Goal: Task Accomplishment & Management: Manage account settings

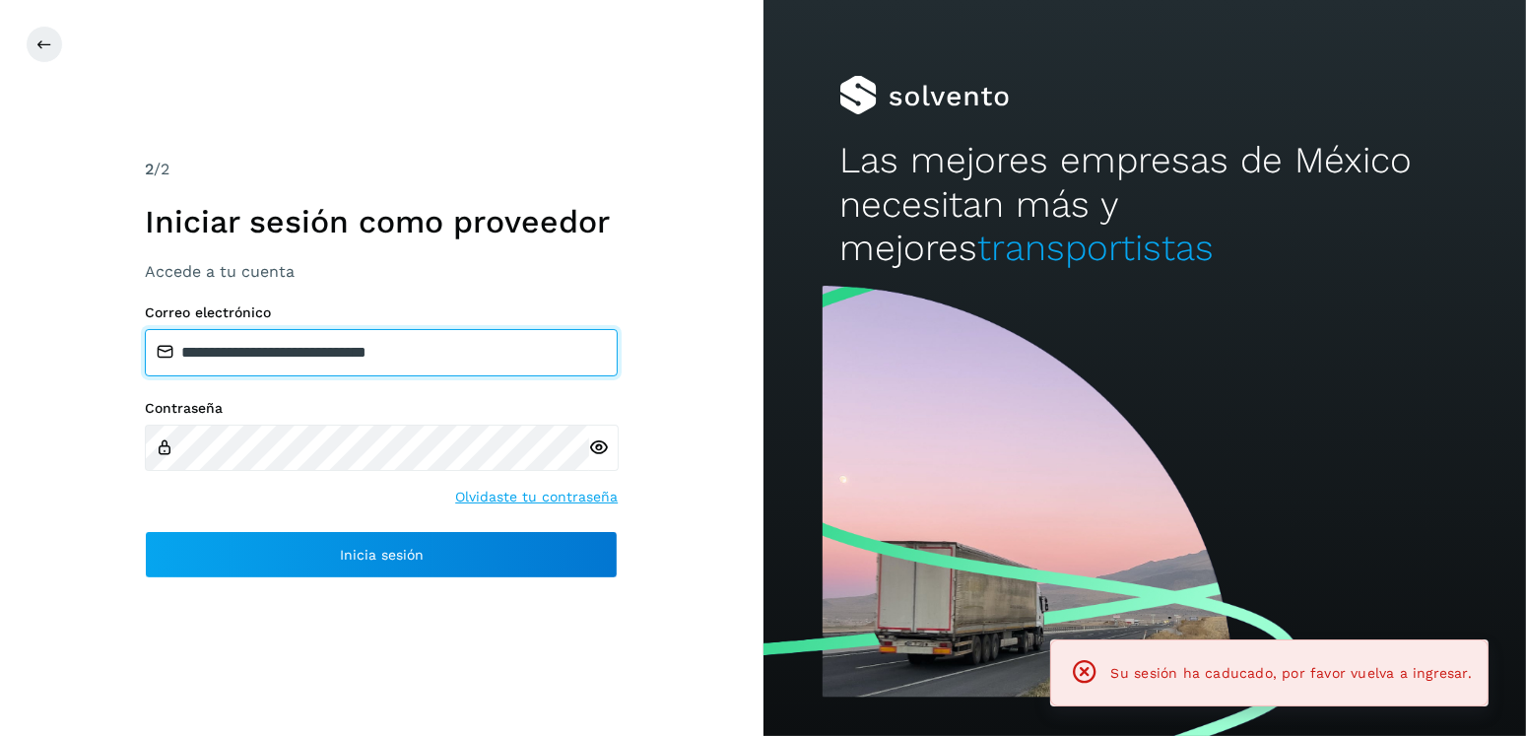
drag, startPoint x: 343, startPoint y: 358, endPoint x: 287, endPoint y: 362, distance: 56.3
click at [287, 362] on input "**********" at bounding box center [381, 352] width 473 height 47
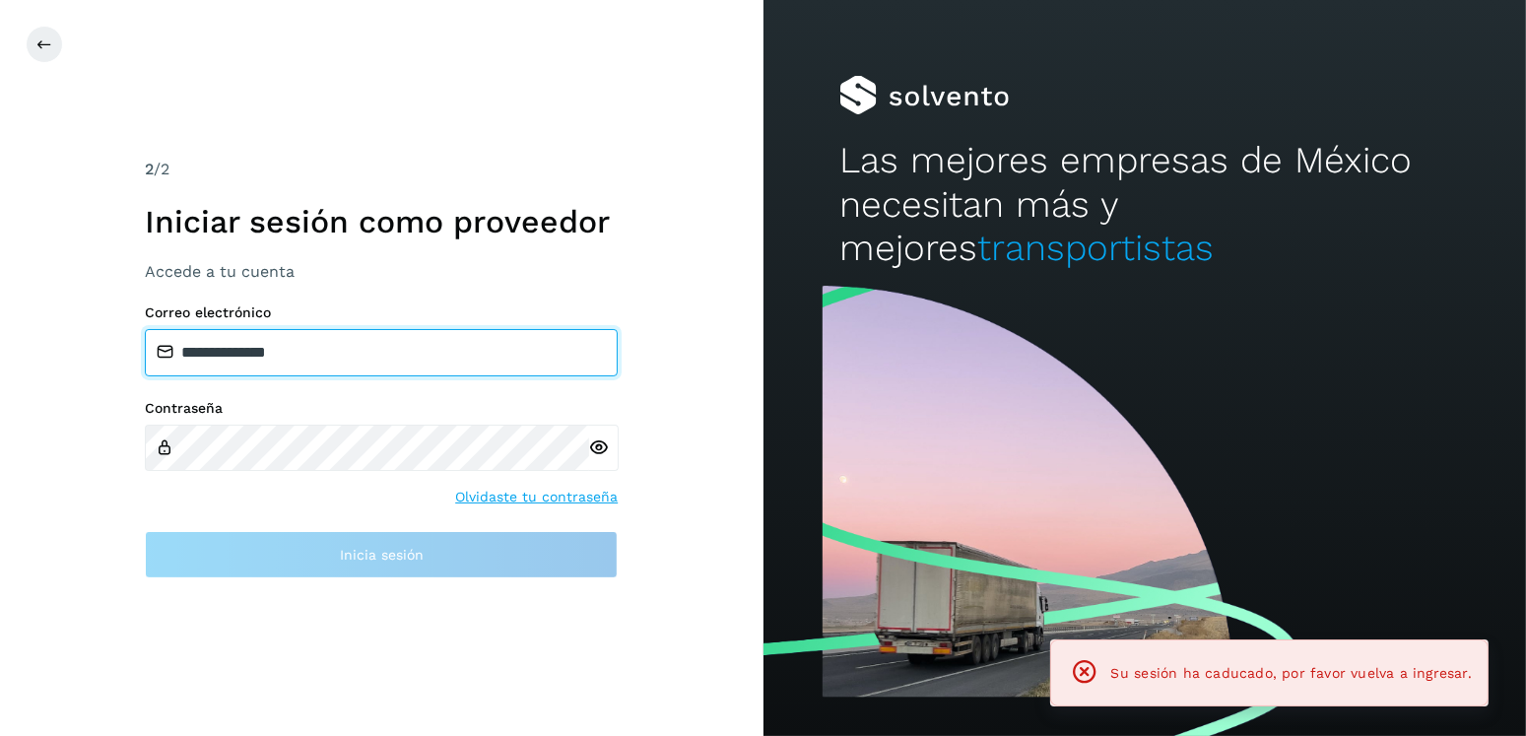
type input "**********"
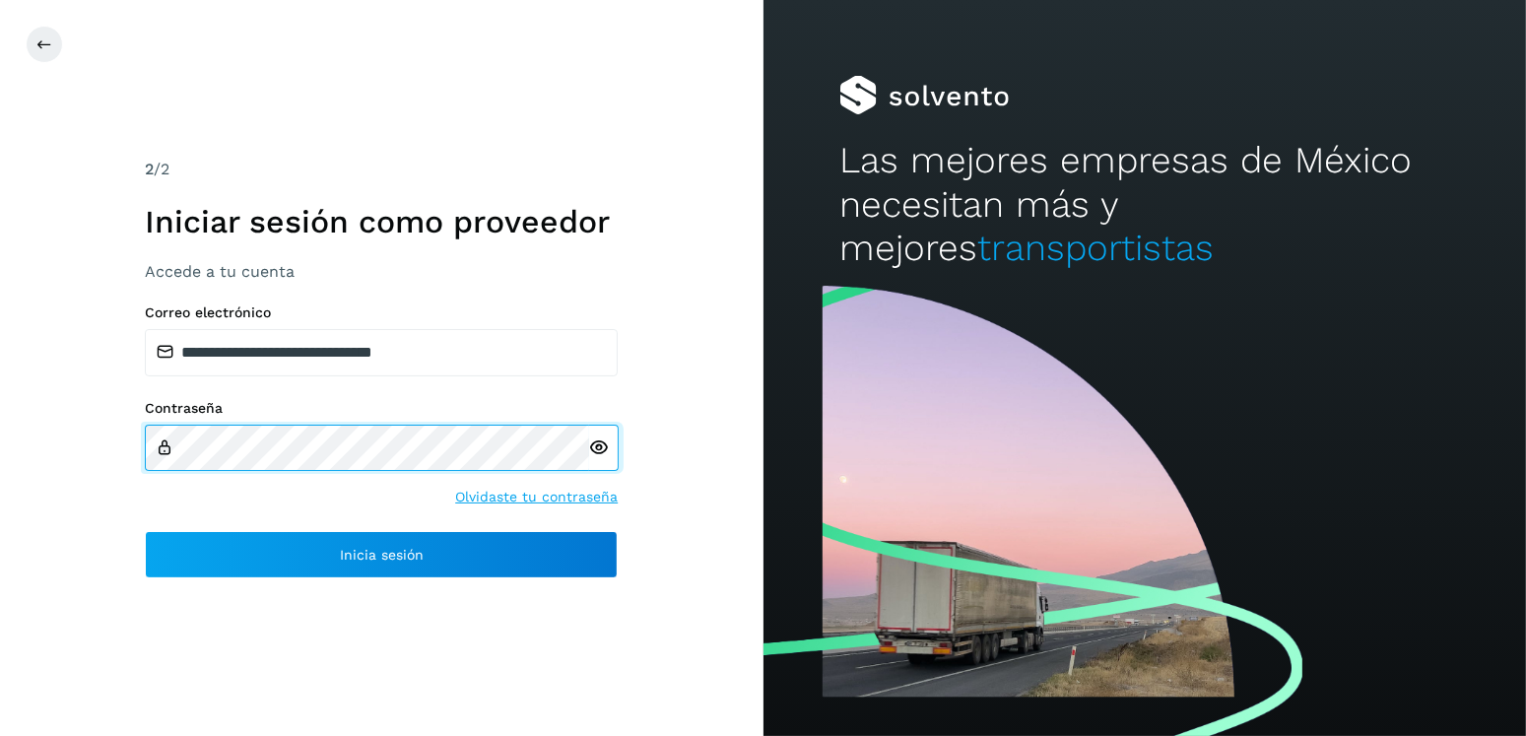
click at [71, 464] on div "**********" at bounding box center [382, 368] width 764 height 736
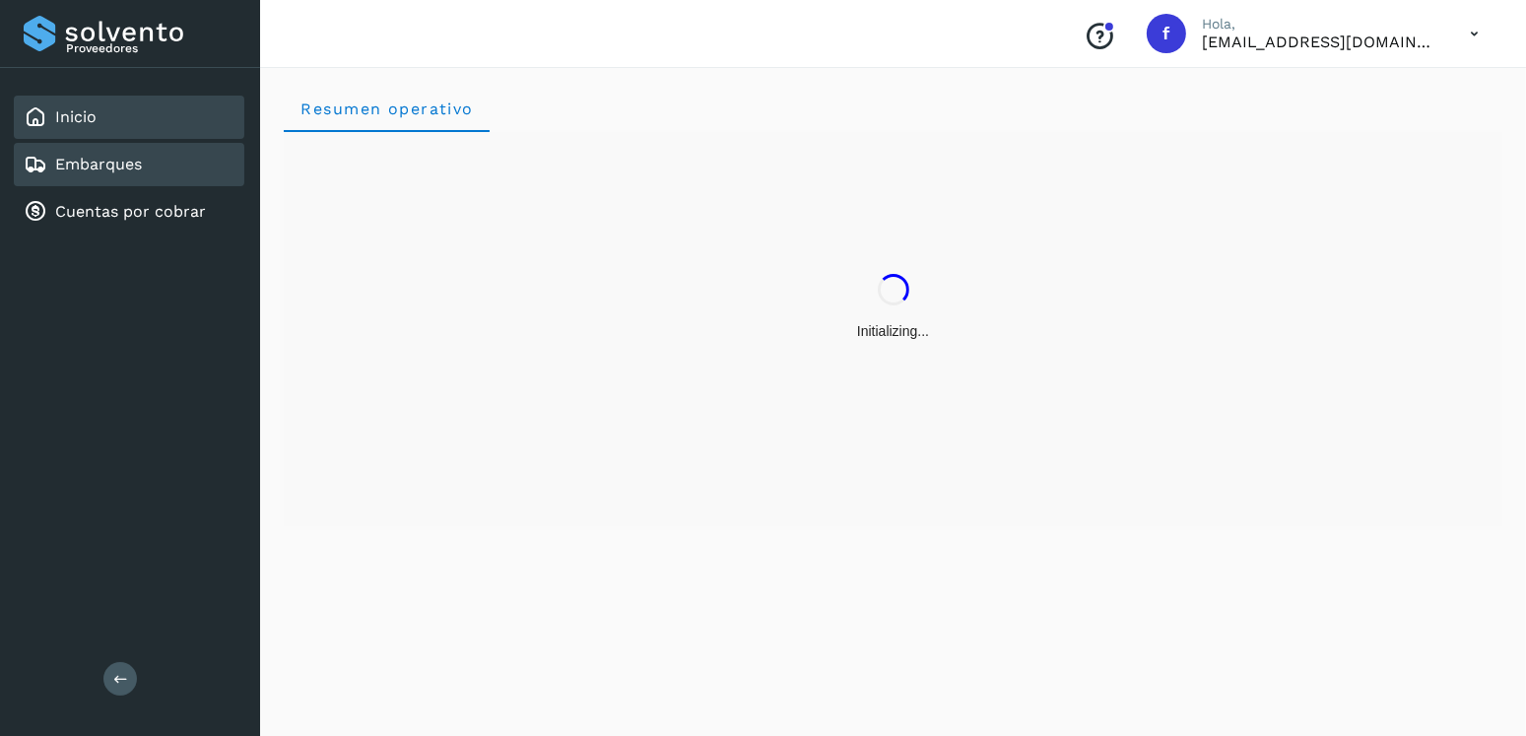
click at [173, 148] on div "Embarques" at bounding box center [129, 164] width 231 height 43
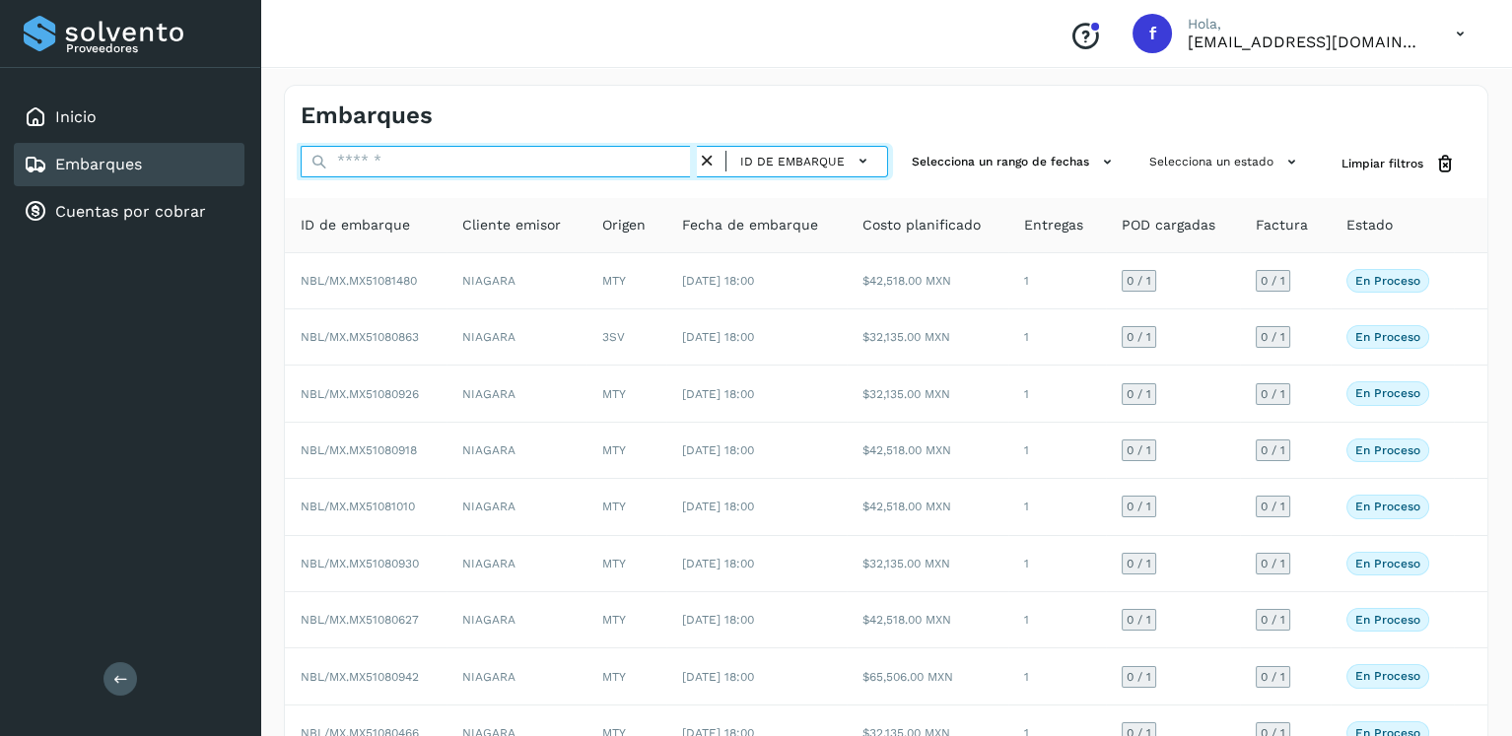
click at [428, 169] on input "text" at bounding box center [499, 162] width 396 height 32
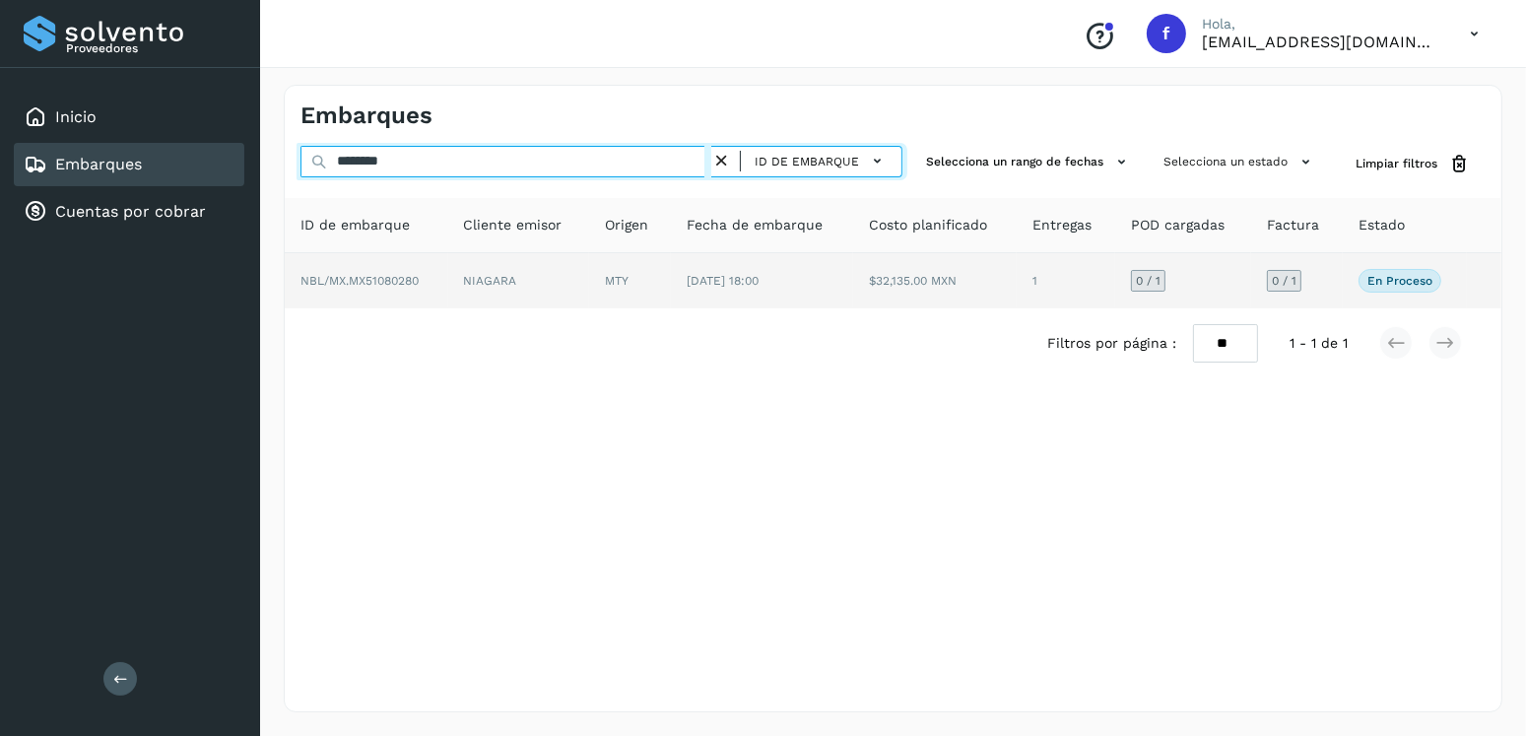
type input "********"
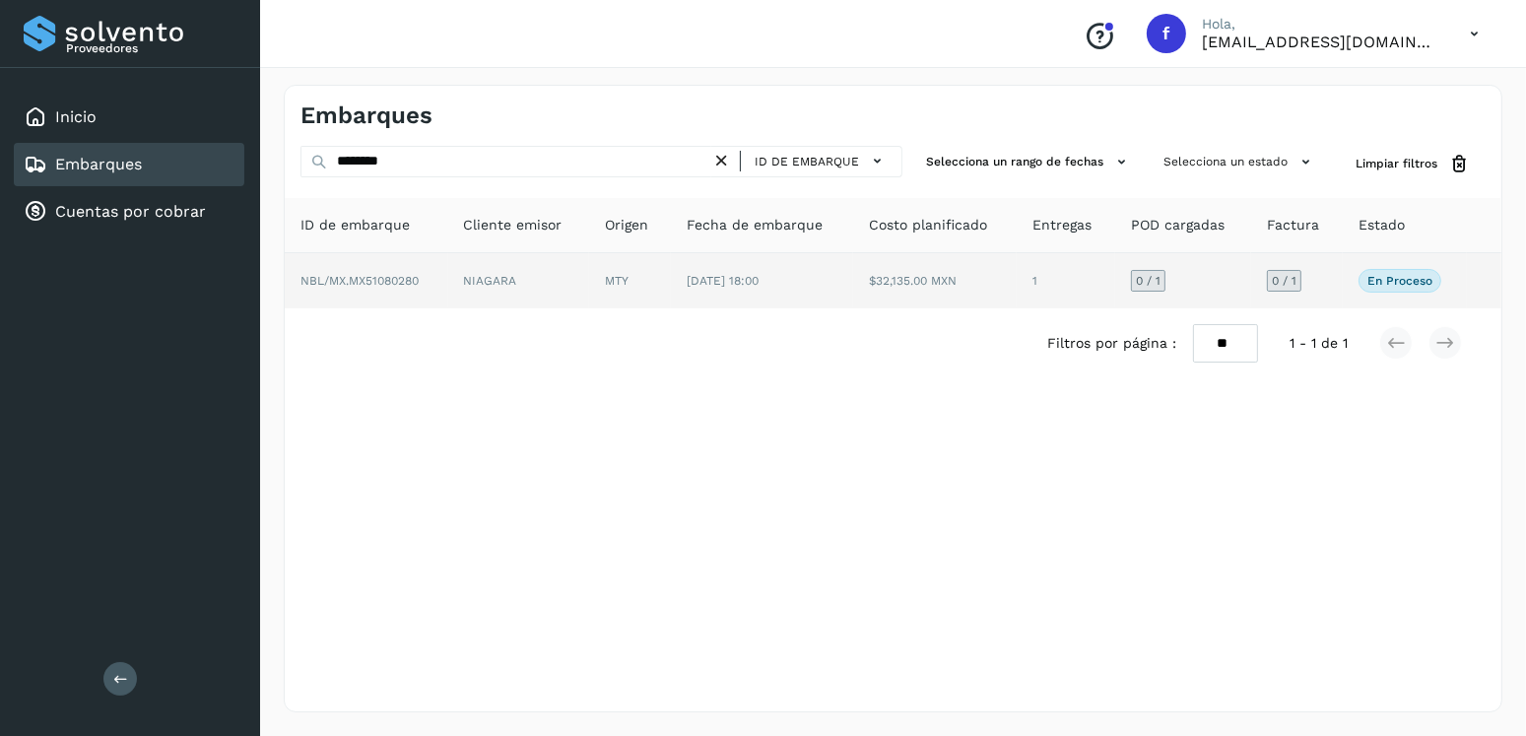
click at [691, 303] on td "[DATE] 18:00" at bounding box center [762, 280] width 182 height 55
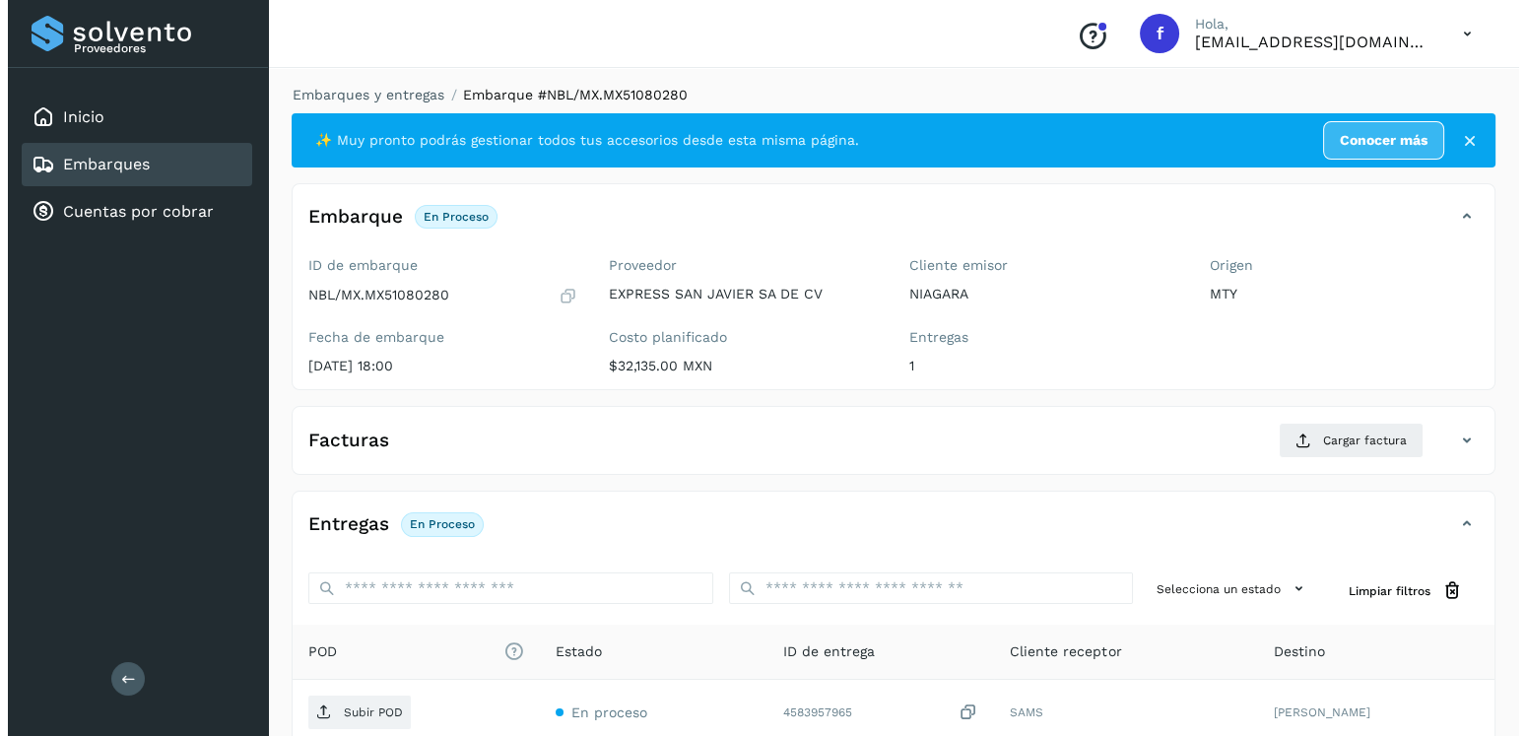
scroll to position [199, 0]
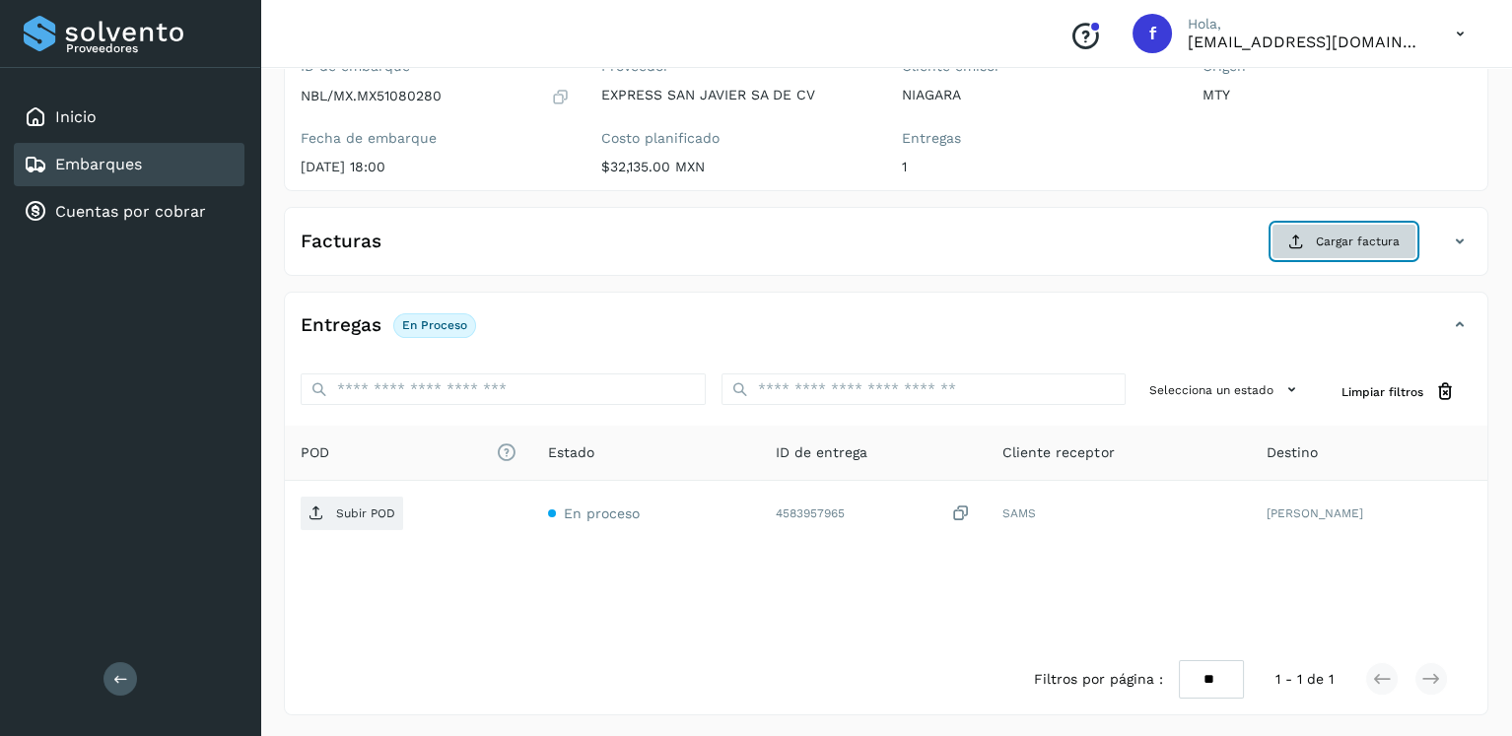
click at [1375, 233] on span "Cargar factura" at bounding box center [1358, 242] width 84 height 18
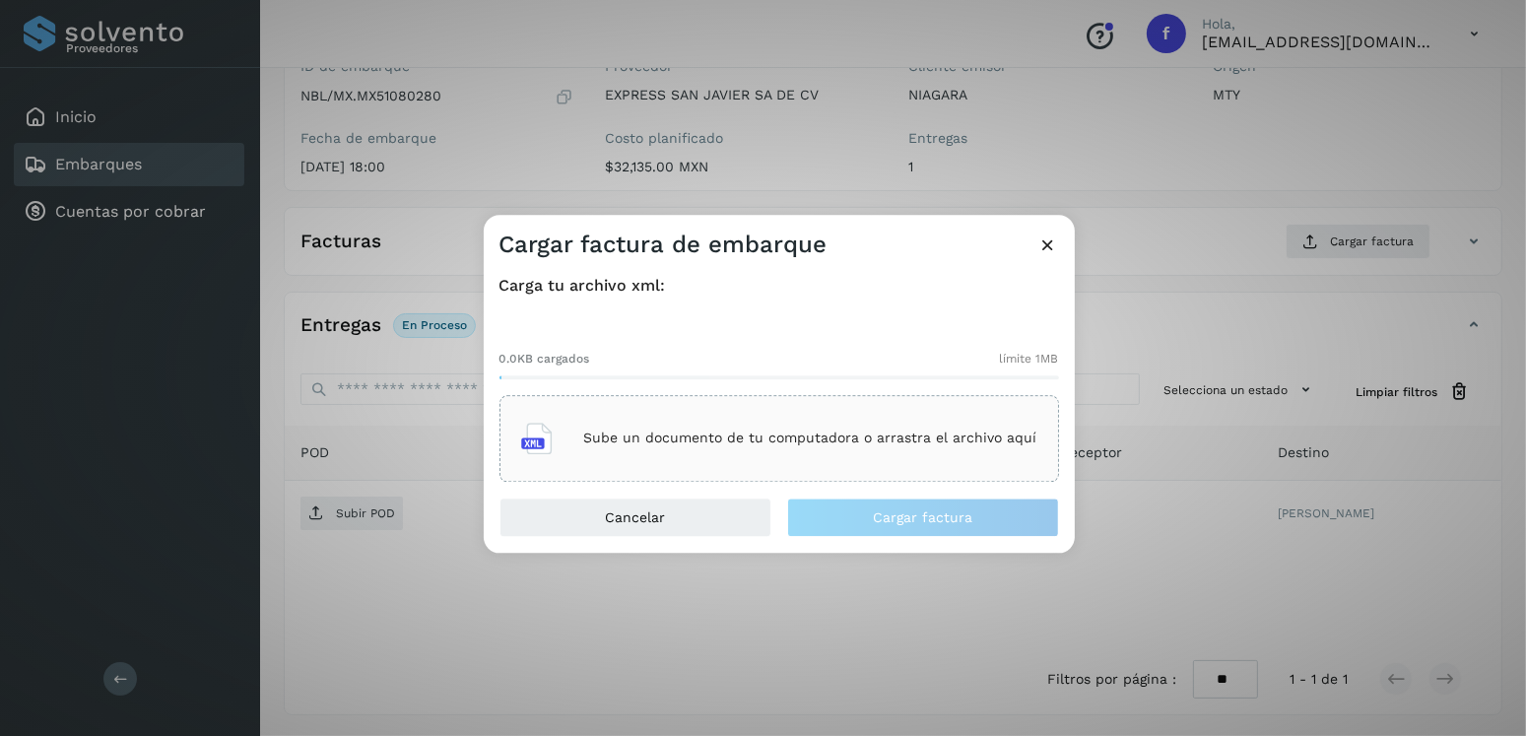
click at [717, 448] on div "Sube un documento de tu computadora o arrastra el archivo aquí" at bounding box center [779, 438] width 516 height 53
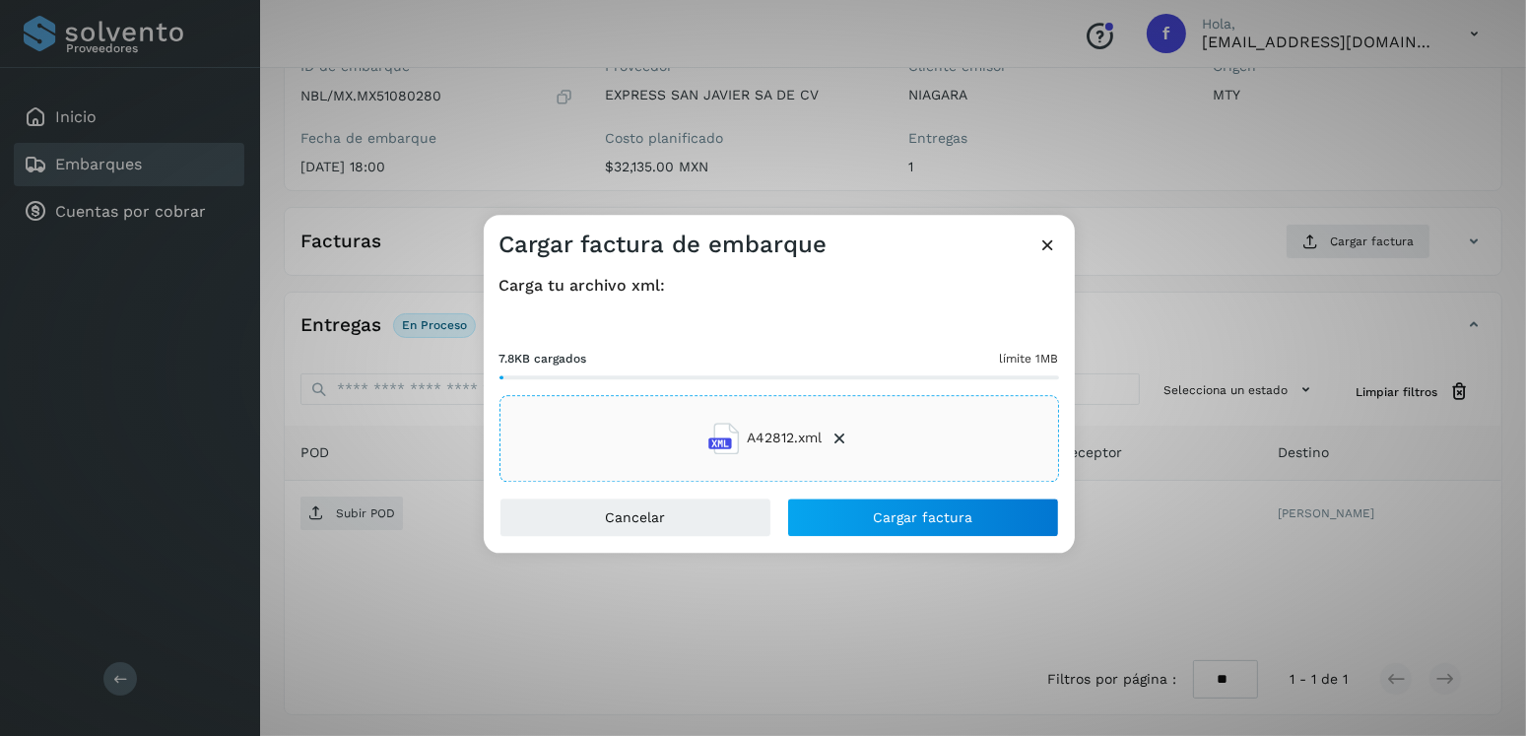
click at [929, 537] on div "Cancelar Cargar factura" at bounding box center [779, 525] width 591 height 55
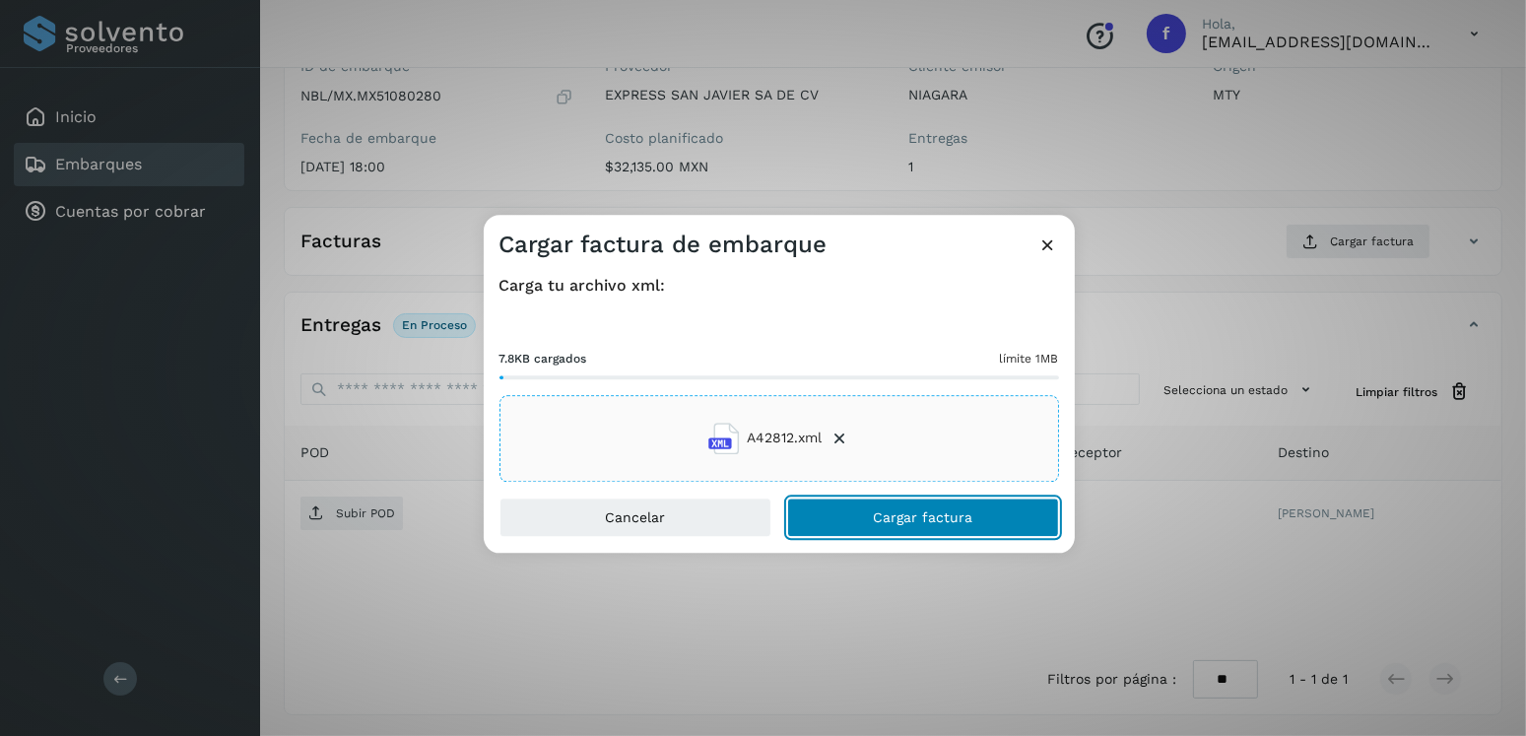
click at [923, 527] on button "Cargar factura" at bounding box center [923, 517] width 272 height 39
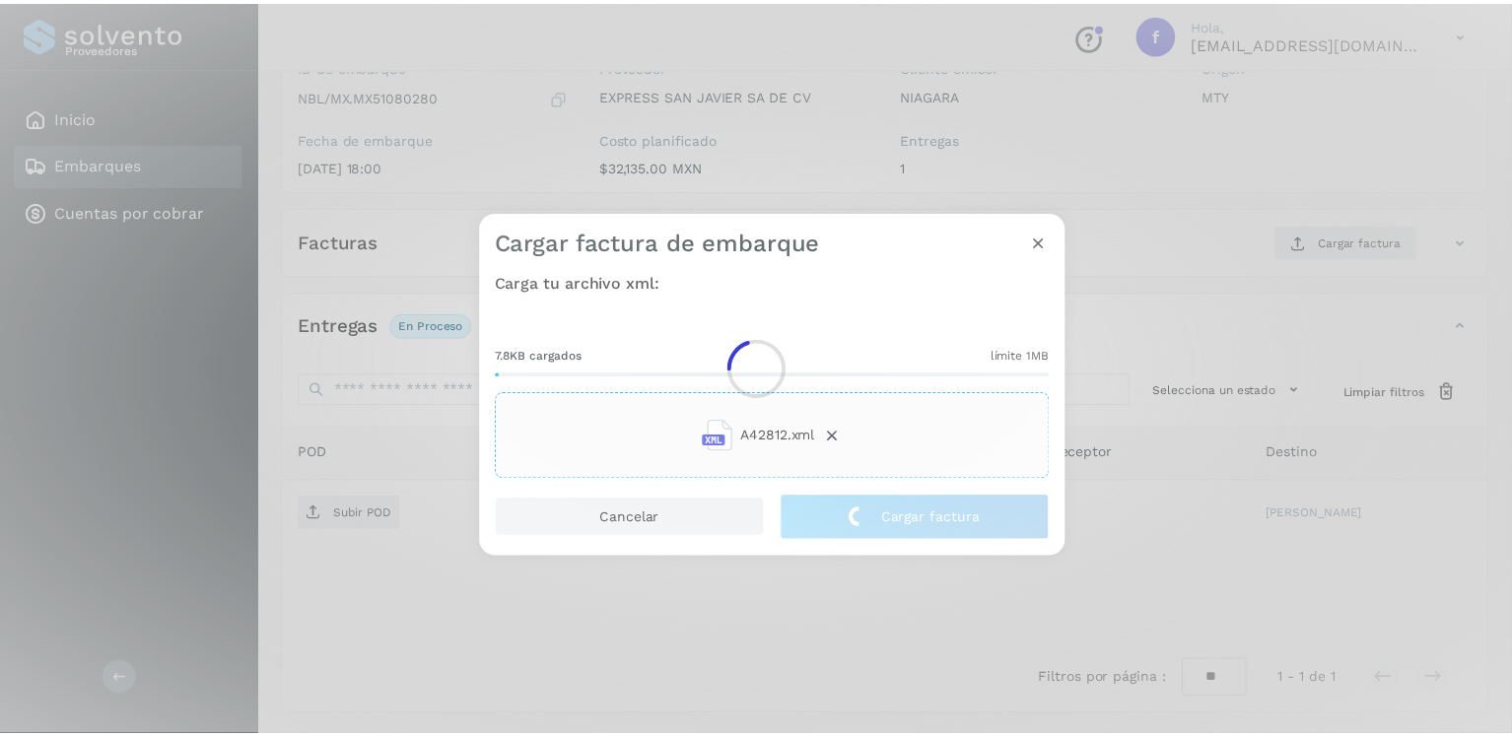
scroll to position [197, 0]
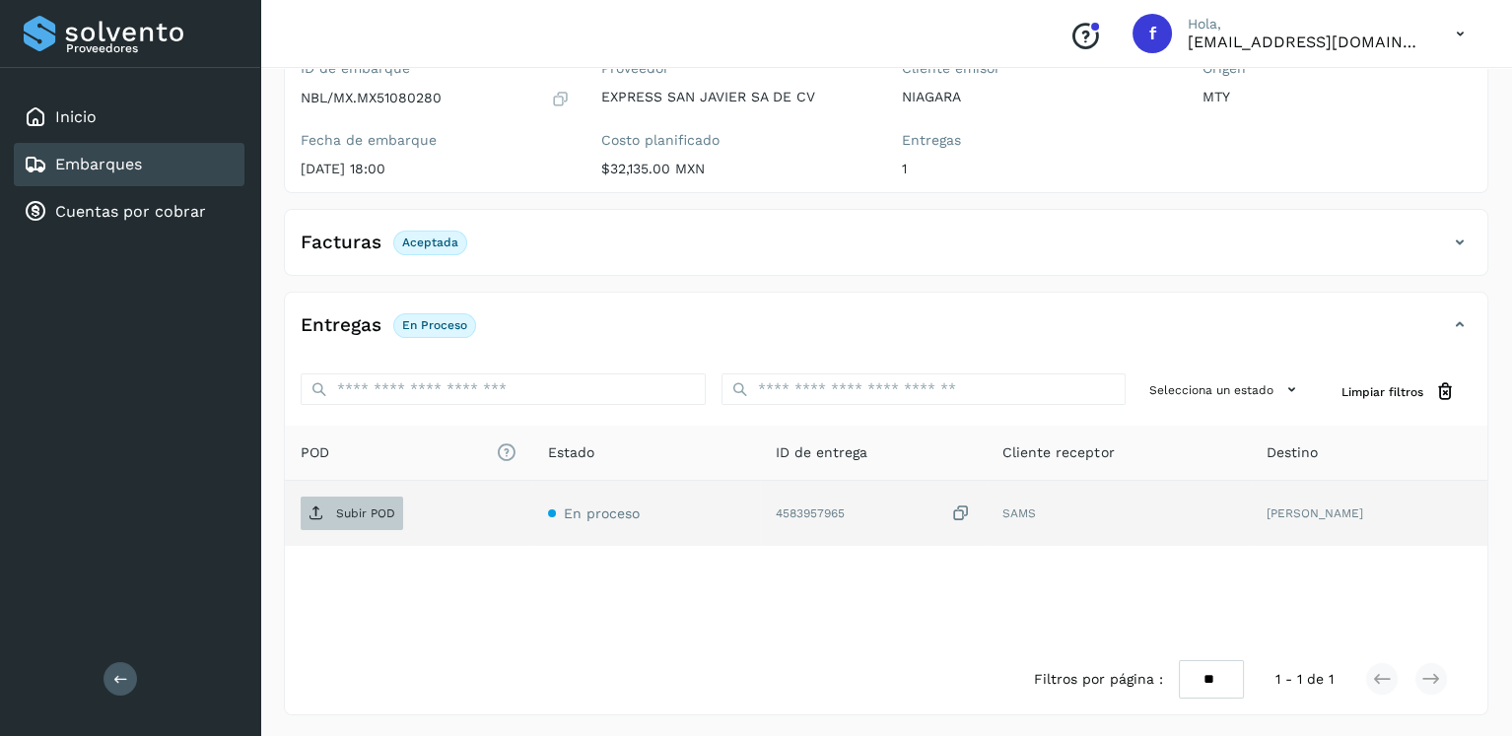
click at [380, 525] on span "Subir POD" at bounding box center [352, 514] width 102 height 32
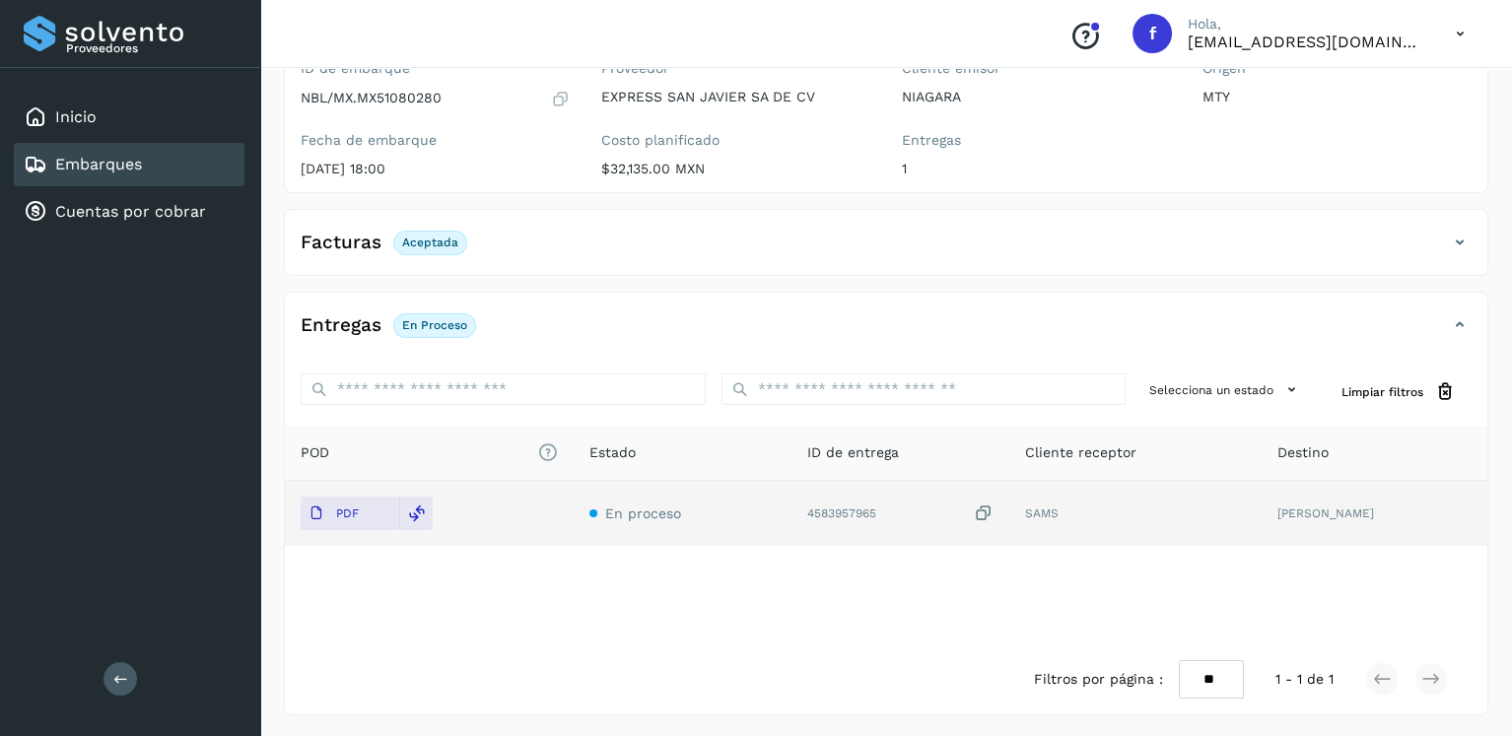
click at [69, 156] on link "Embarques" at bounding box center [98, 164] width 87 height 19
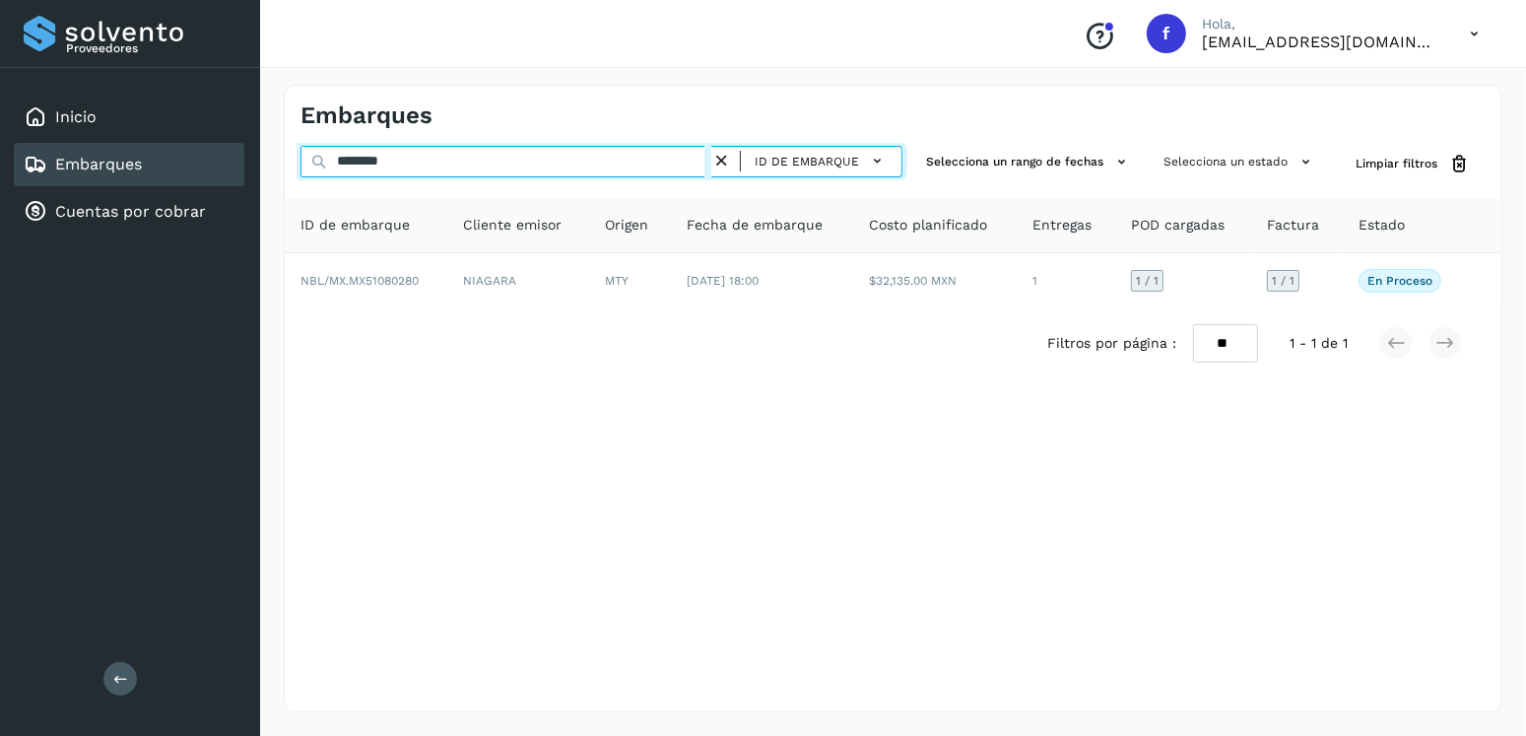
drag, startPoint x: 461, startPoint y: 162, endPoint x: 291, endPoint y: 169, distance: 170.6
click at [291, 169] on div "******** ID de embarque Selecciona un rango de fechas Selecciona un estado Limp…" at bounding box center [893, 164] width 1217 height 36
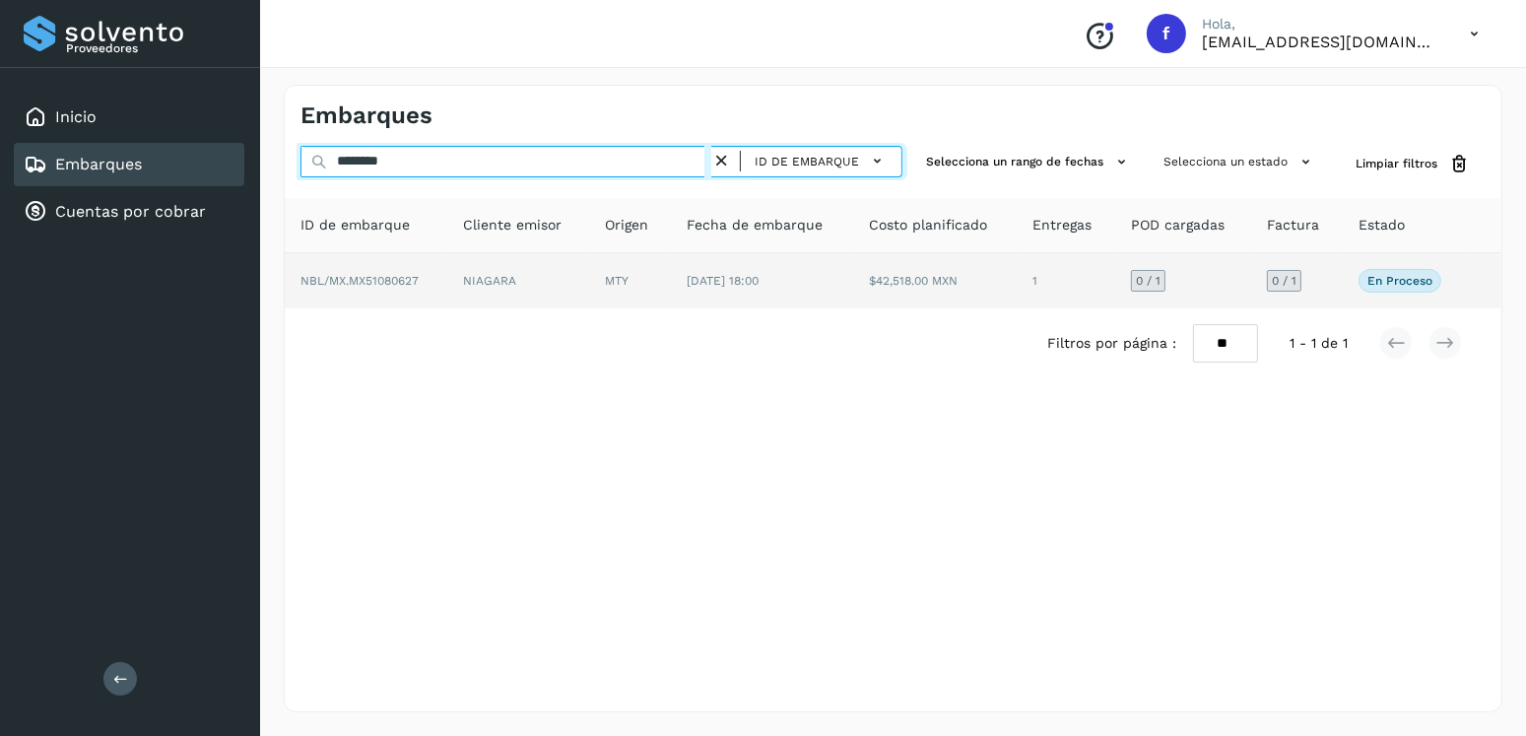
type input "********"
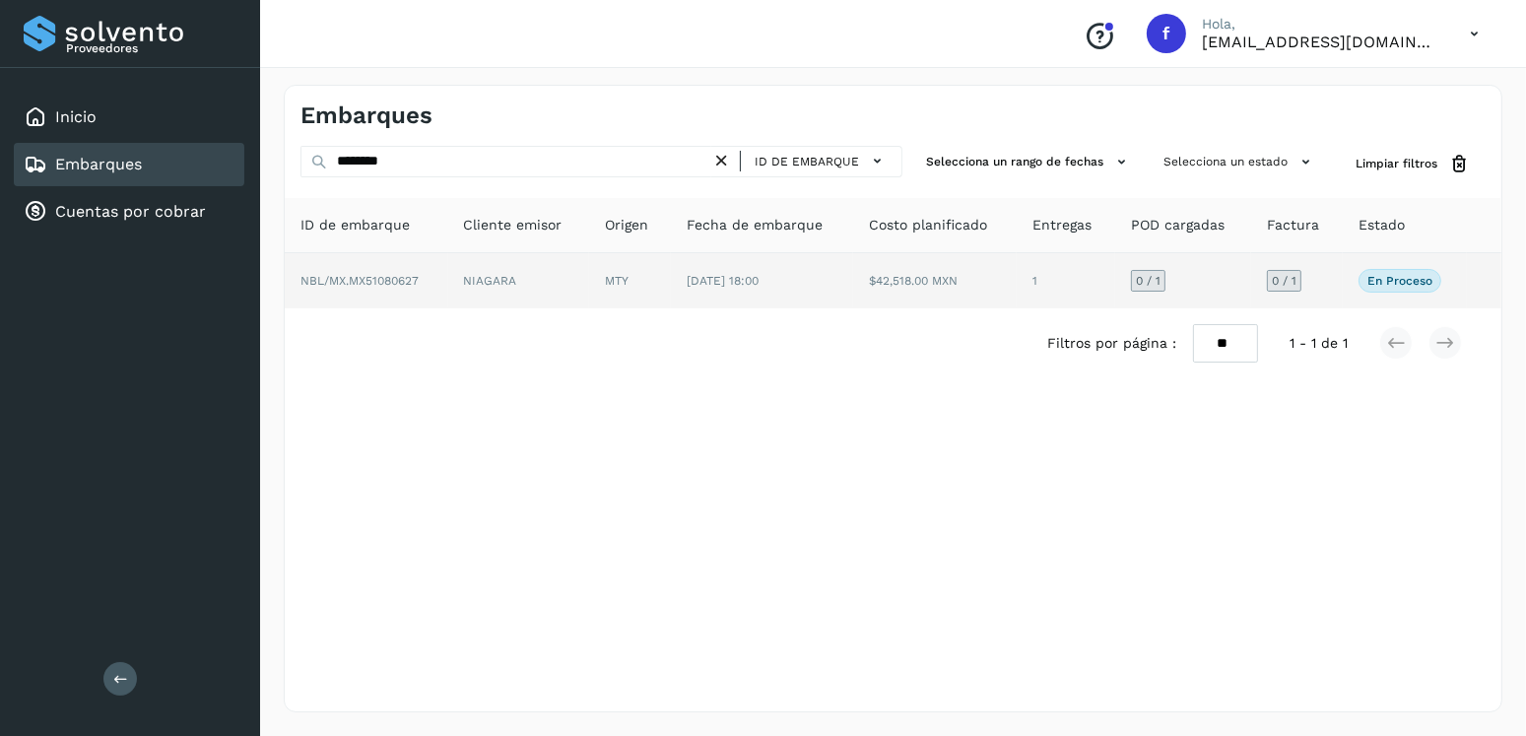
click at [842, 284] on td "[DATE] 18:00" at bounding box center [762, 280] width 182 height 55
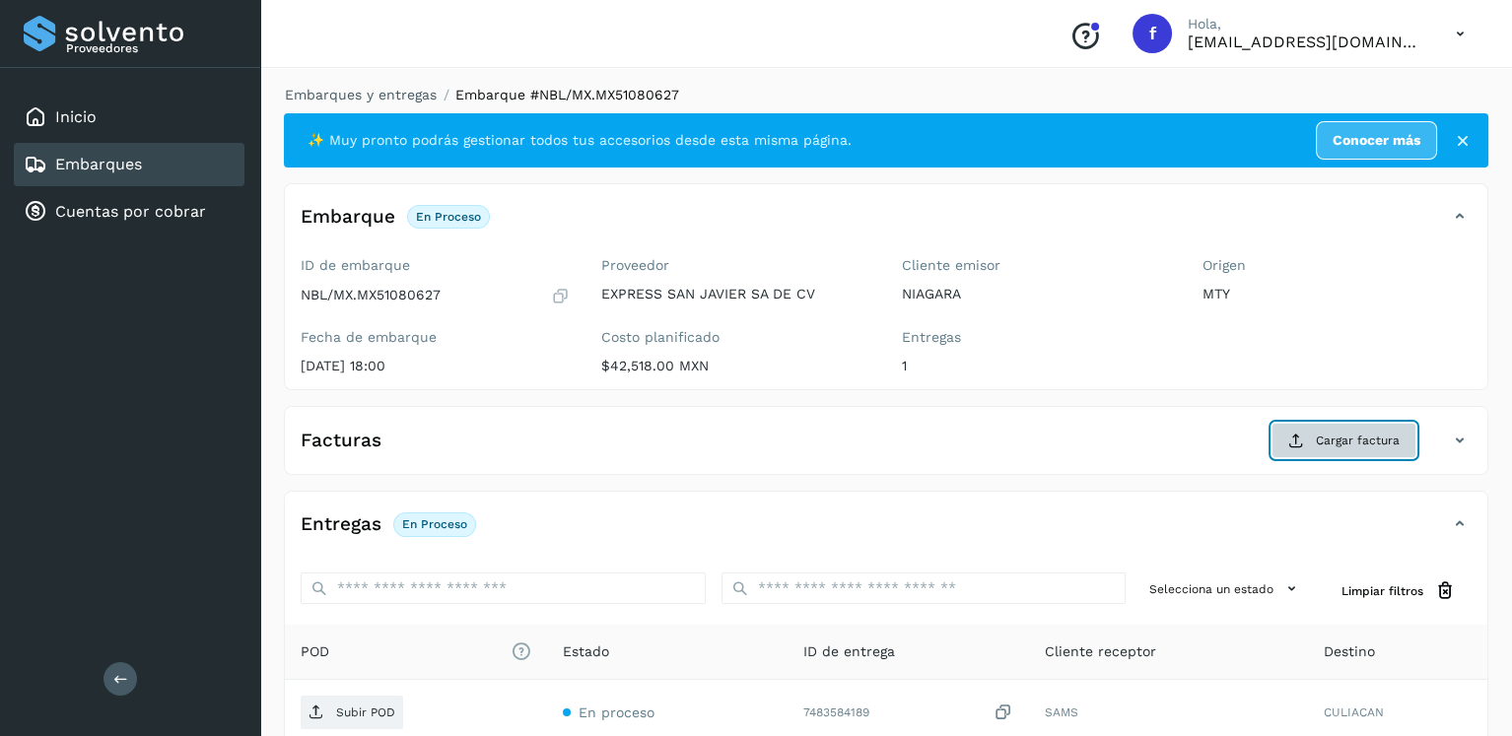
click at [1401, 441] on button "Cargar factura" at bounding box center [1343, 440] width 145 height 35
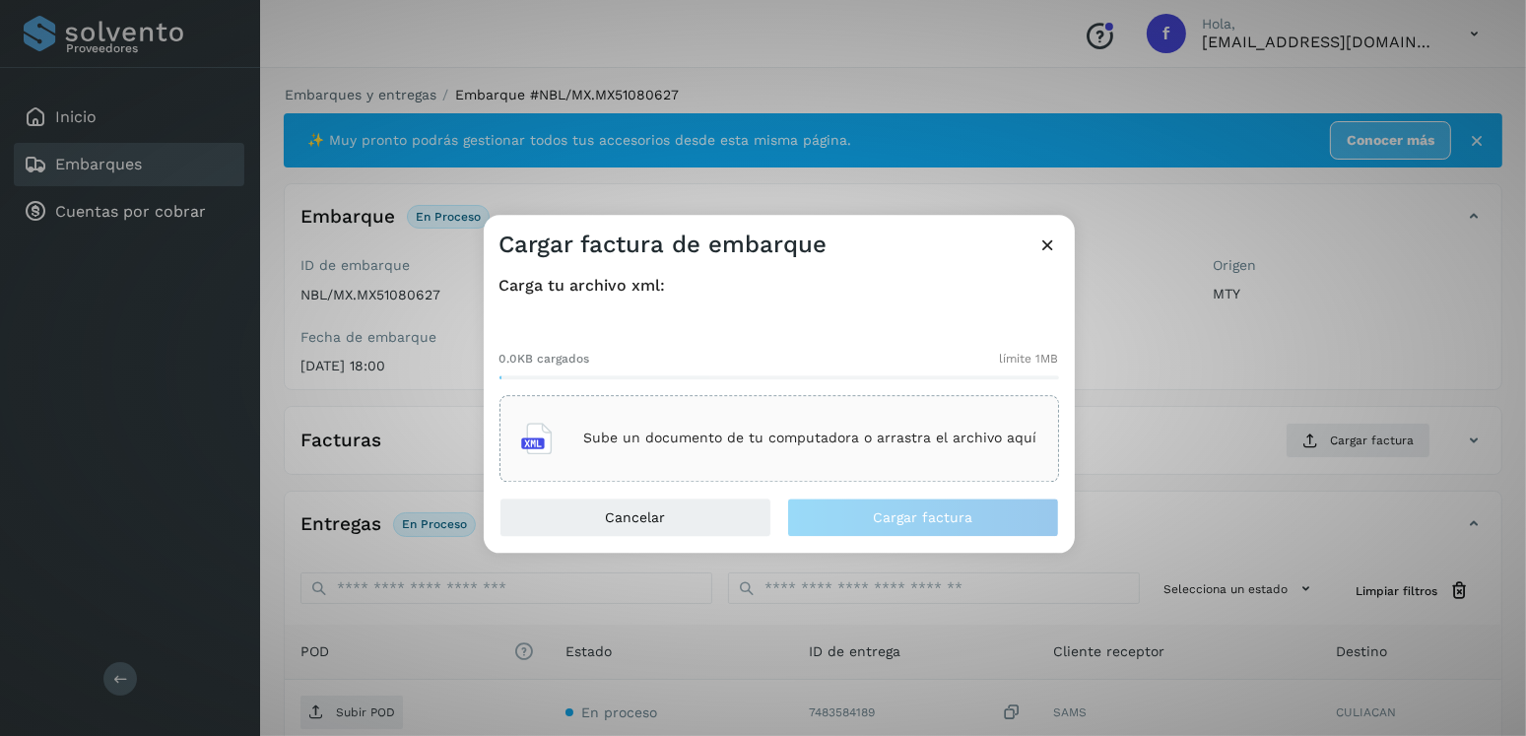
click at [849, 380] on div "0.0KB cargados límite 1MB Sube un documento de tu computadora o arrastra el arc…" at bounding box center [780, 400] width 560 height 164
click at [887, 399] on div "Sube un documento de tu computadora o arrastra el archivo aquí" at bounding box center [780, 438] width 560 height 87
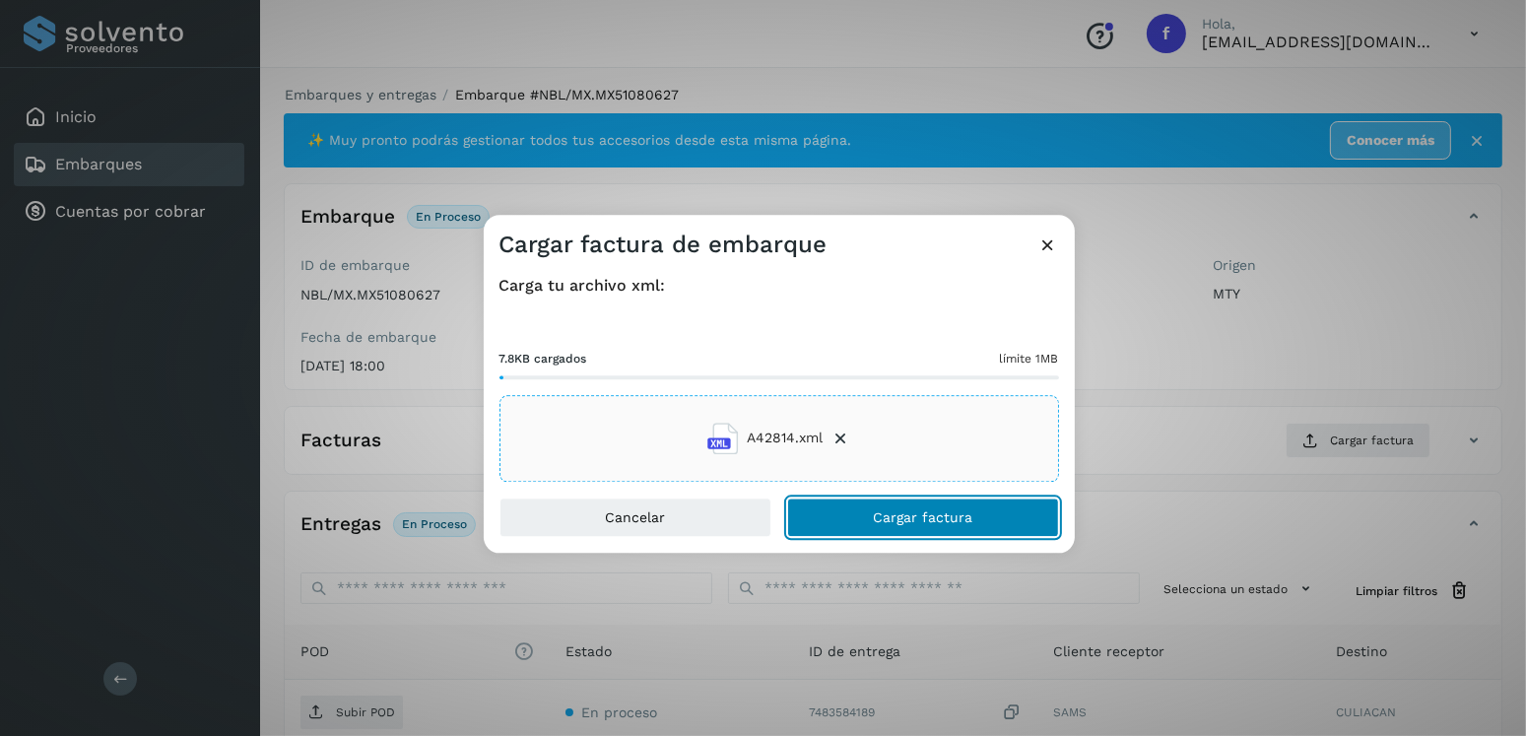
click at [919, 499] on button "Cargar factura" at bounding box center [923, 517] width 272 height 39
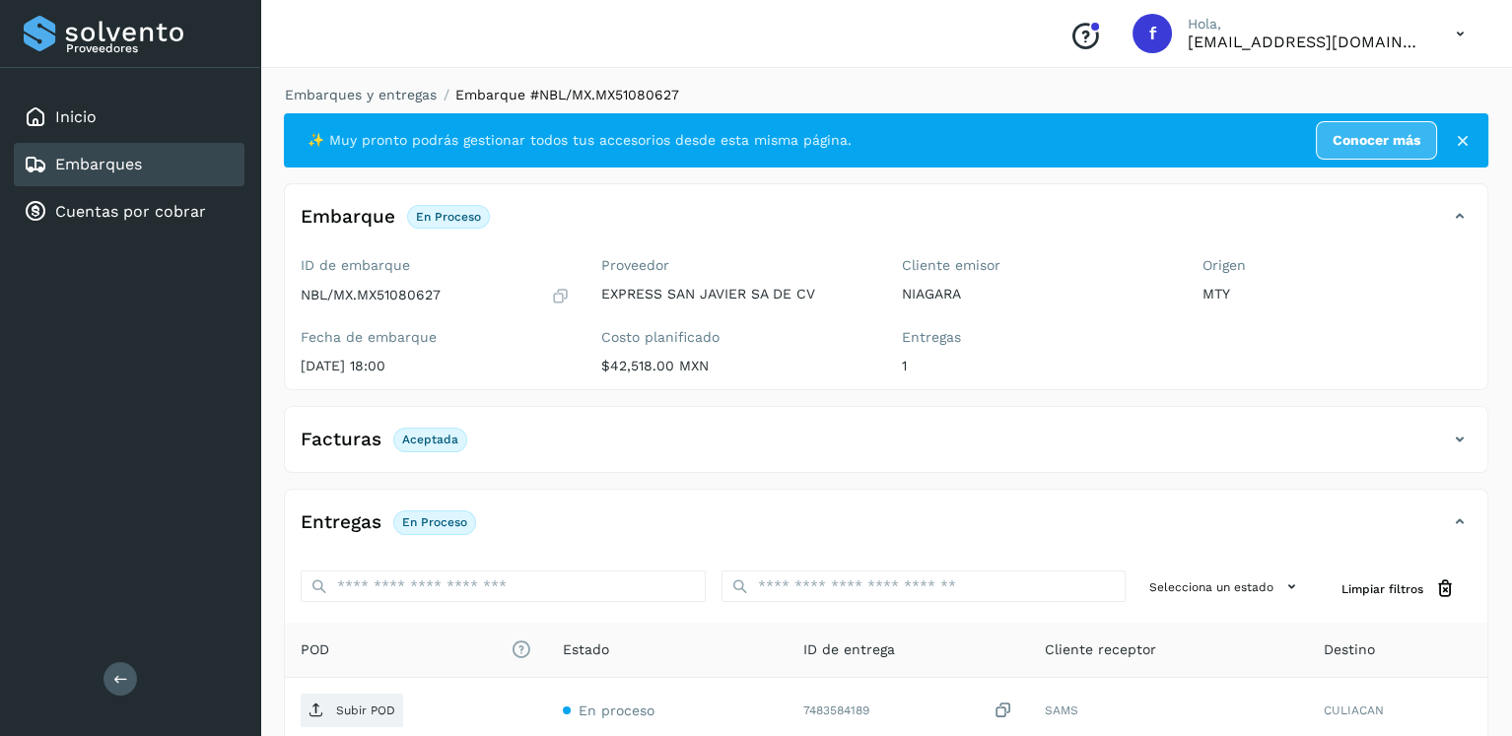
scroll to position [197, 0]
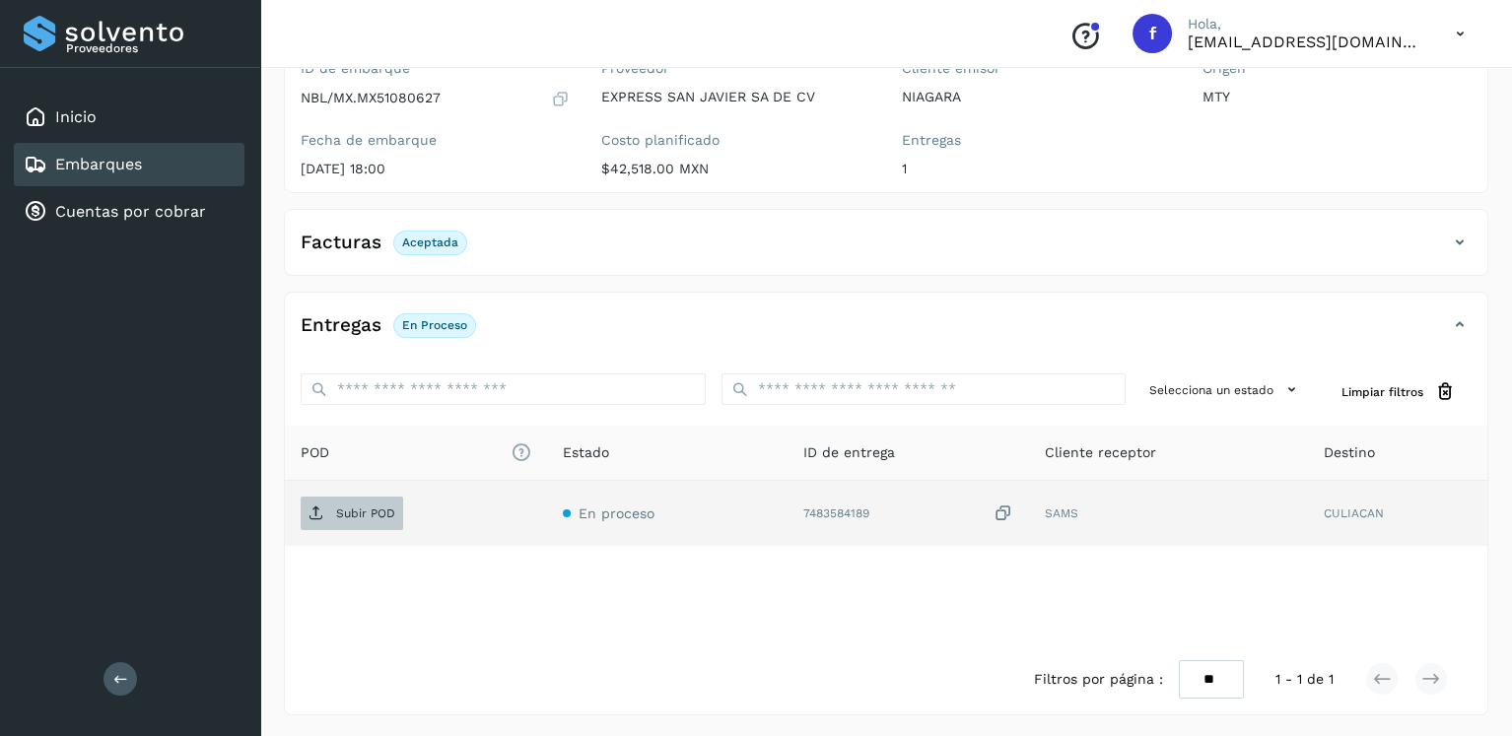
click at [362, 507] on p "Subir POD" at bounding box center [365, 514] width 59 height 14
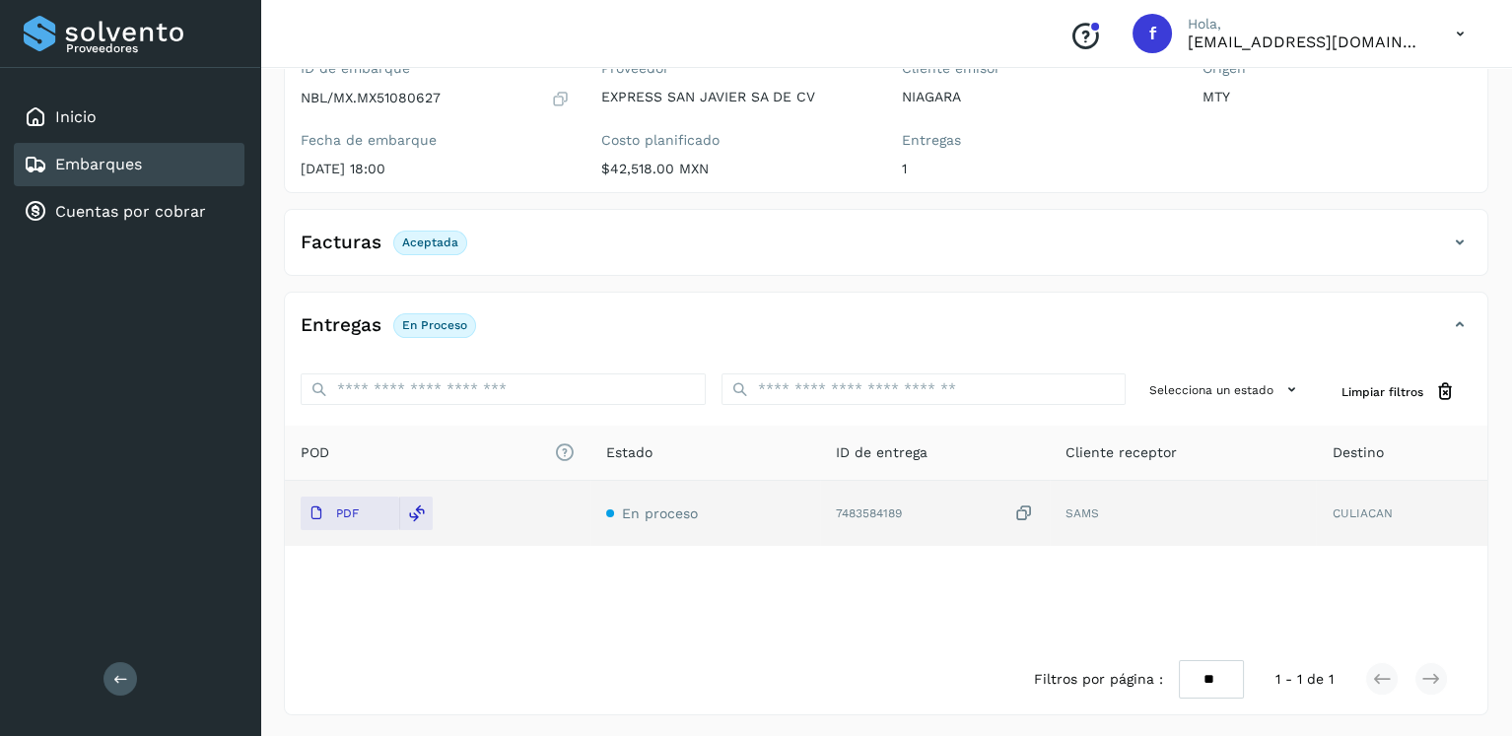
click at [178, 172] on div "Embarques" at bounding box center [129, 164] width 231 height 43
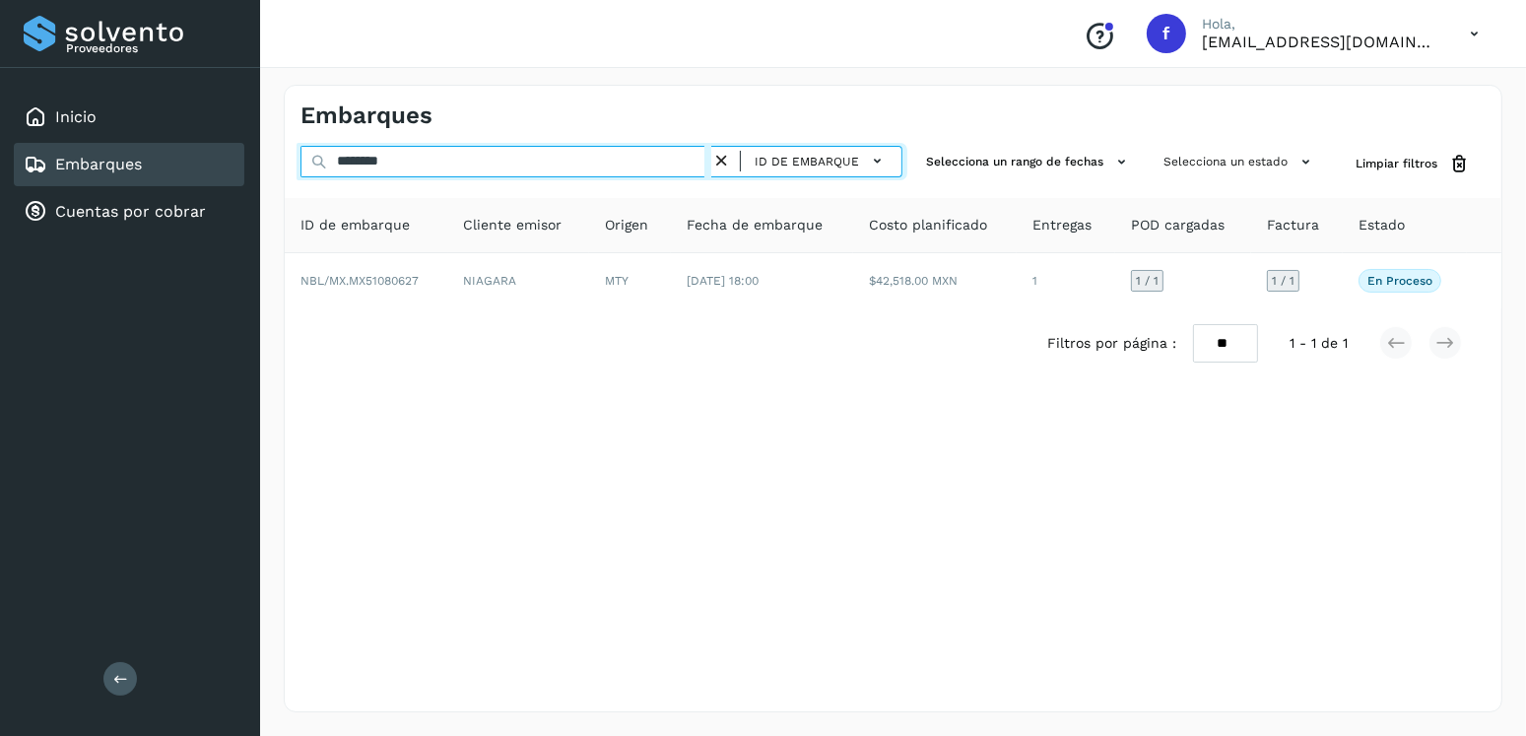
drag, startPoint x: 426, startPoint y: 169, endPoint x: 265, endPoint y: 169, distance: 160.6
click at [265, 169] on div "Embarques ******** ID de embarque Selecciona un rango de fechas Selecciona un e…" at bounding box center [893, 398] width 1266 height 675
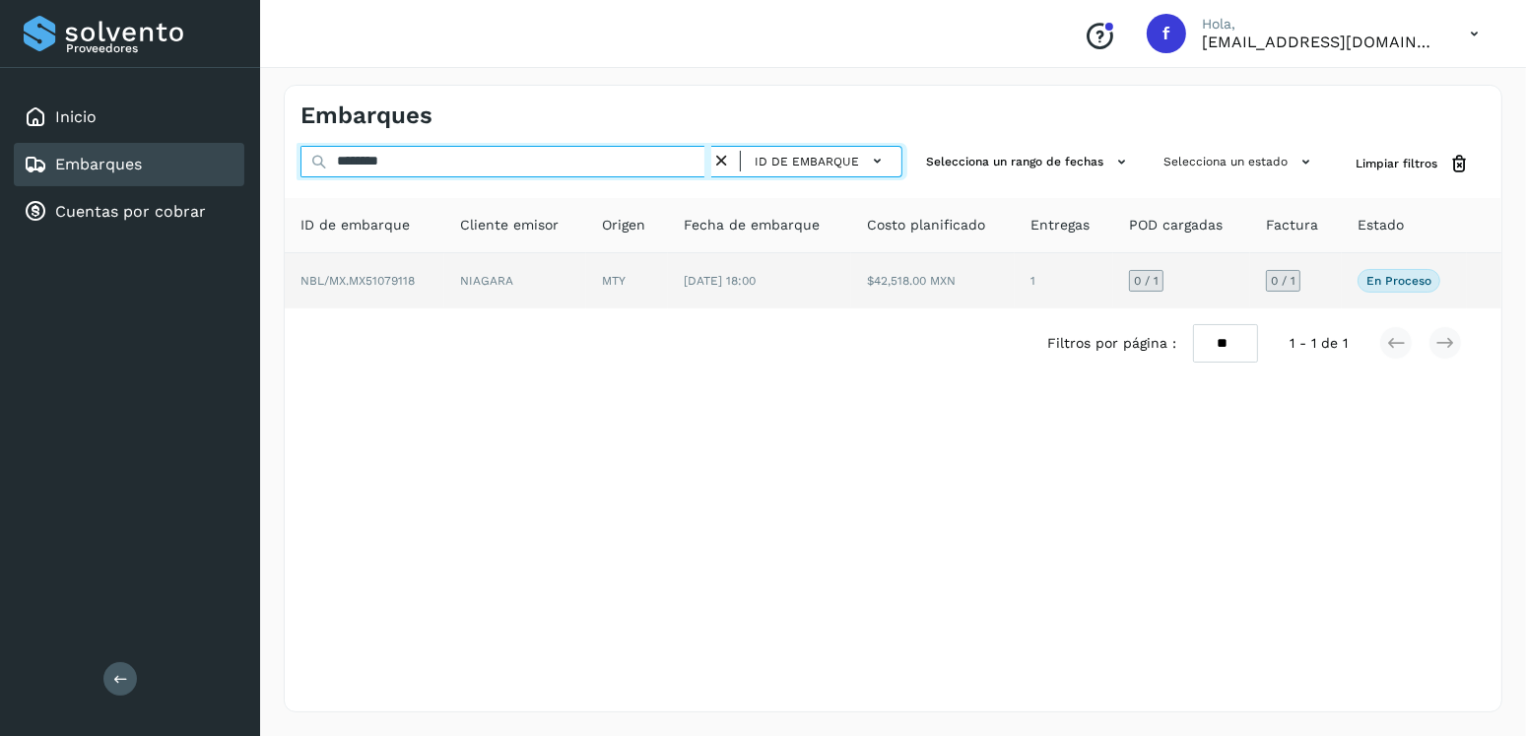
type input "********"
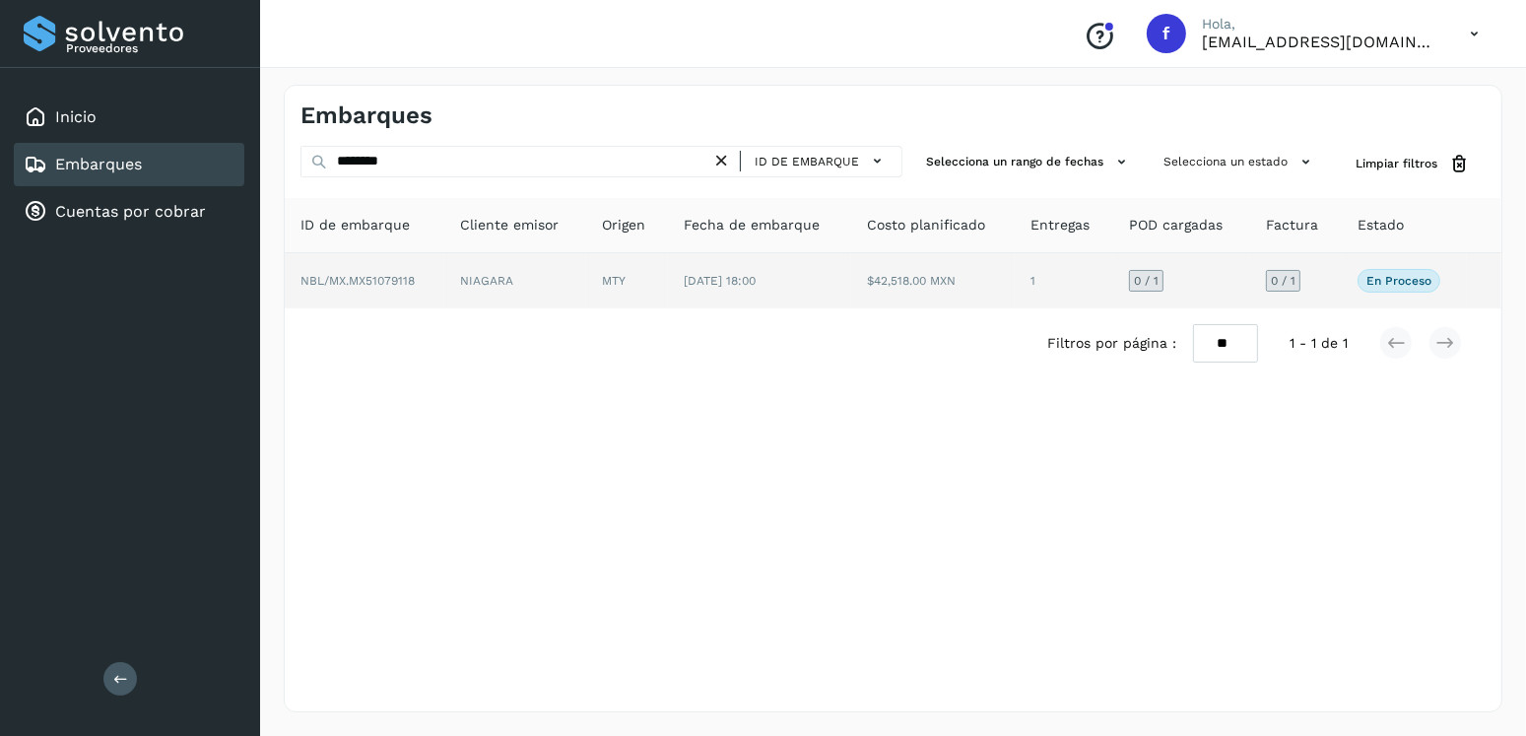
click at [797, 301] on td "[DATE] 18:00" at bounding box center [759, 280] width 183 height 55
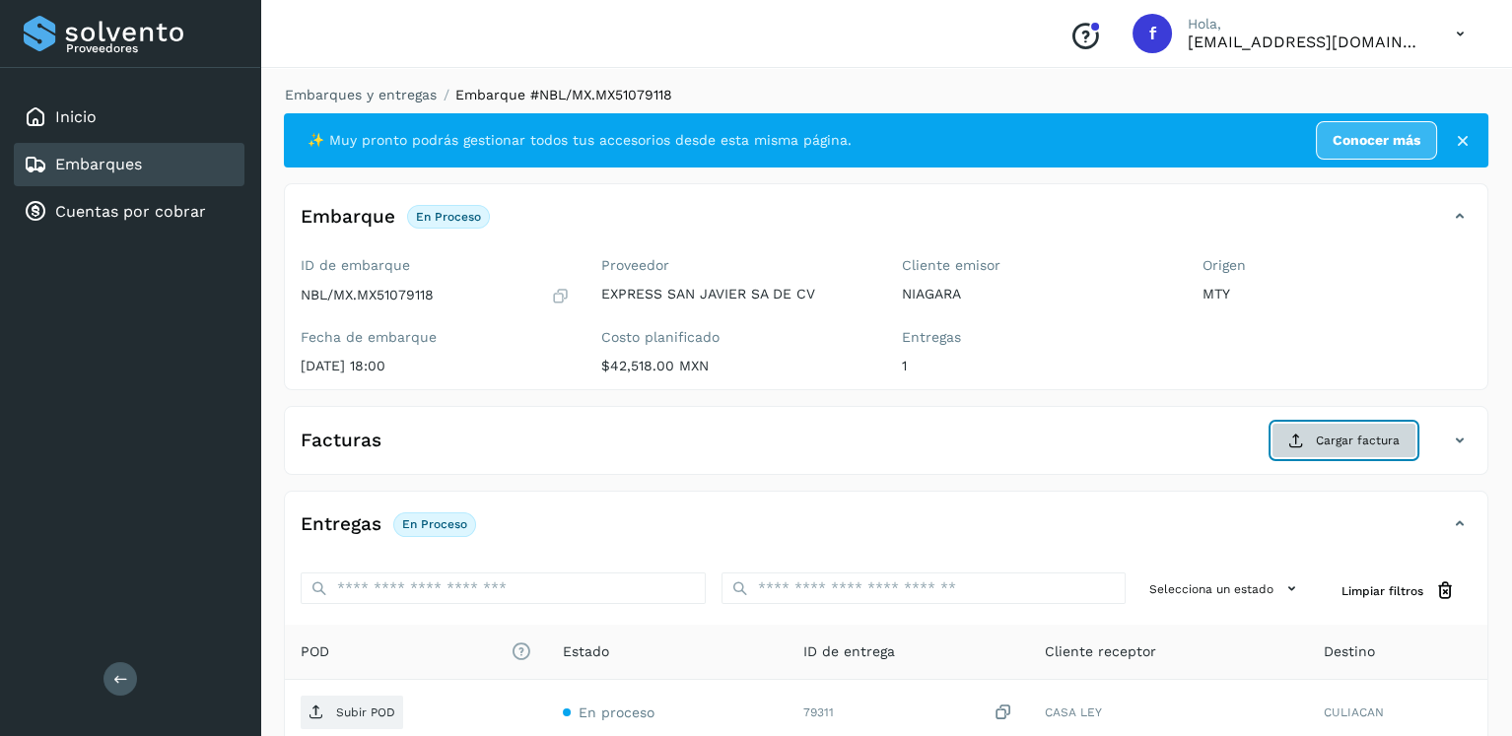
click at [1323, 445] on span "Cargar factura" at bounding box center [1358, 441] width 84 height 18
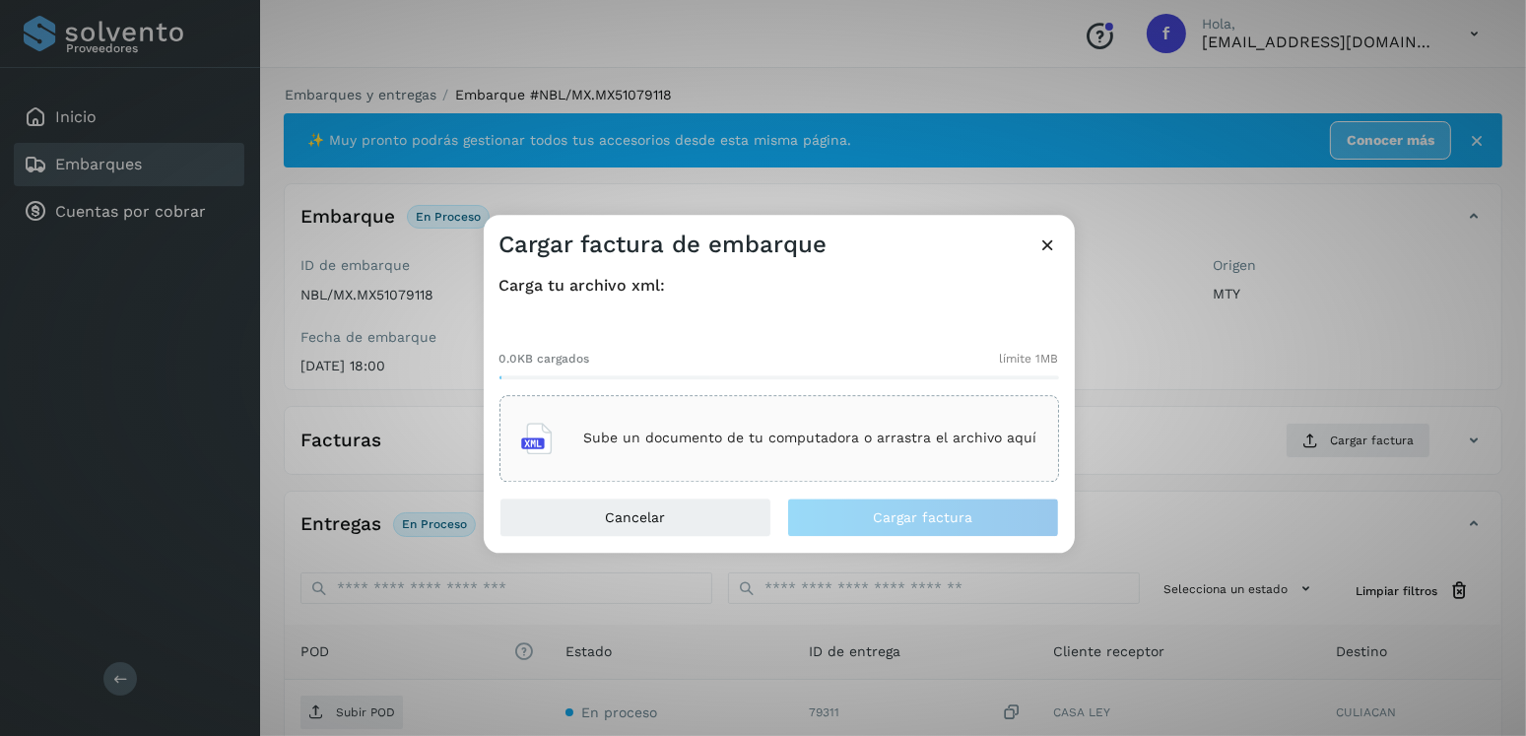
click at [700, 427] on div "Sube un documento de tu computadora o arrastra el archivo aquí" at bounding box center [779, 438] width 516 height 53
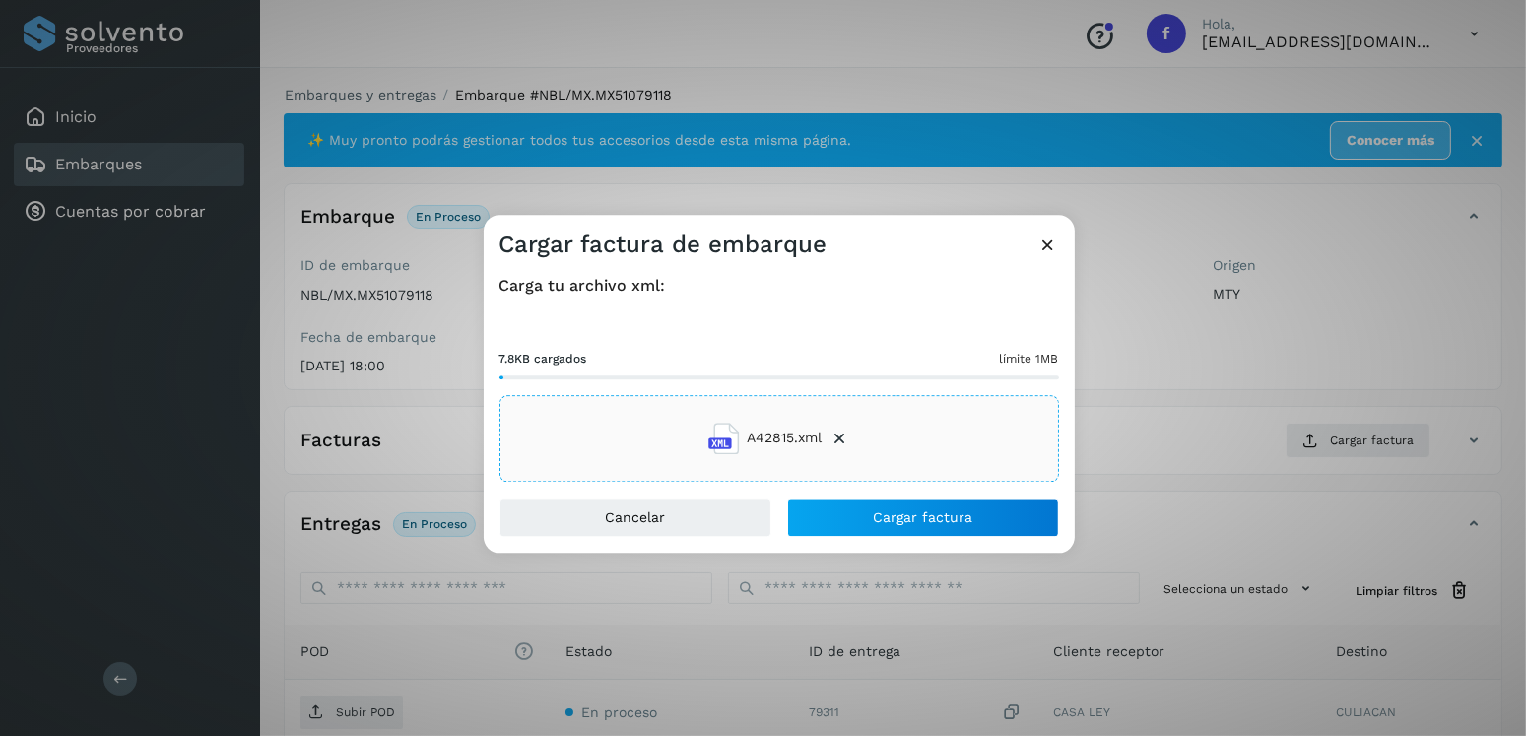
click at [910, 495] on div "Carga tu archivo xml: 7.8KB cargados límite 1MB A42815.xml" at bounding box center [779, 378] width 591 height 237
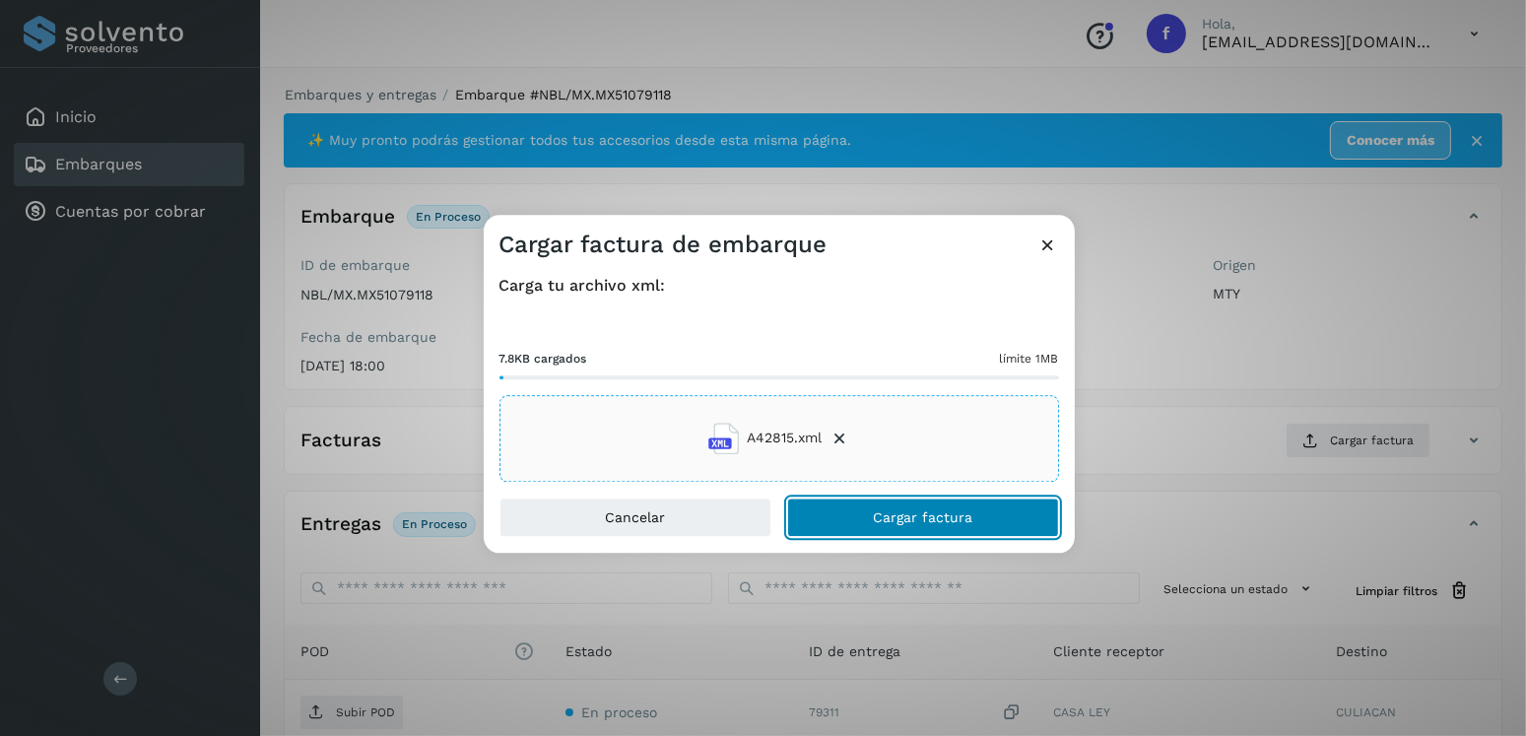
click at [915, 502] on button "Cargar factura" at bounding box center [923, 517] width 272 height 39
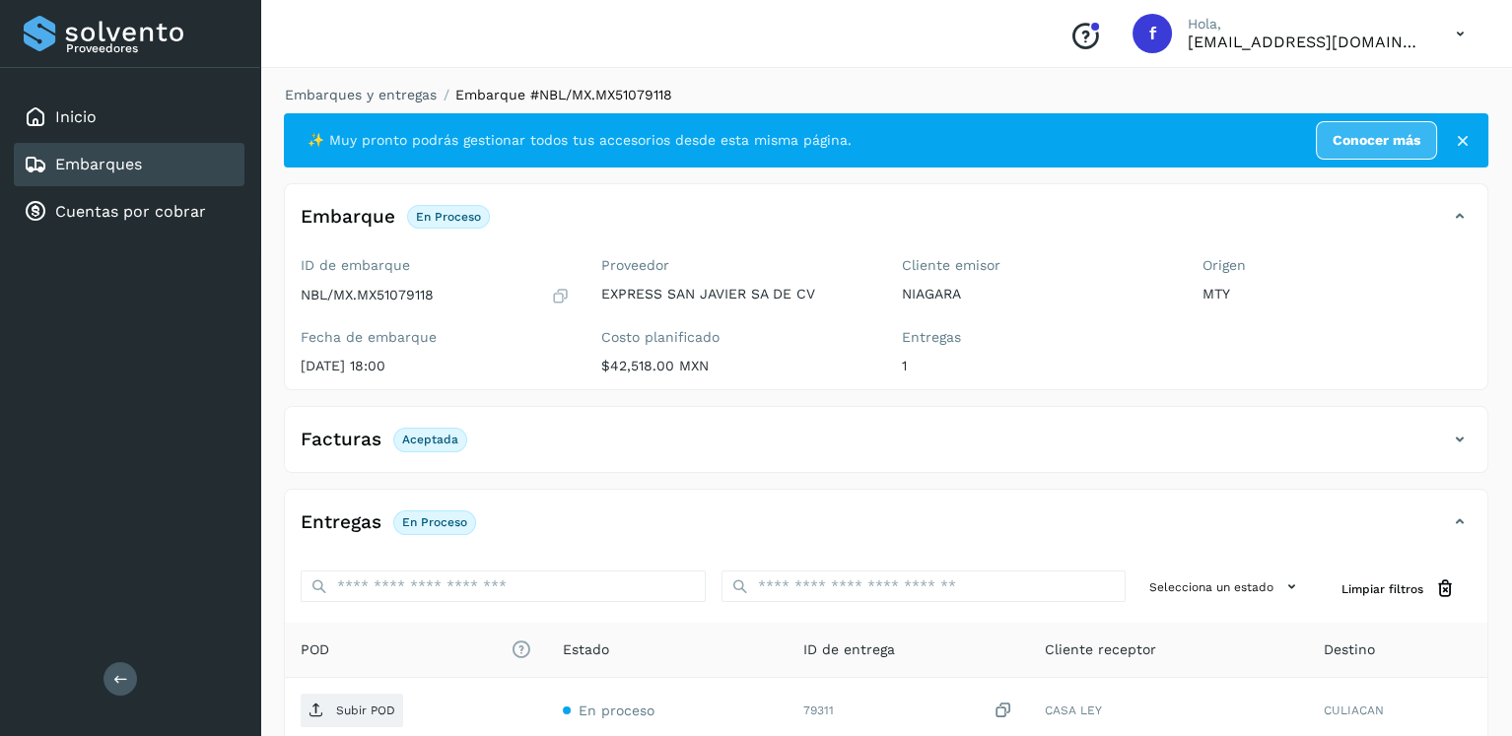
scroll to position [197, 0]
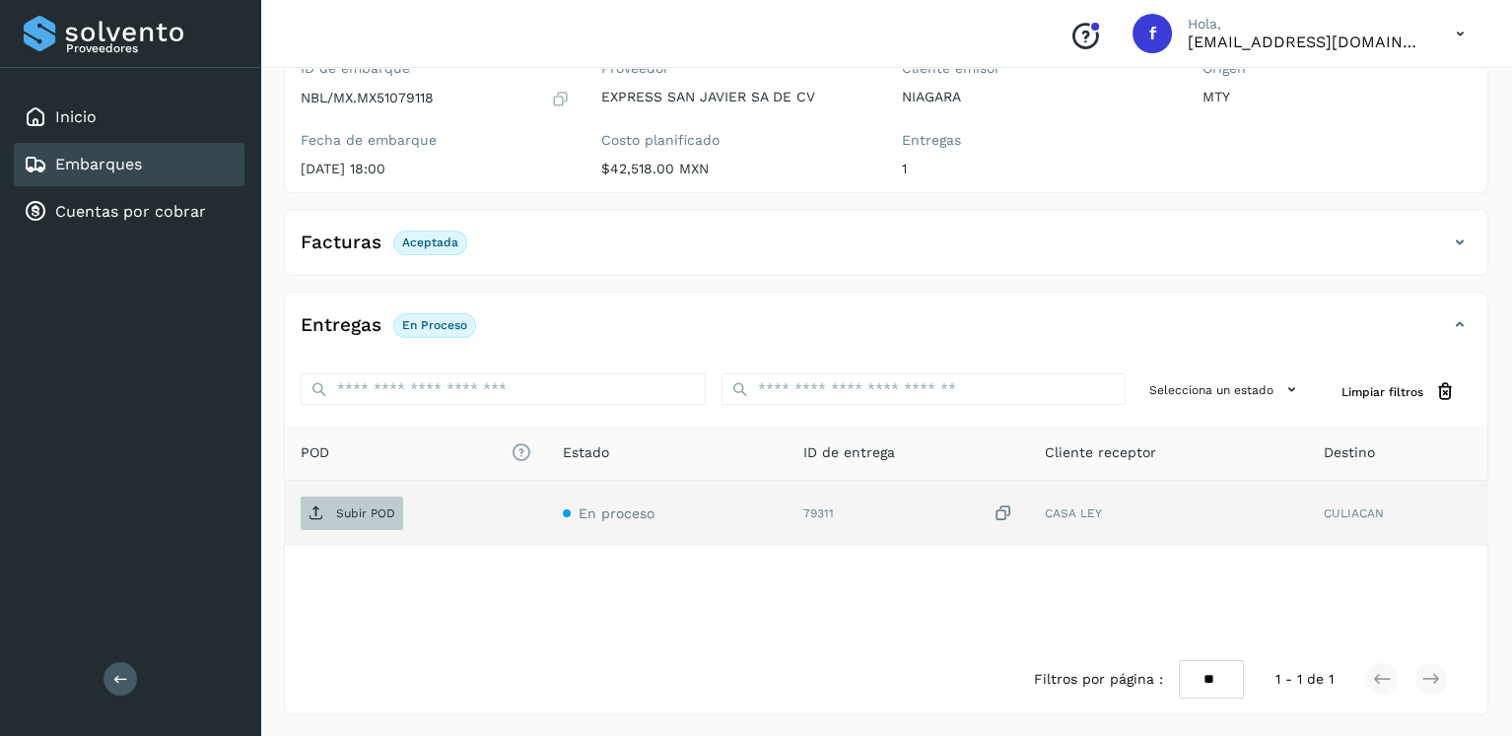
click at [323, 510] on icon at bounding box center [316, 514] width 16 height 16
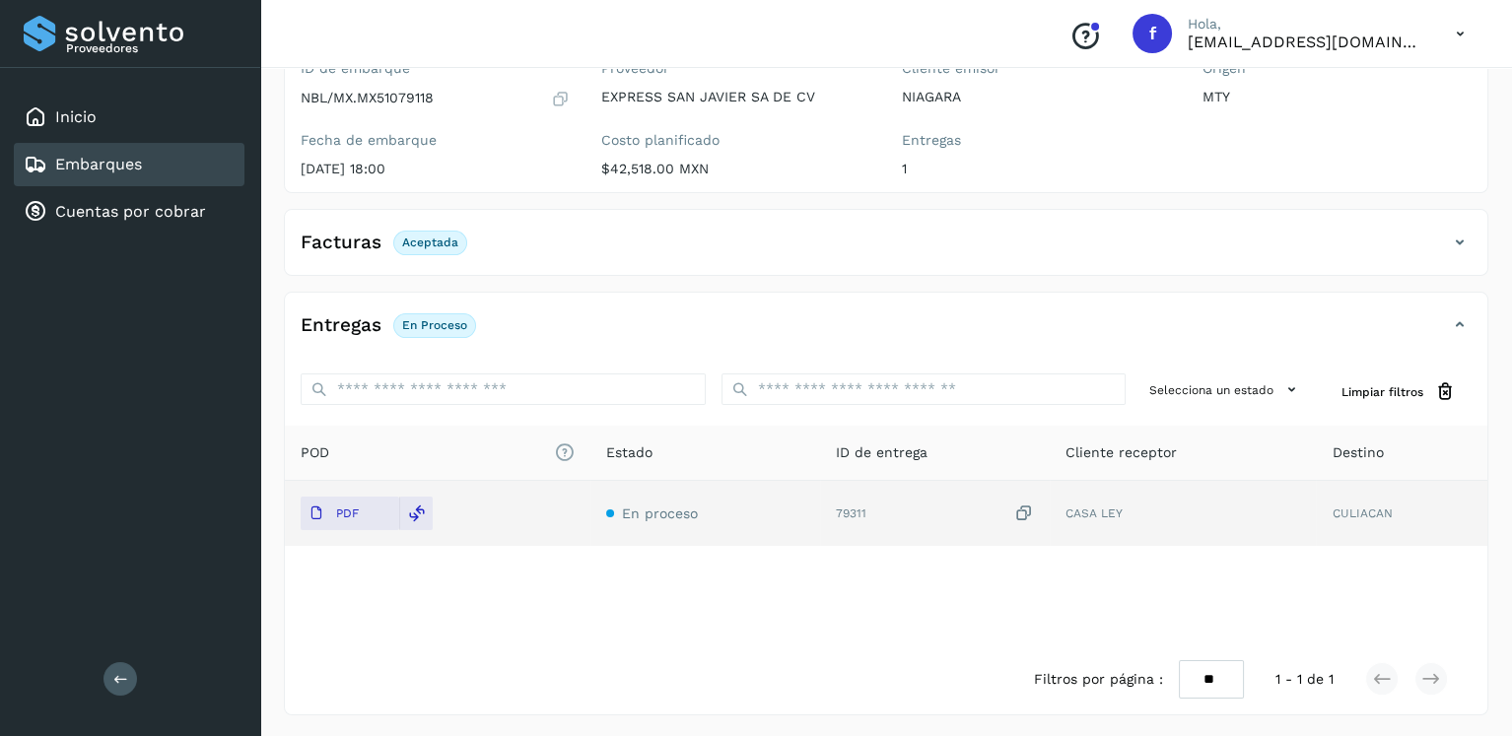
click at [94, 156] on link "Embarques" at bounding box center [98, 164] width 87 height 19
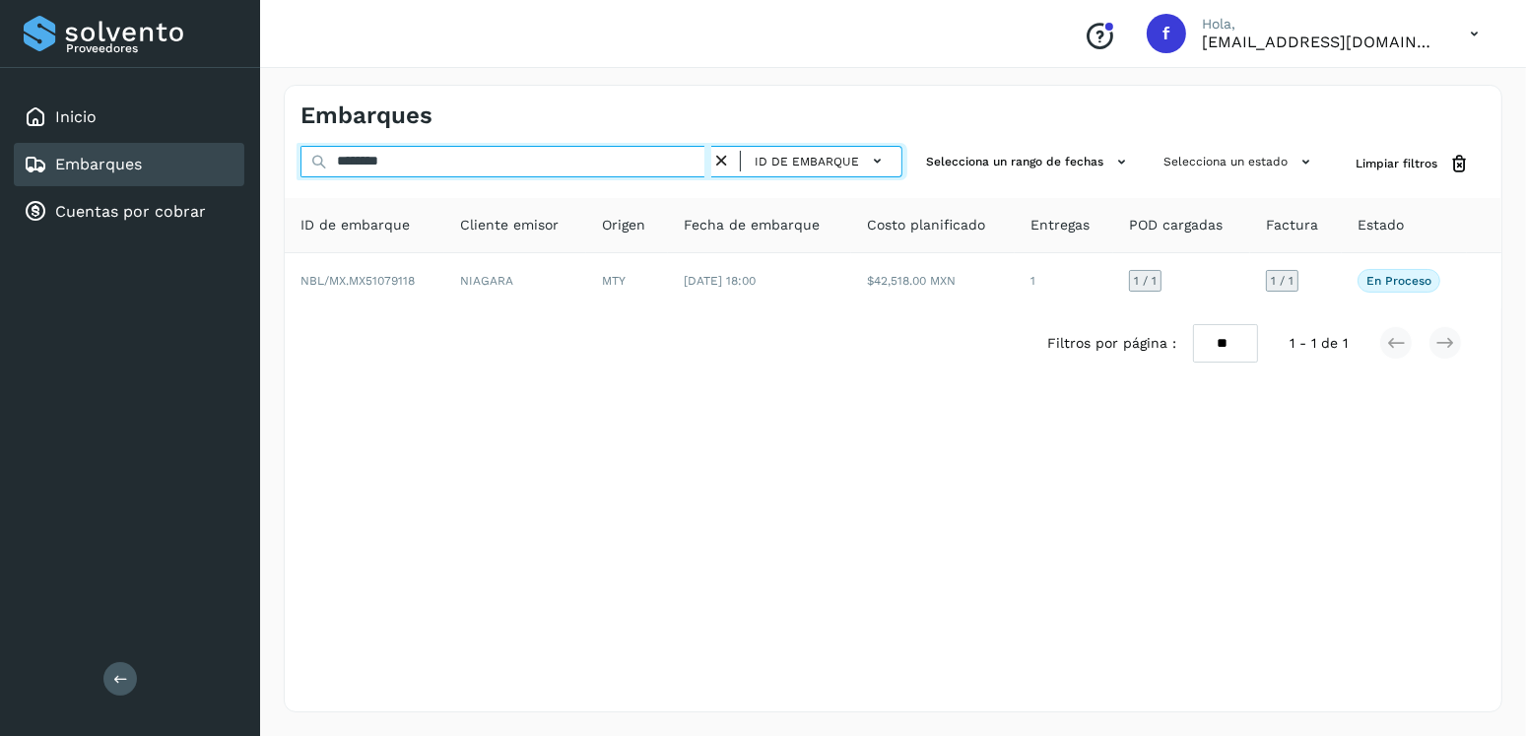
drag, startPoint x: 403, startPoint y: 163, endPoint x: 316, endPoint y: 166, distance: 86.8
click at [316, 166] on div "******** ID de embarque" at bounding box center [602, 164] width 602 height 36
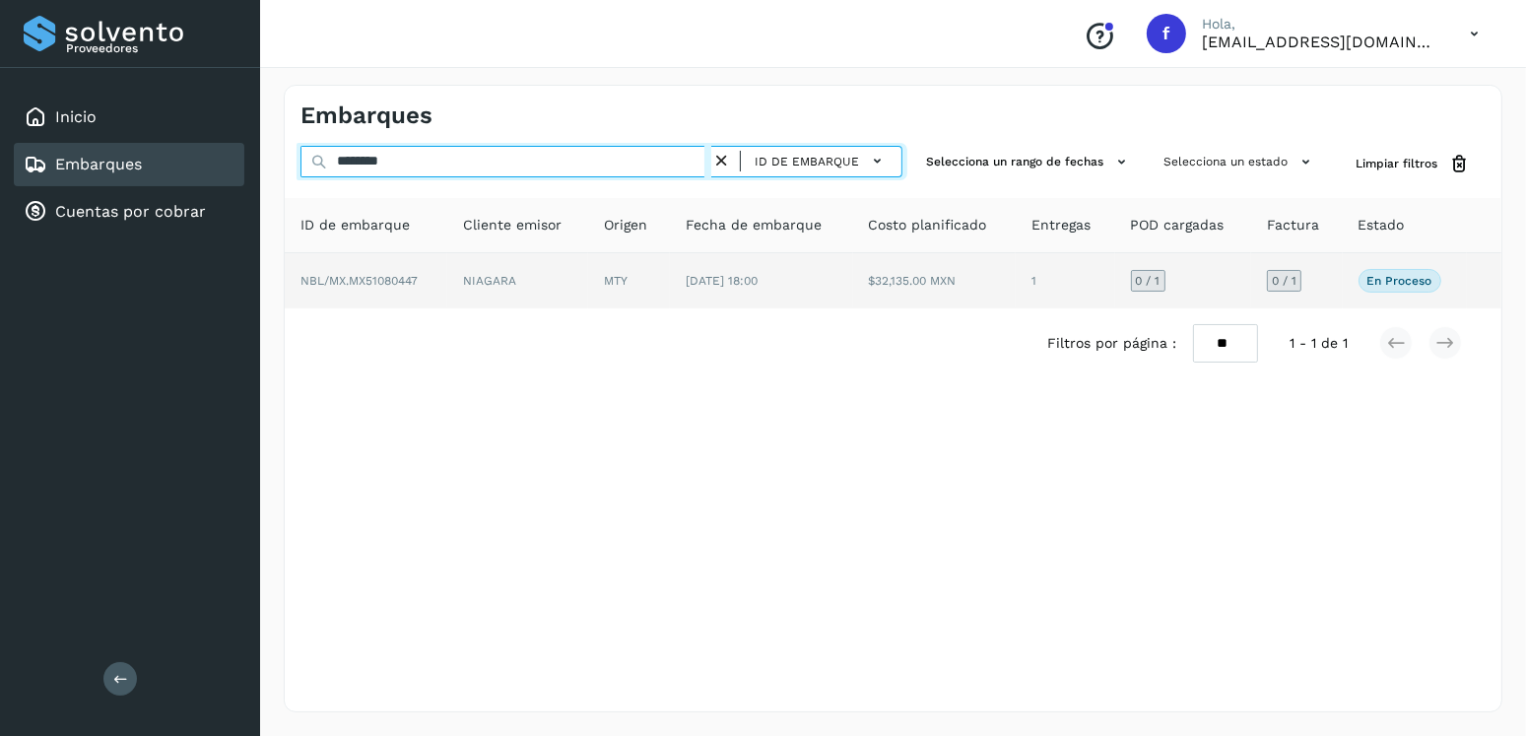
type input "********"
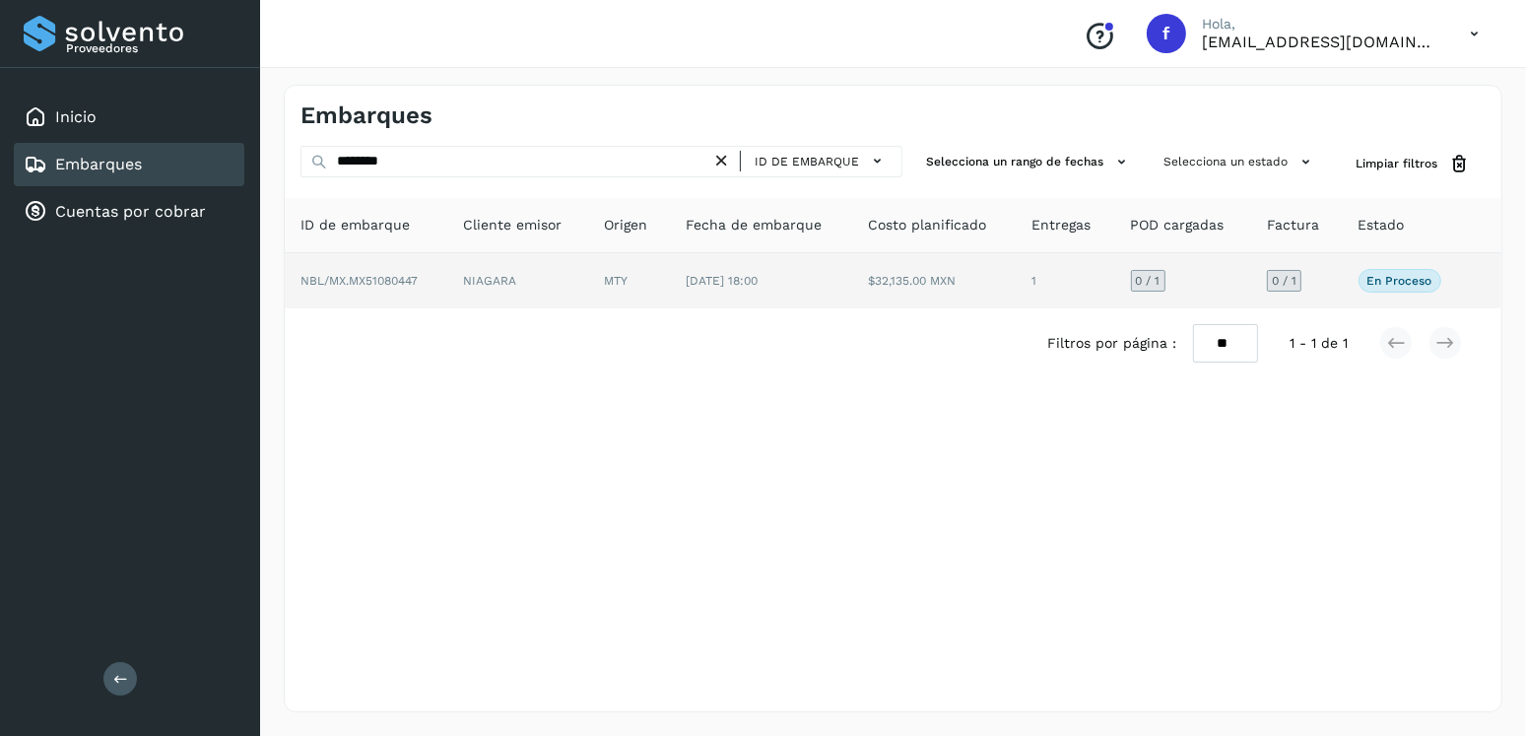
click at [801, 300] on td "[DATE] 18:00" at bounding box center [761, 280] width 182 height 55
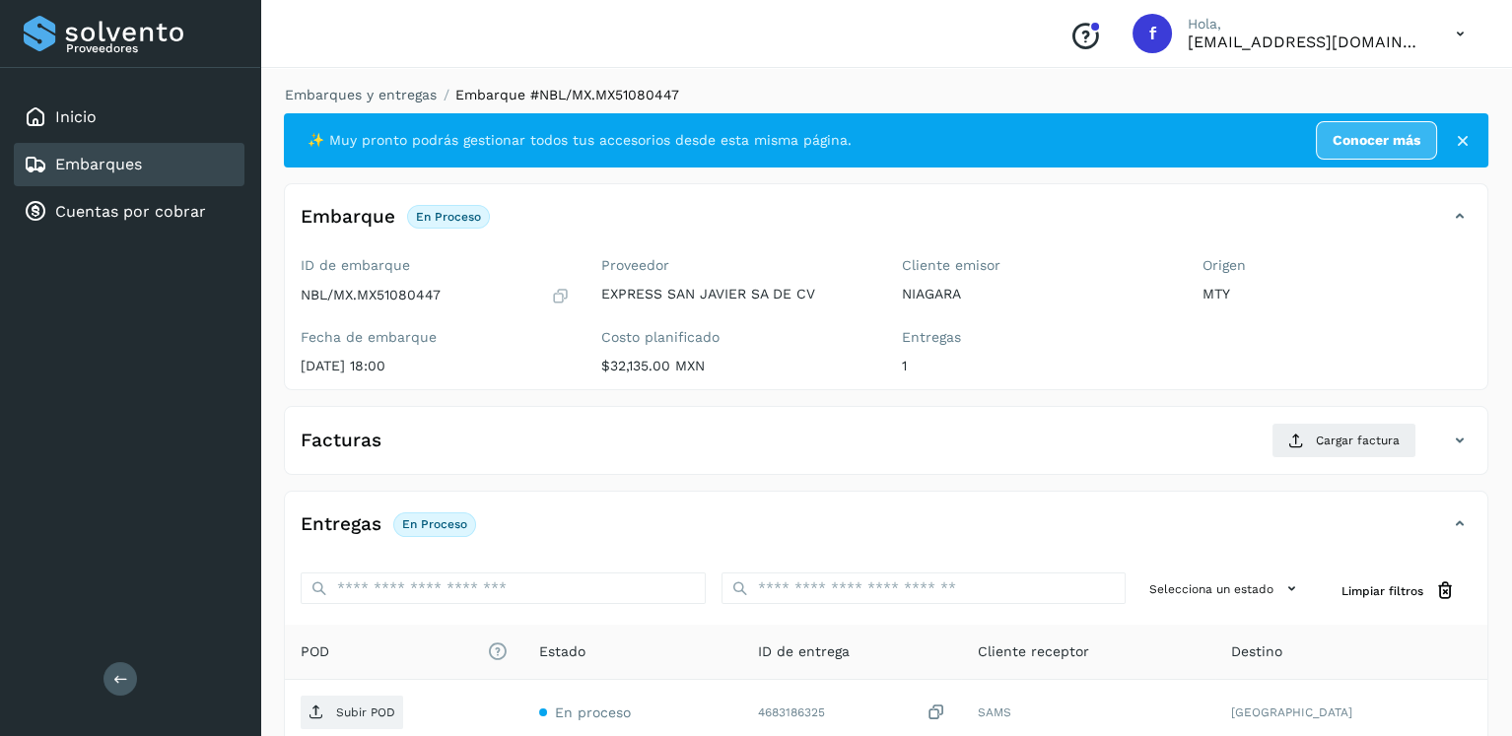
click at [1355, 459] on div "Facturas Cargar factura" at bounding box center [886, 448] width 1202 height 51
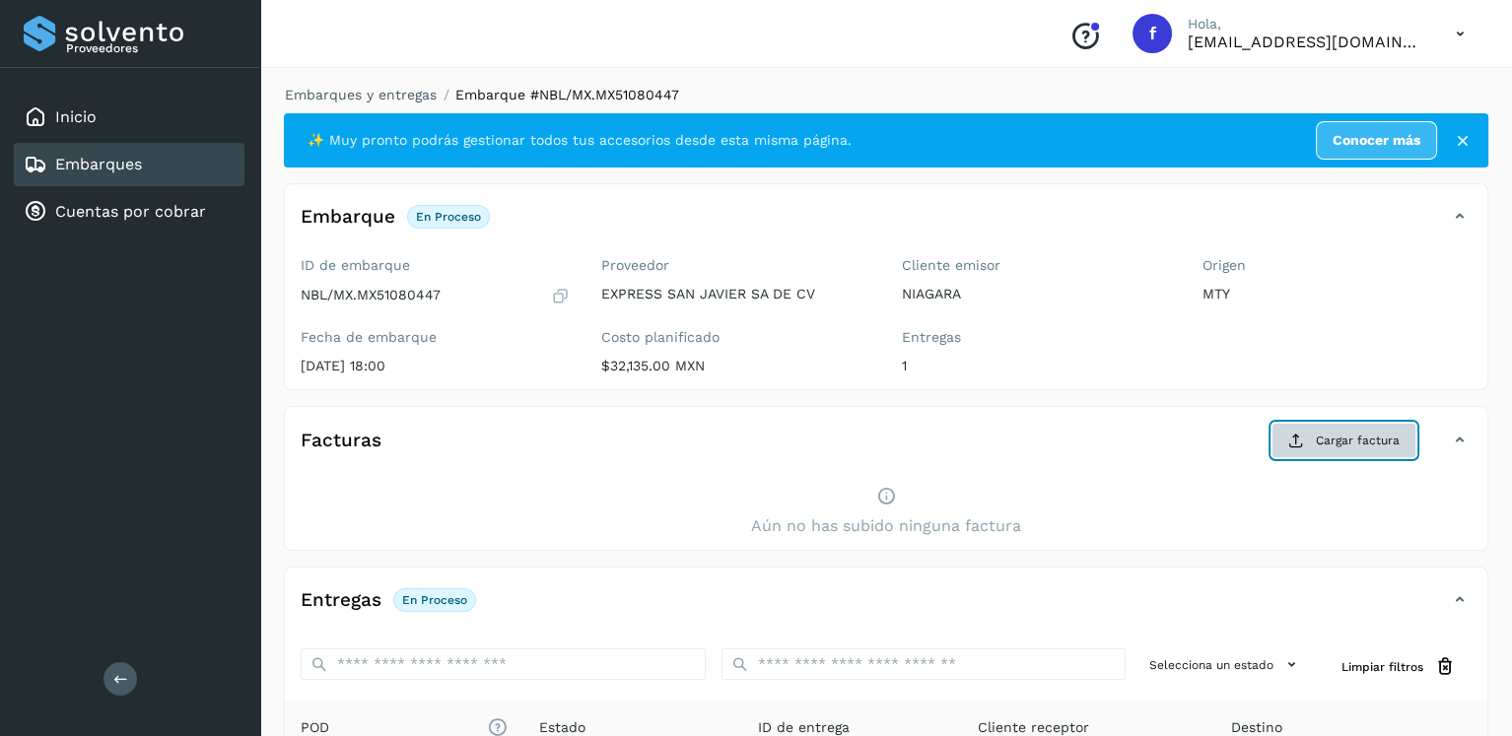
click at [1307, 448] on button "Cargar factura" at bounding box center [1343, 440] width 145 height 35
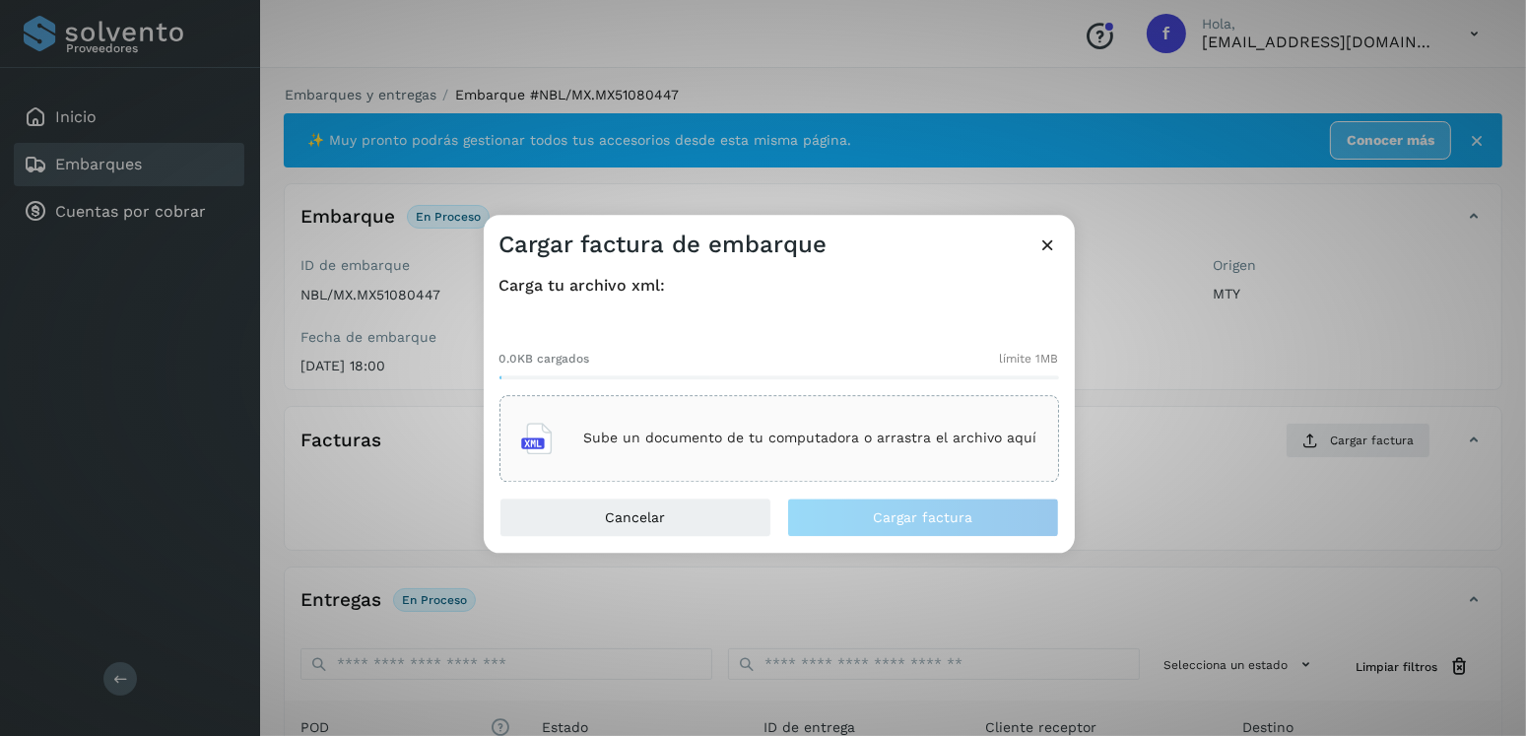
click at [816, 412] on div "Sube un documento de tu computadora o arrastra el archivo aquí" at bounding box center [779, 438] width 516 height 53
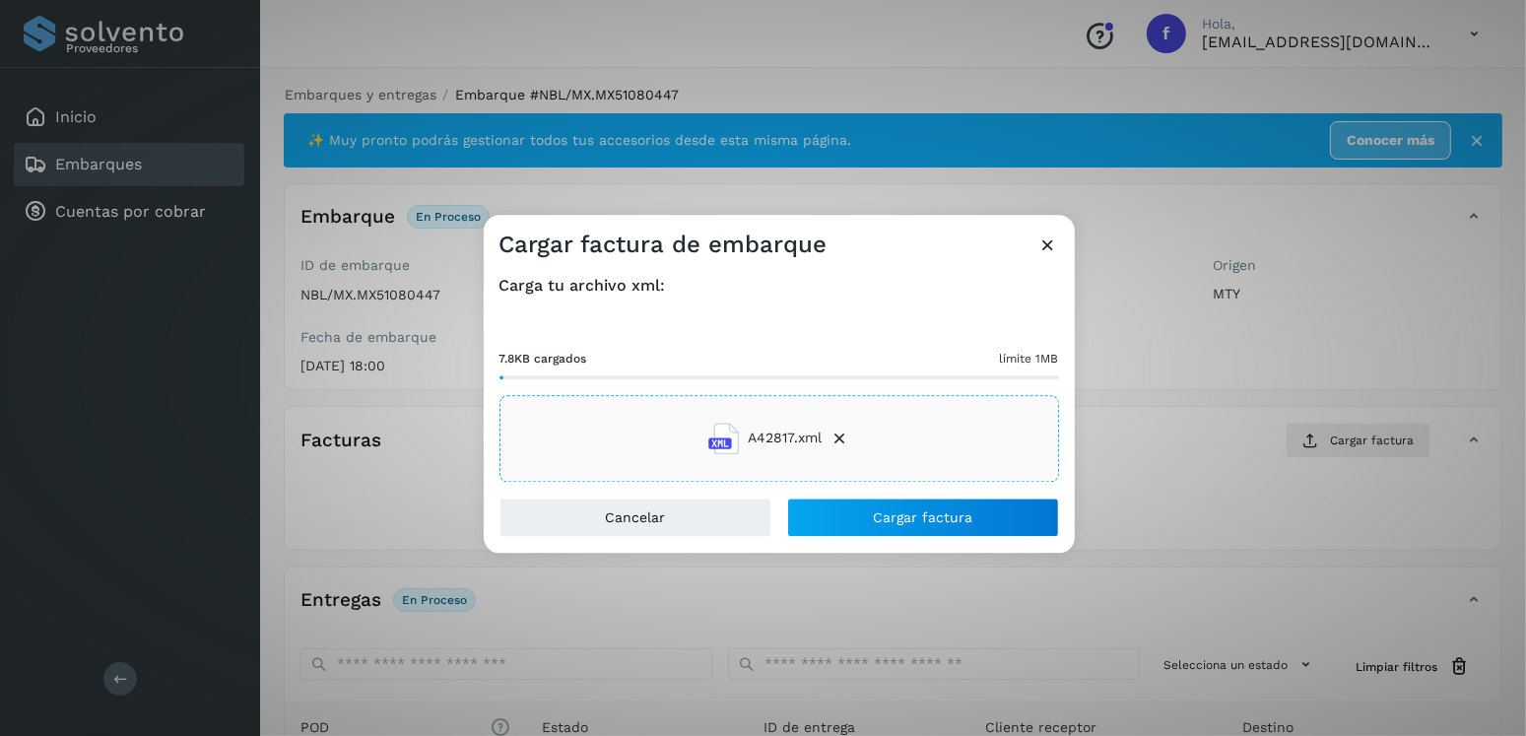
click at [901, 493] on div "Carga tu archivo xml: 7.8KB cargados límite 1MB A42817.xml" at bounding box center [779, 378] width 591 height 237
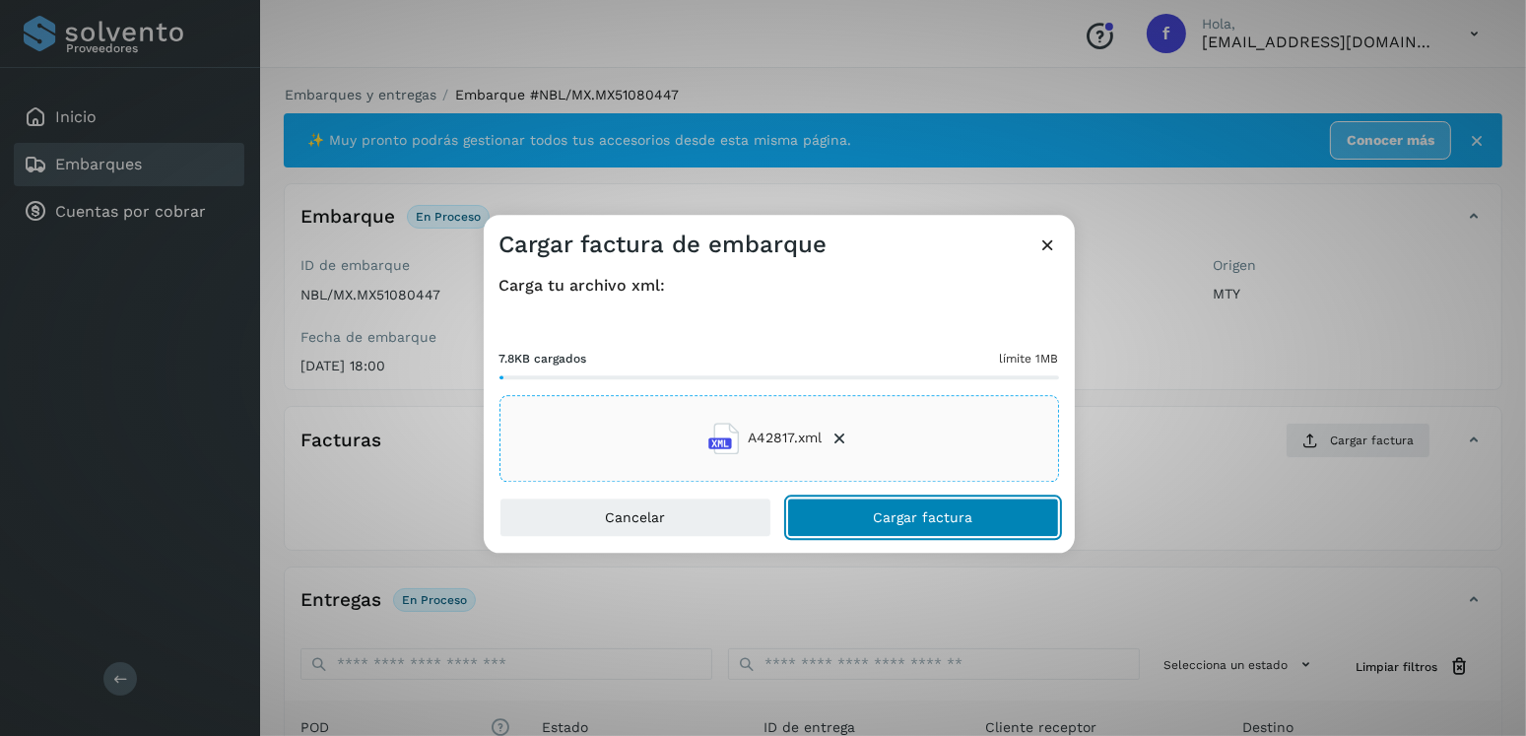
click at [929, 510] on span "Cargar factura" at bounding box center [923, 517] width 100 height 14
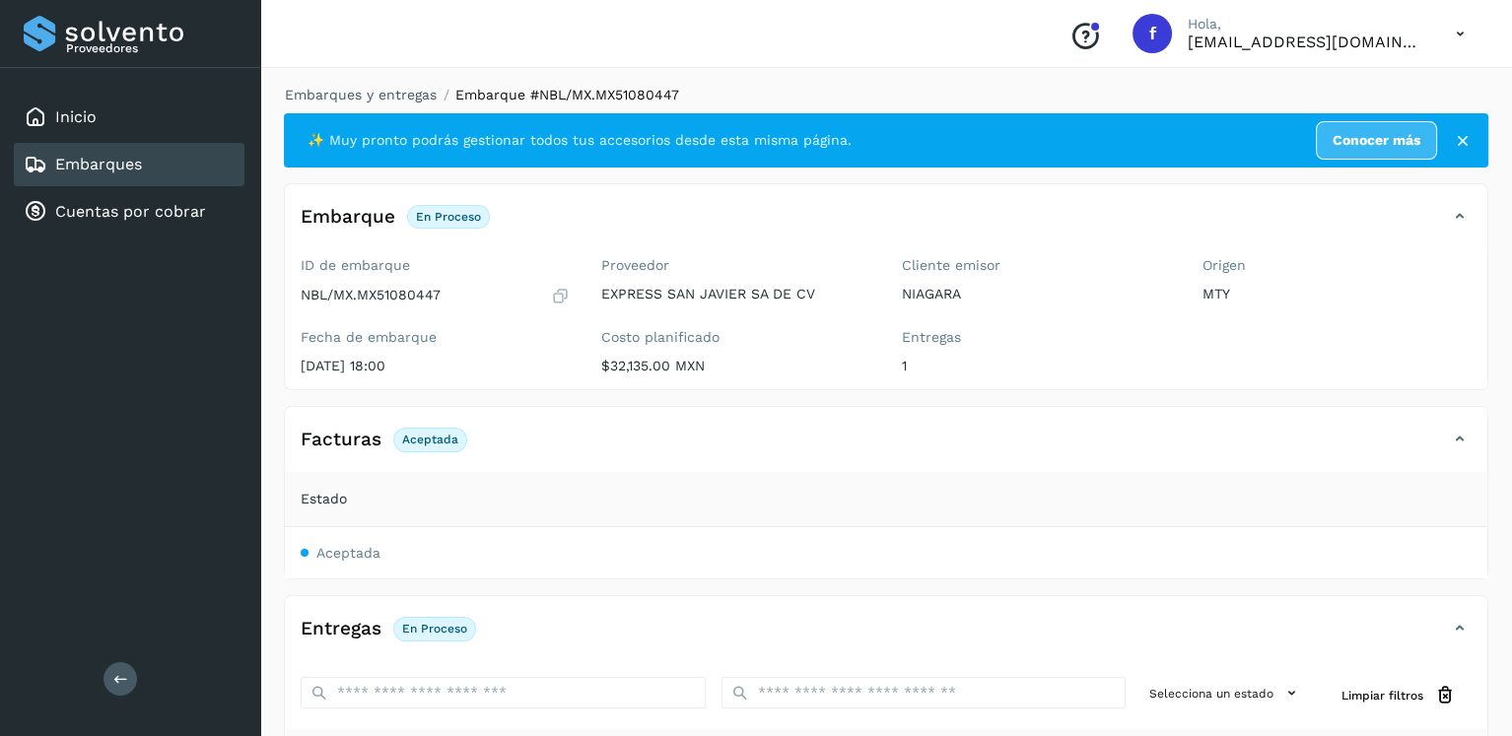
scroll to position [304, 0]
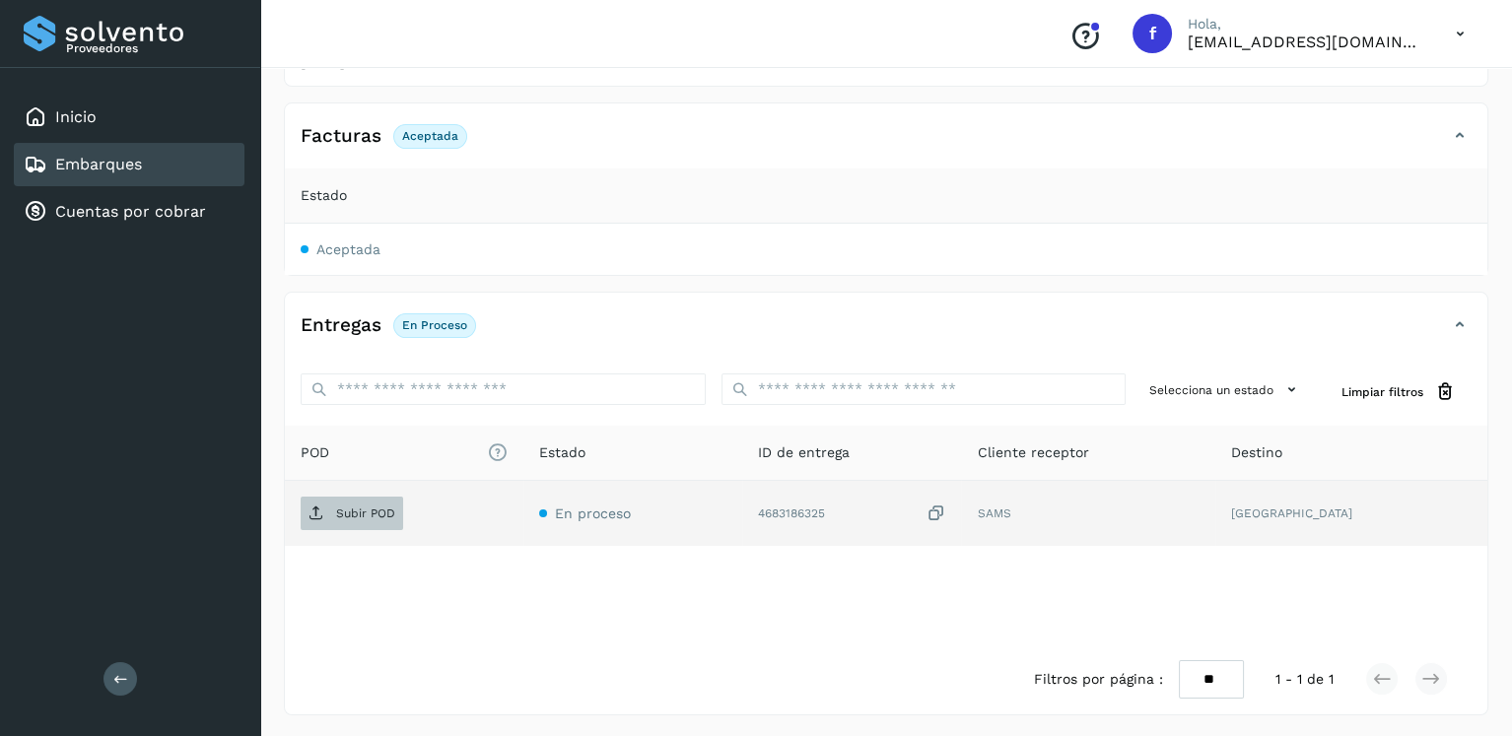
click at [349, 509] on p "Subir POD" at bounding box center [365, 514] width 59 height 14
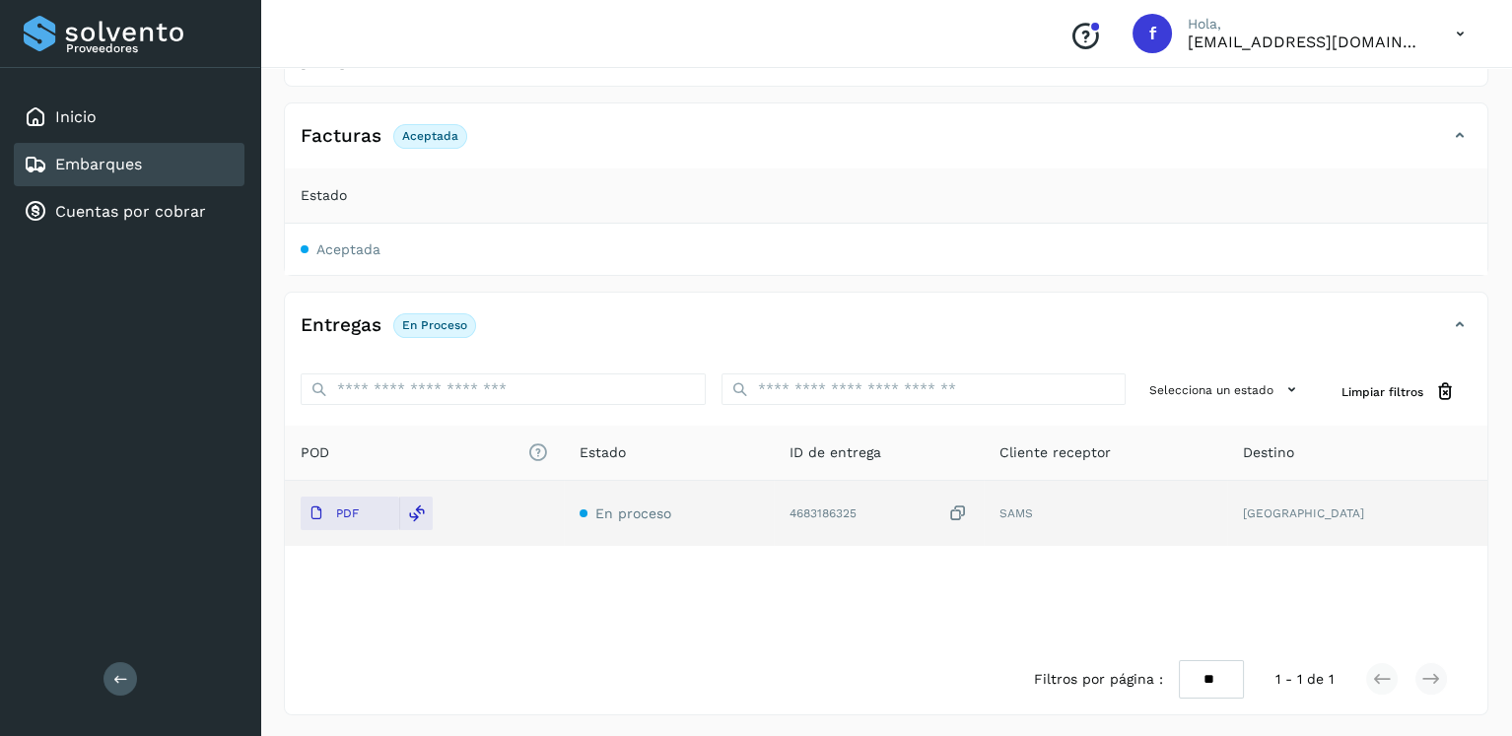
click at [169, 166] on div "Embarques" at bounding box center [129, 164] width 231 height 43
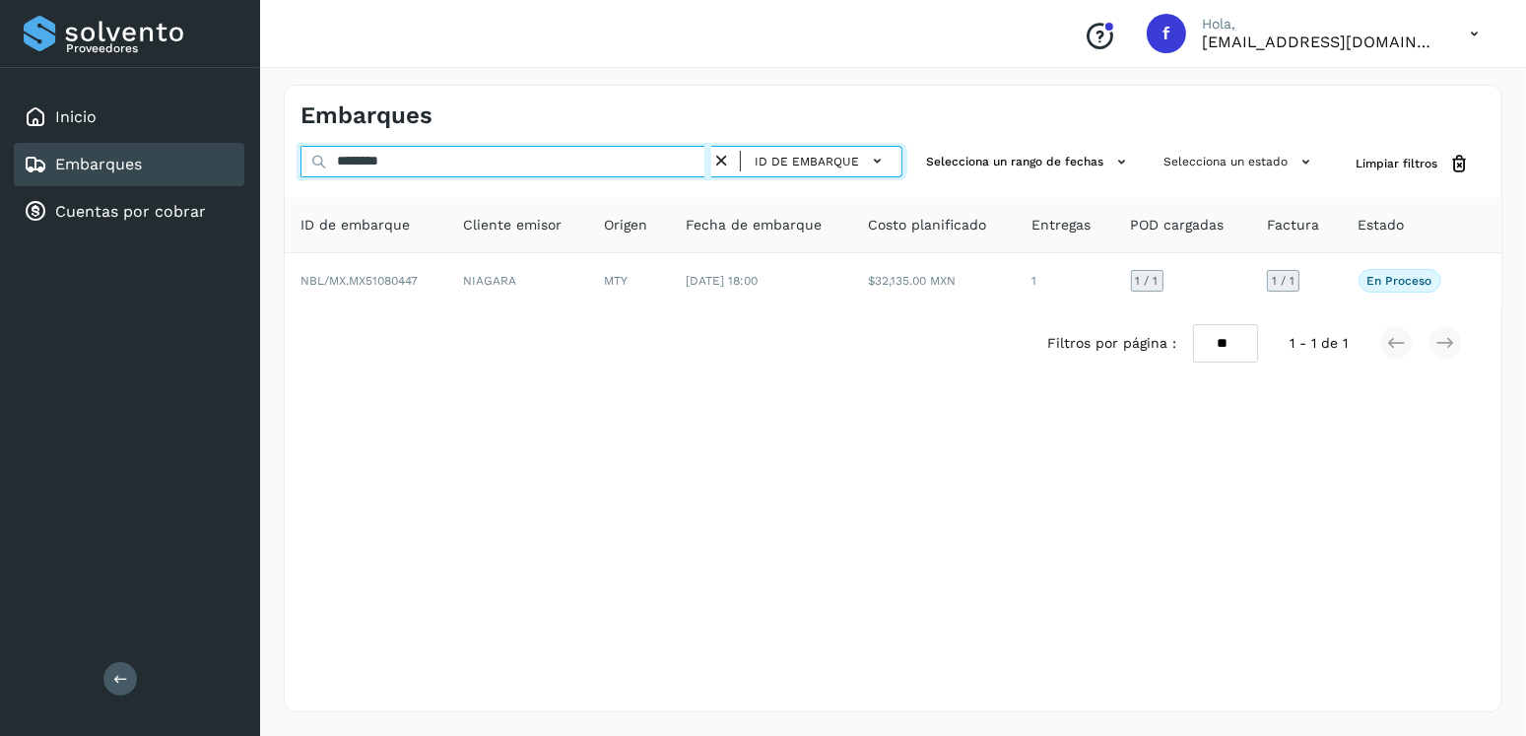
drag, startPoint x: 454, startPoint y: 151, endPoint x: 302, endPoint y: 154, distance: 152.8
click at [302, 154] on input "********" at bounding box center [506, 162] width 411 height 32
type input "********"
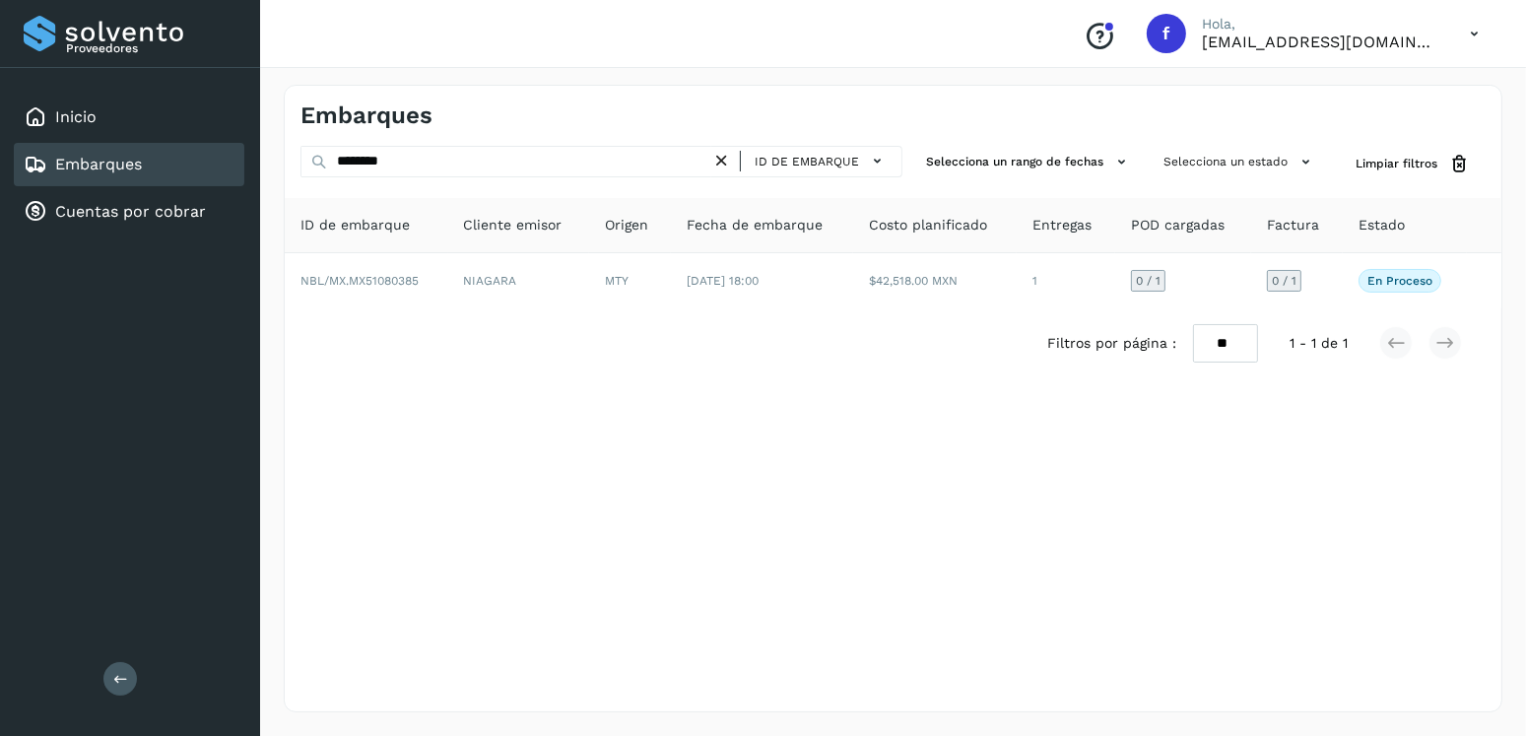
drag, startPoint x: 693, startPoint y: 333, endPoint x: 709, endPoint y: 312, distance: 26.0
click at [699, 330] on div "Filtros por página : ** ** ** 1 - 1 de 1" at bounding box center [893, 343] width 1217 height 70
click at [709, 312] on div "Filtros por página : ** ** ** 1 - 1 de 1" at bounding box center [893, 343] width 1217 height 70
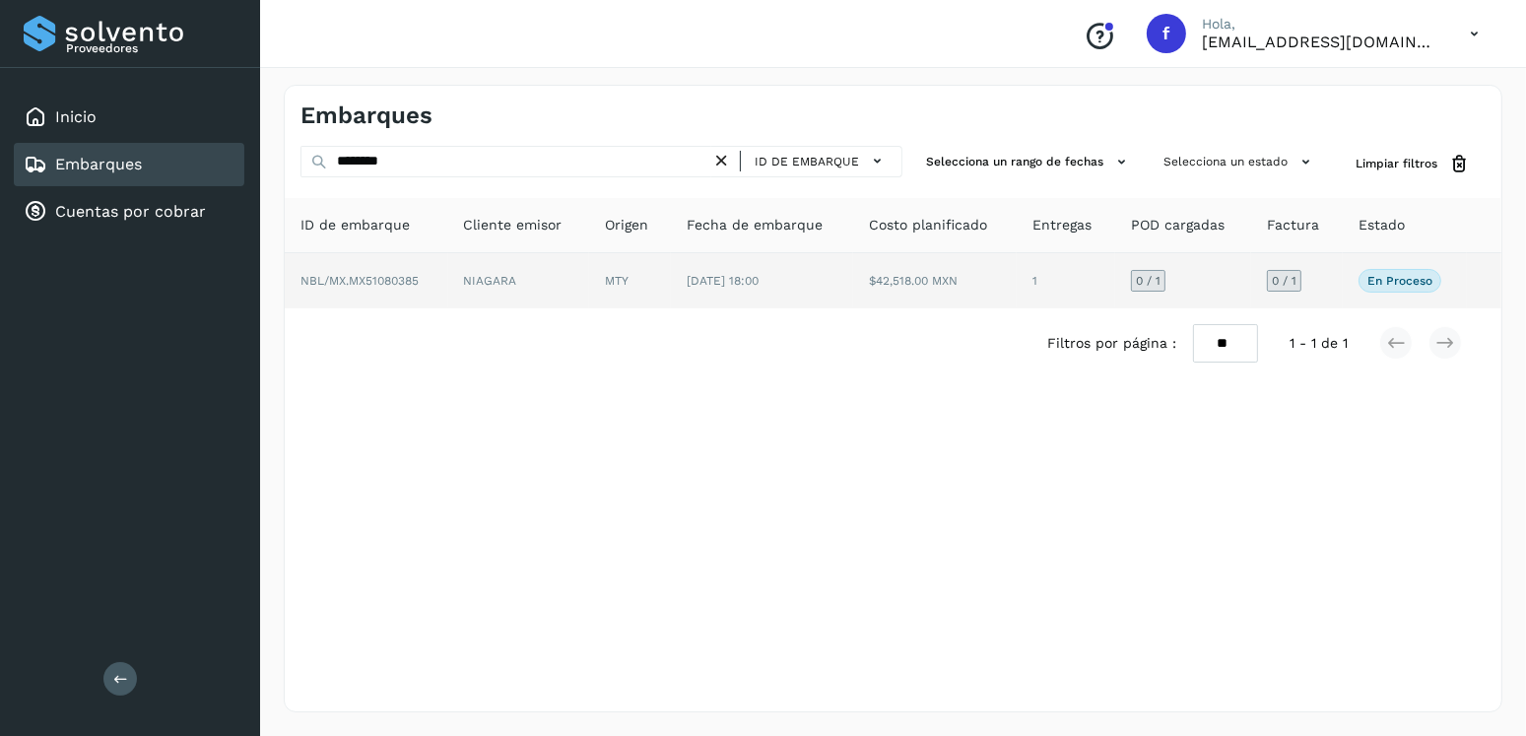
click at [736, 293] on td "[DATE] 18:00" at bounding box center [762, 280] width 182 height 55
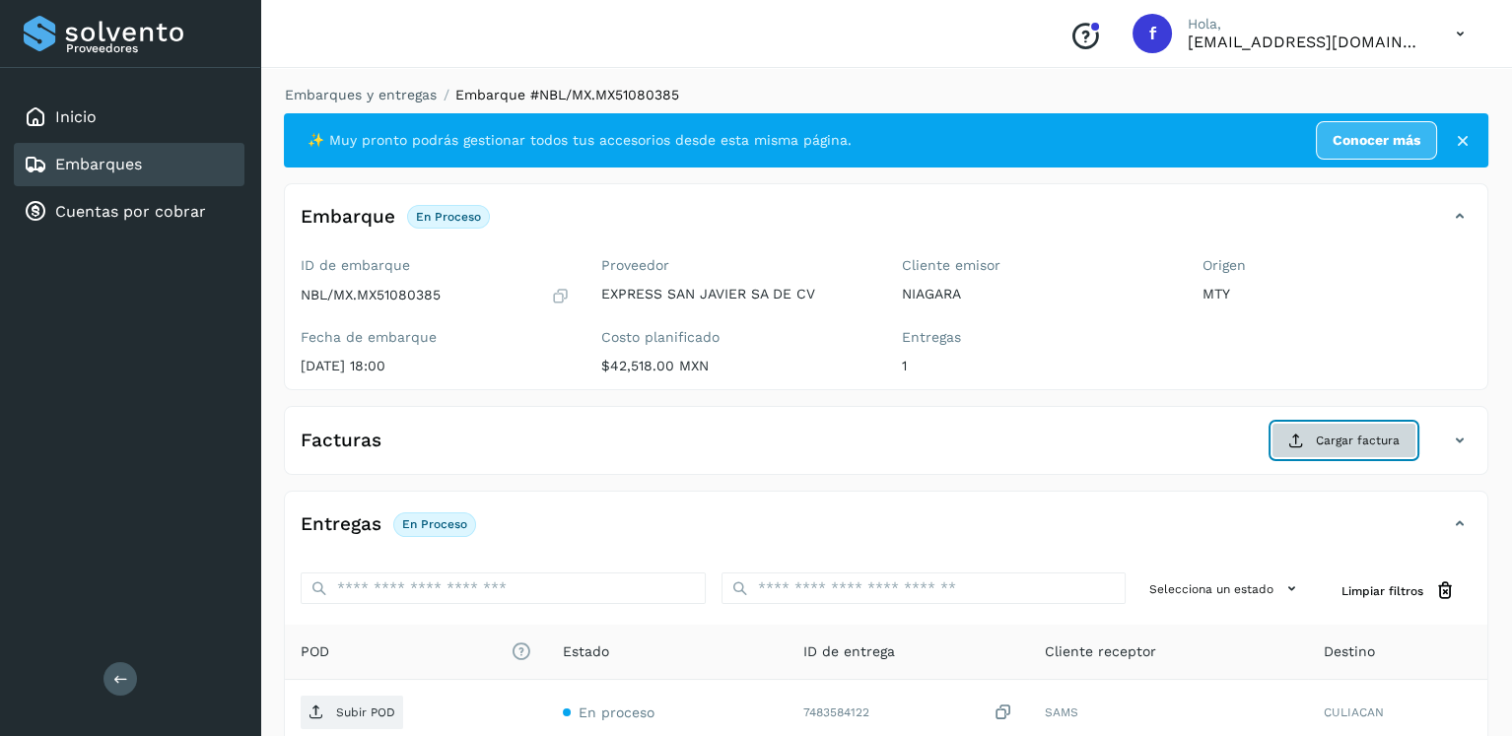
click at [1371, 438] on span "Cargar factura" at bounding box center [1358, 441] width 84 height 18
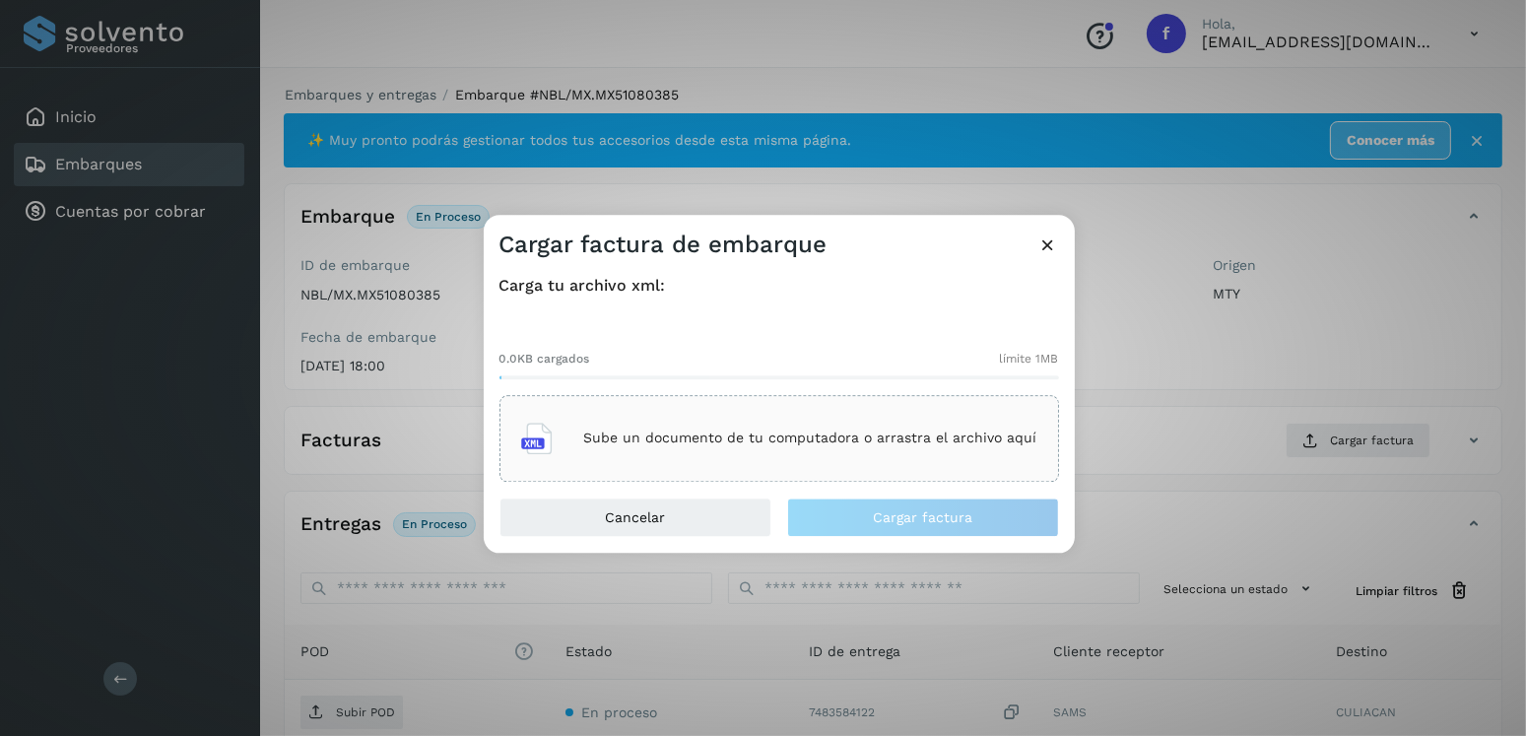
click at [887, 434] on p "Sube un documento de tu computadora o arrastra el archivo aquí" at bounding box center [810, 439] width 453 height 17
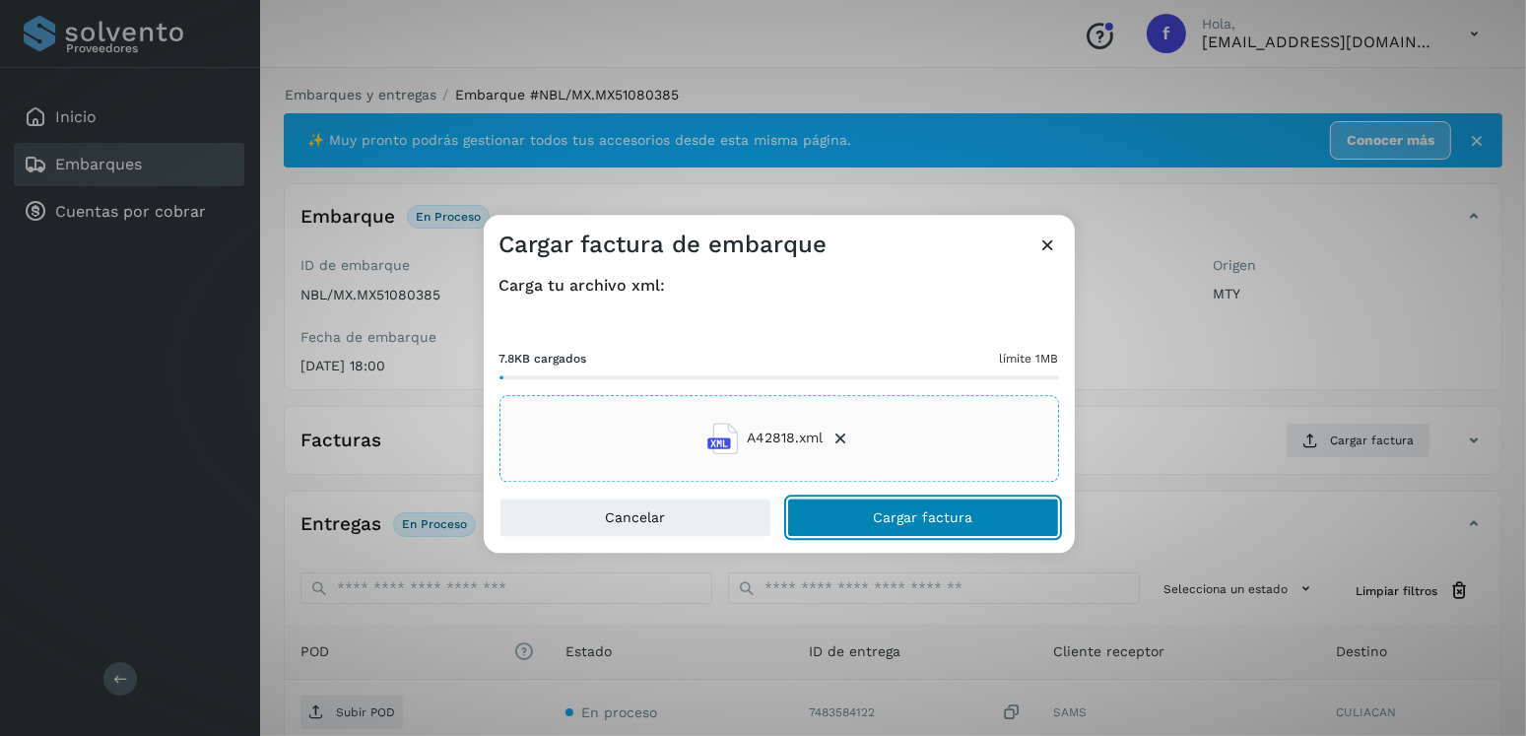
click at [968, 498] on button "Cargar factura" at bounding box center [923, 517] width 272 height 39
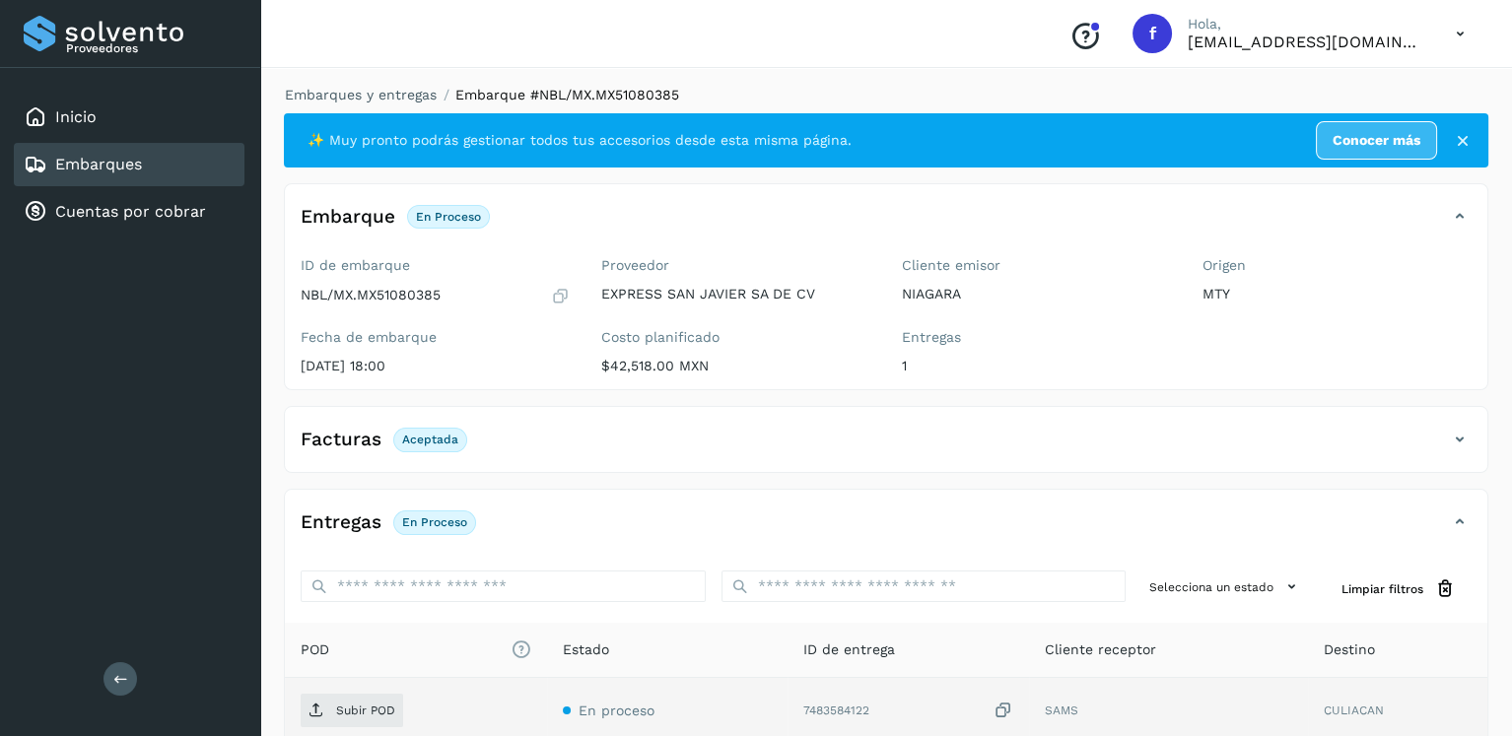
scroll to position [197, 0]
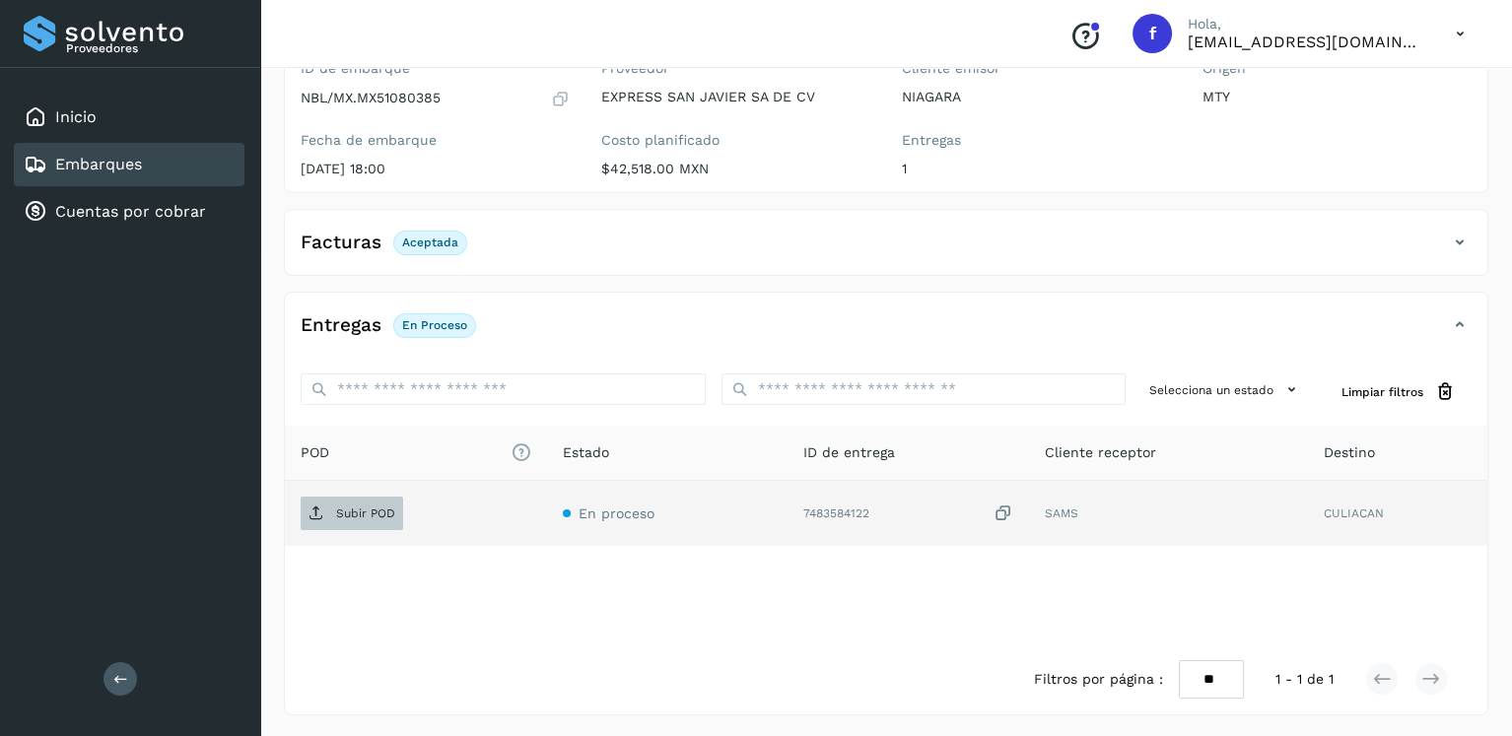
click at [350, 498] on span "Subir POD" at bounding box center [352, 514] width 102 height 32
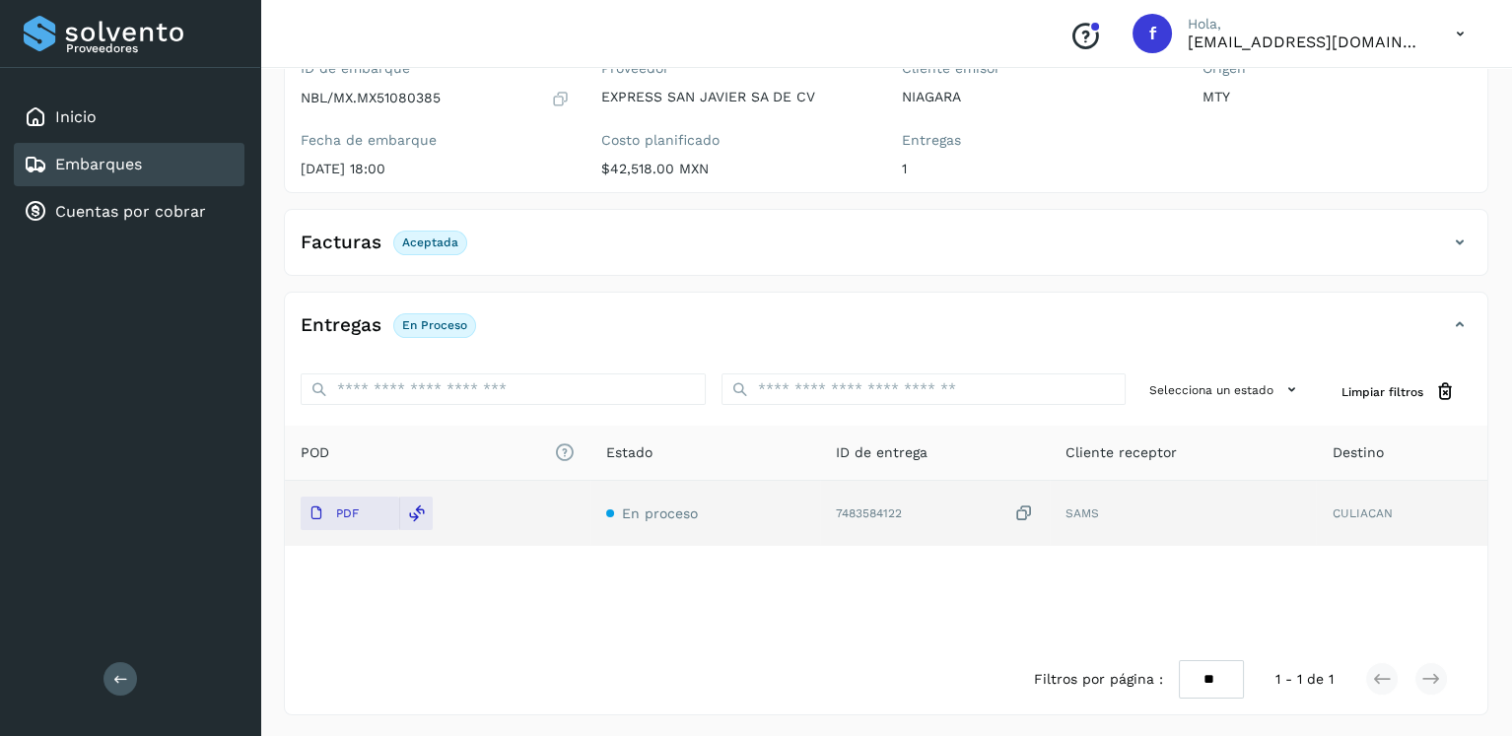
click at [223, 147] on div "Embarques" at bounding box center [129, 164] width 231 height 43
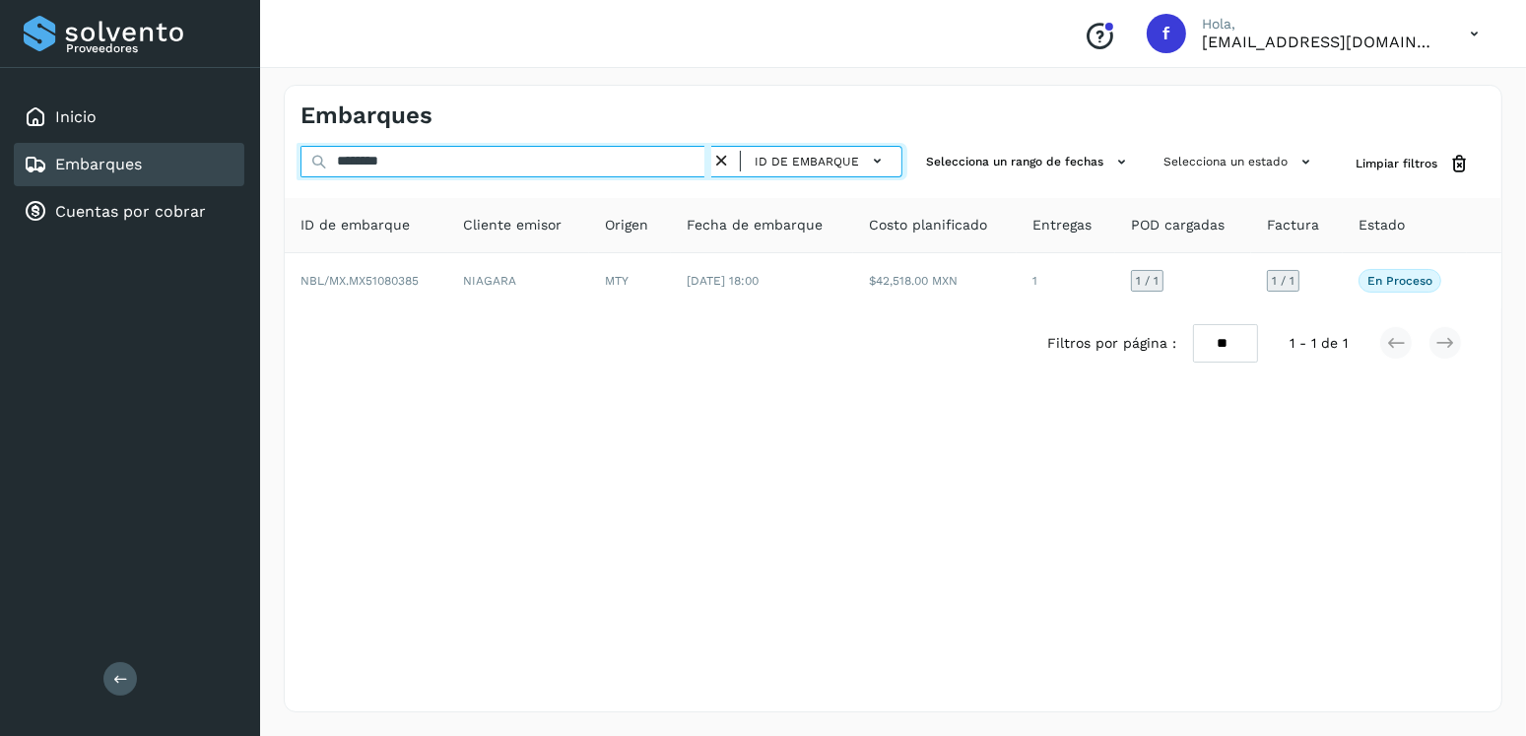
drag, startPoint x: 327, startPoint y: 165, endPoint x: 307, endPoint y: 165, distance: 19.7
click at [308, 165] on input "********" at bounding box center [506, 162] width 411 height 32
click at [483, 152] on input "********" at bounding box center [506, 162] width 411 height 32
drag, startPoint x: 487, startPoint y: 152, endPoint x: 217, endPoint y: 152, distance: 270.0
click at [217, 152] on div "Proveedores Inicio Embarques Cuentas por cobrar Salir Conoce nuestros beneficio…" at bounding box center [763, 368] width 1526 height 736
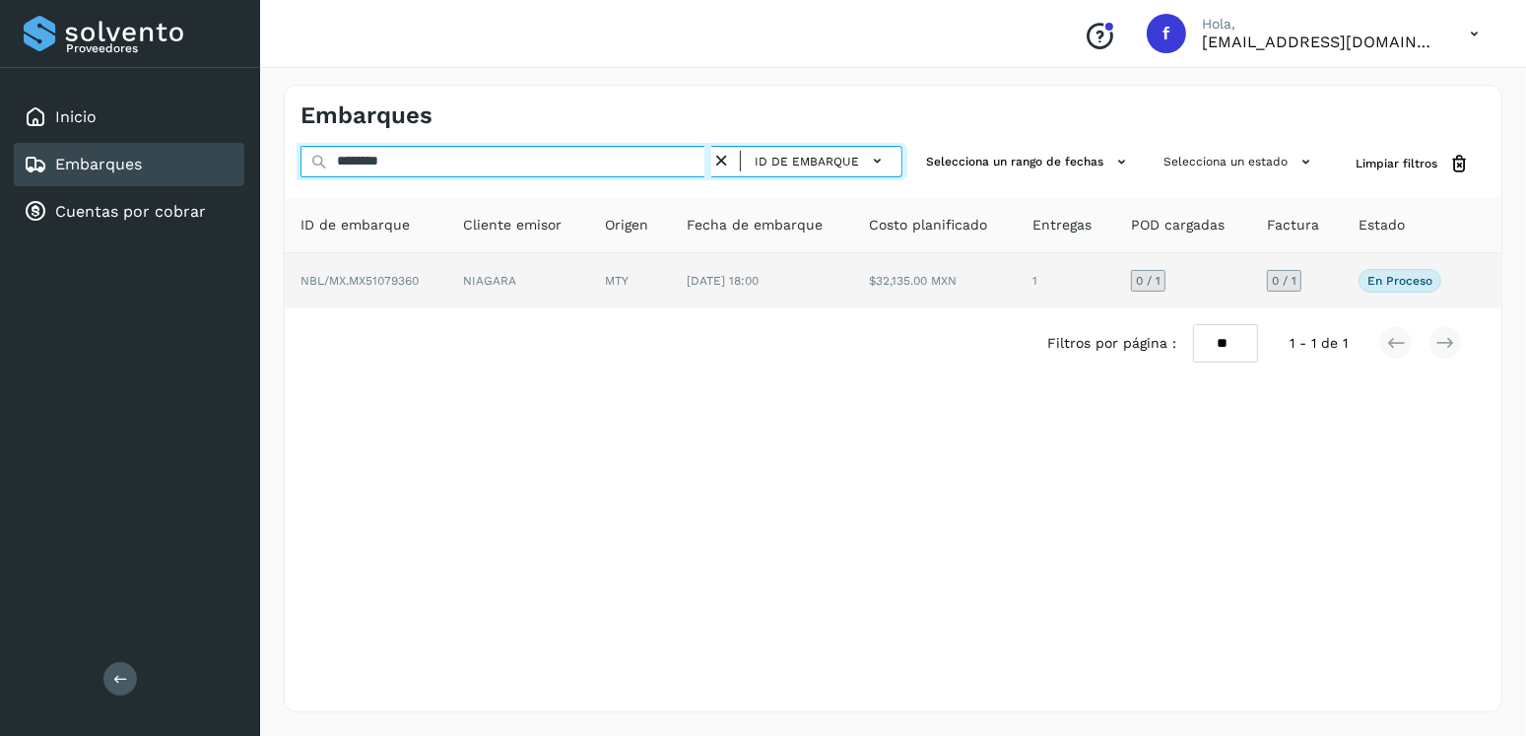
type input "********"
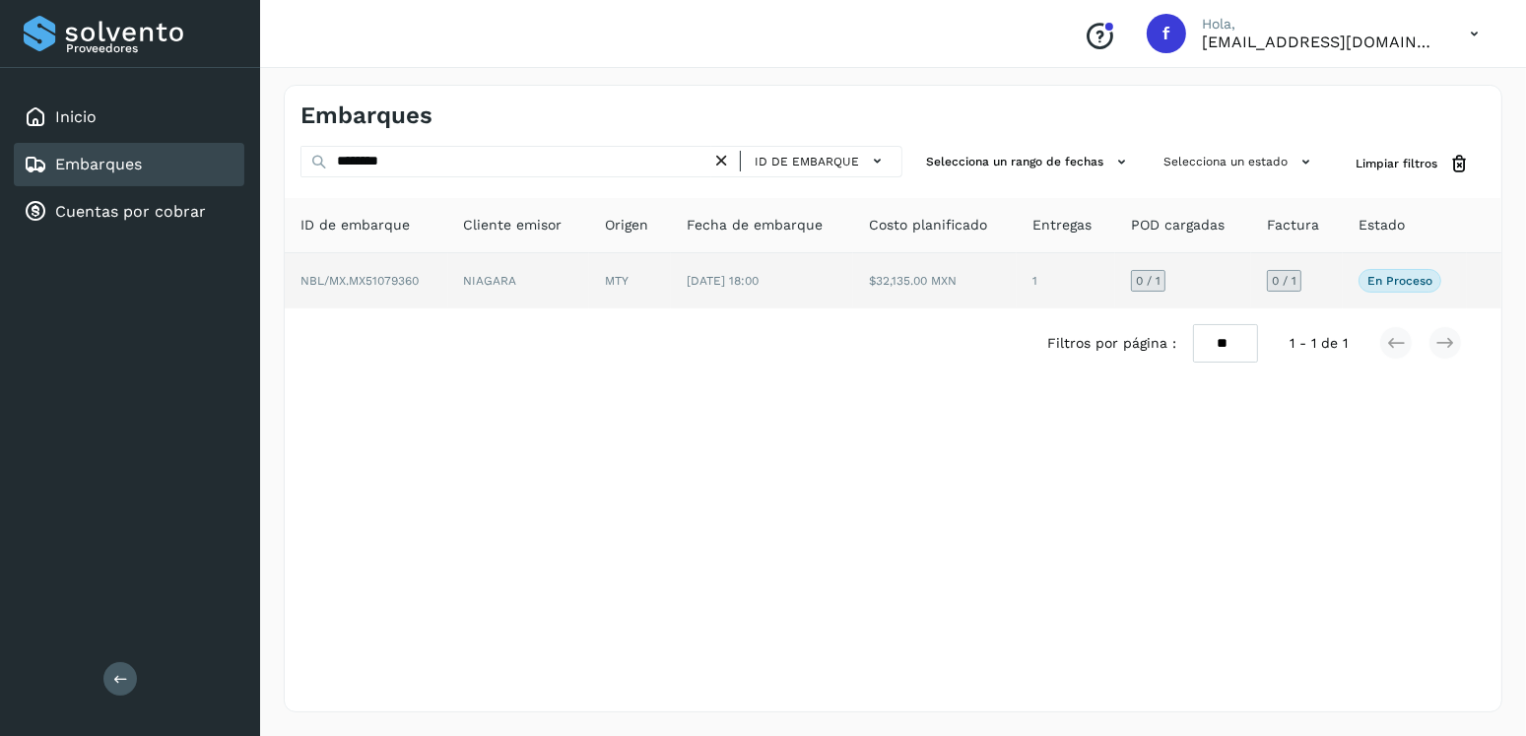
click at [759, 281] on span "[DATE] 18:00" at bounding box center [723, 281] width 72 height 14
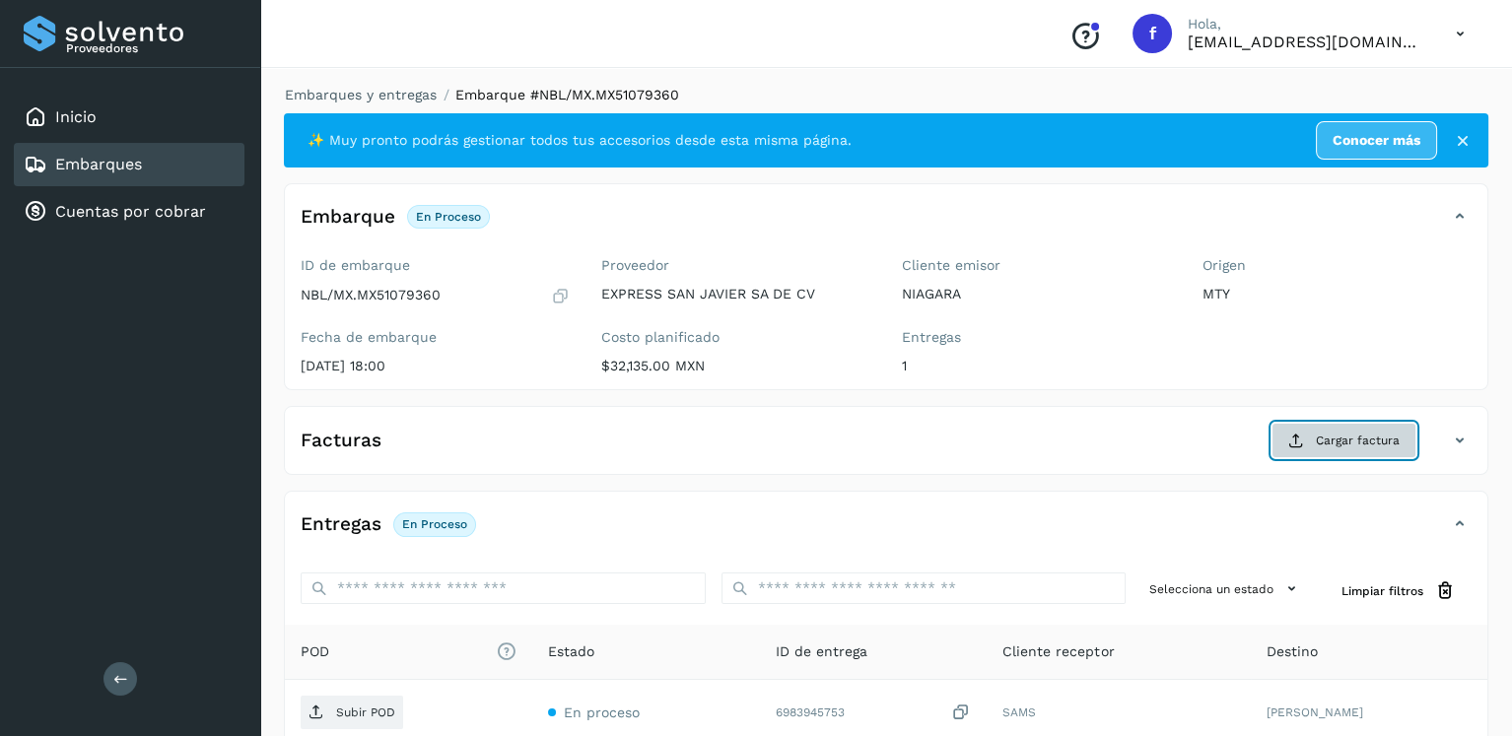
click at [1314, 439] on button "Cargar factura" at bounding box center [1343, 440] width 145 height 35
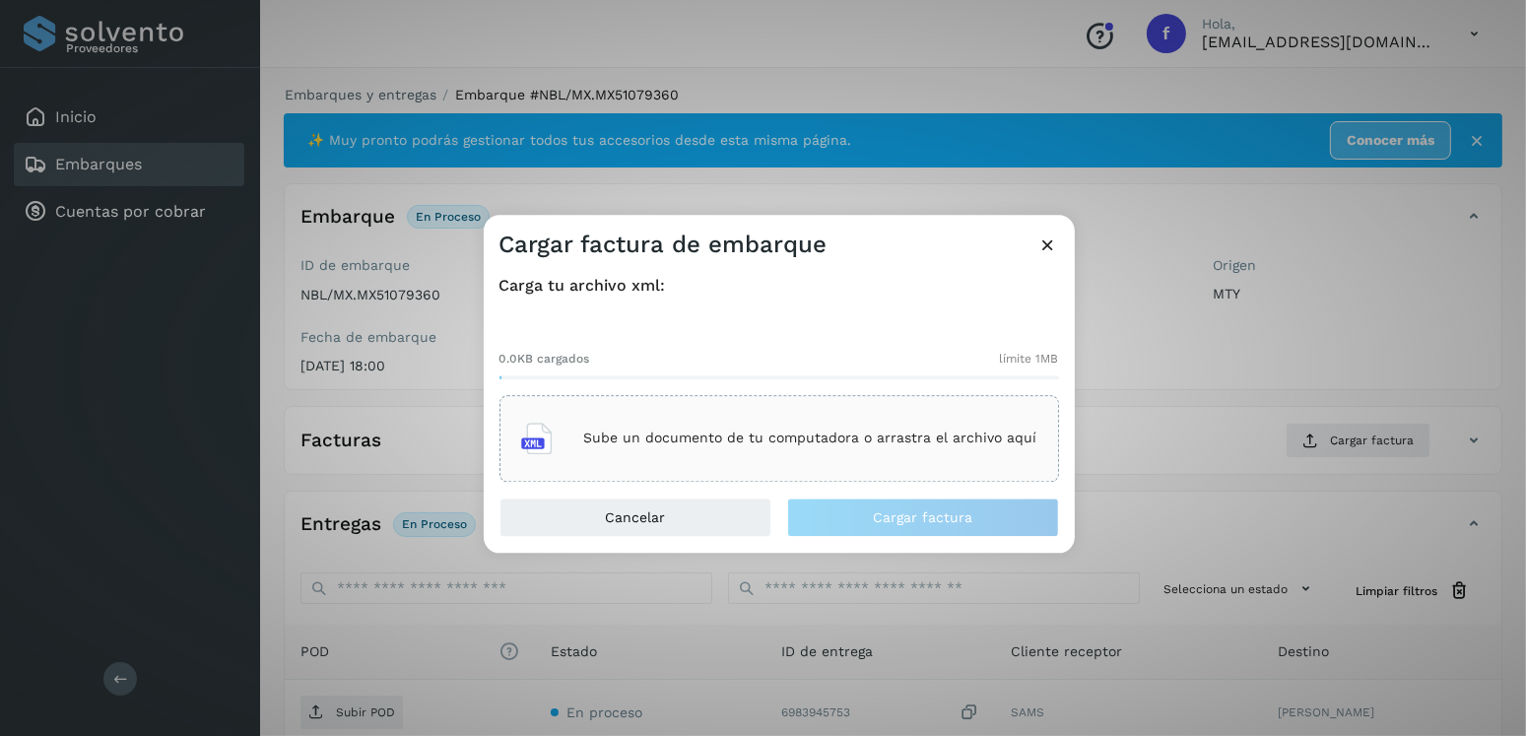
click at [751, 452] on div "Sube un documento de tu computadora o arrastra el archivo aquí" at bounding box center [779, 438] width 516 height 53
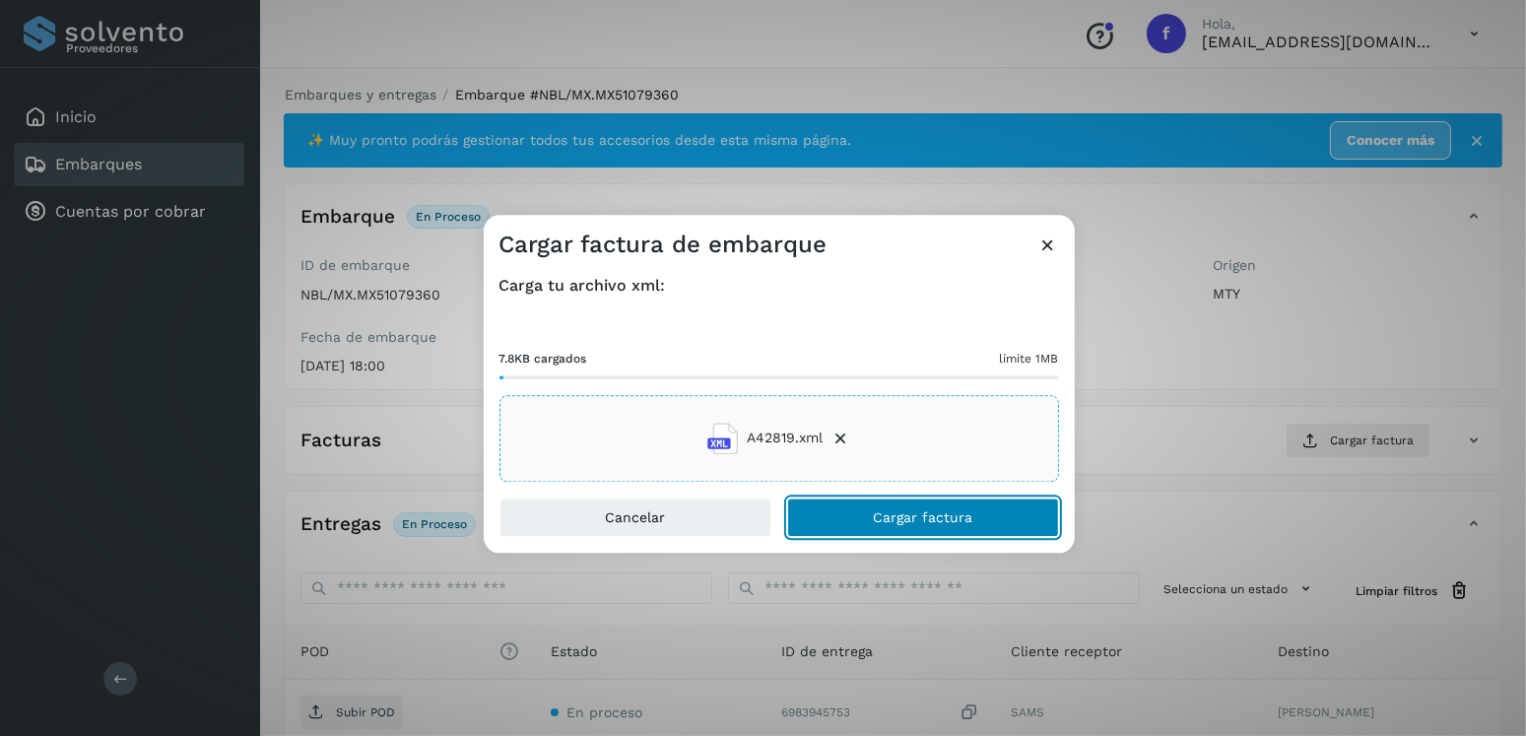
click at [957, 529] on button "Cargar factura" at bounding box center [923, 517] width 272 height 39
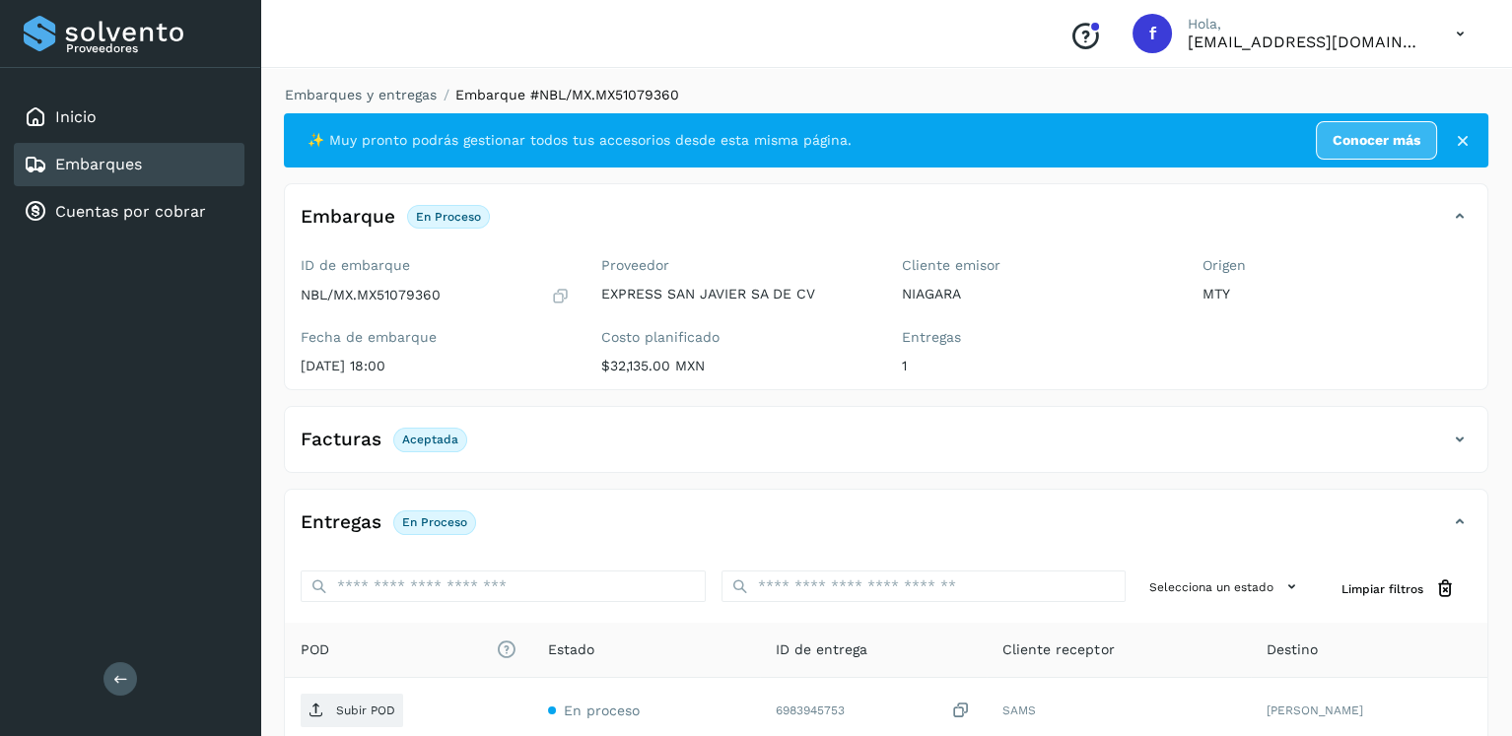
scroll to position [197, 0]
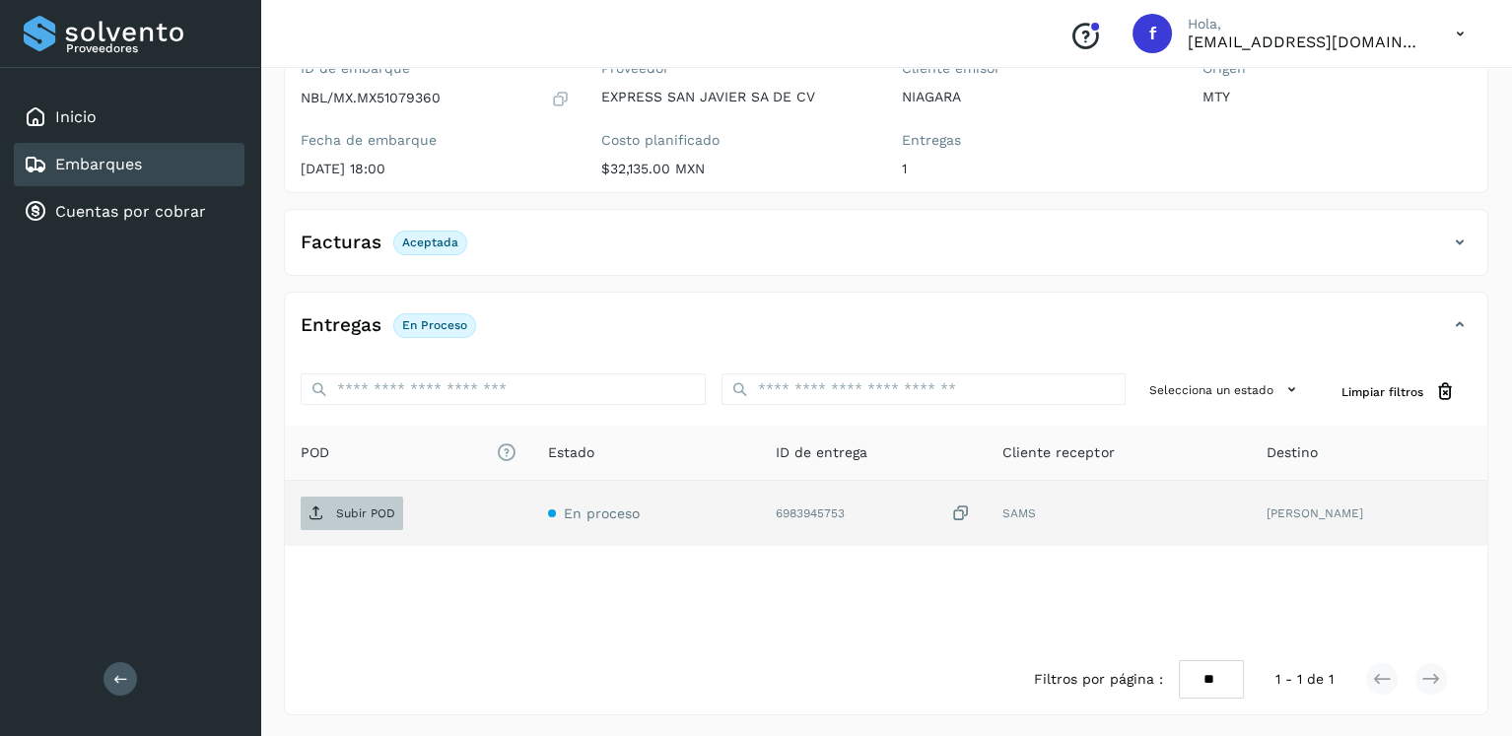
click at [370, 498] on span "Subir POD" at bounding box center [352, 514] width 102 height 32
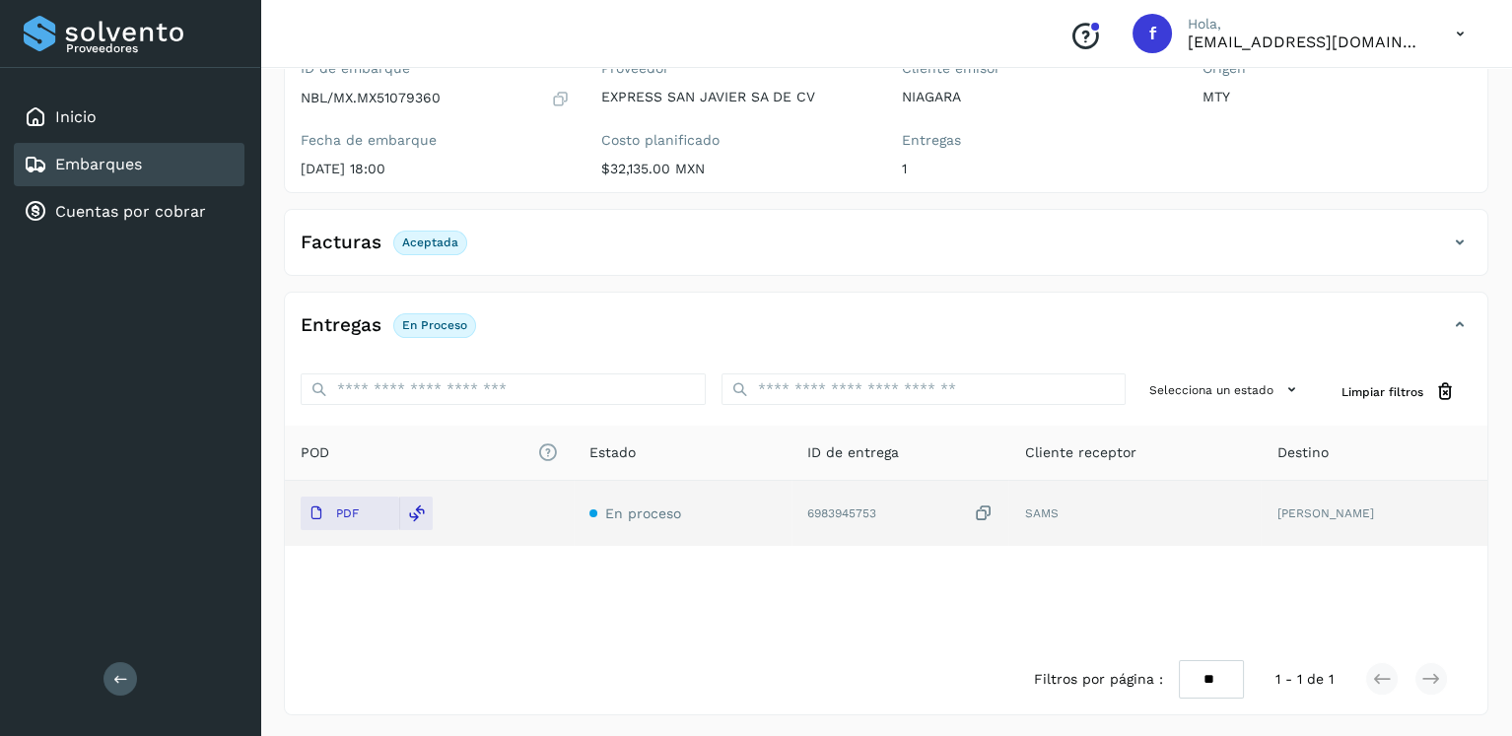
click at [190, 172] on div "Embarques" at bounding box center [129, 164] width 231 height 43
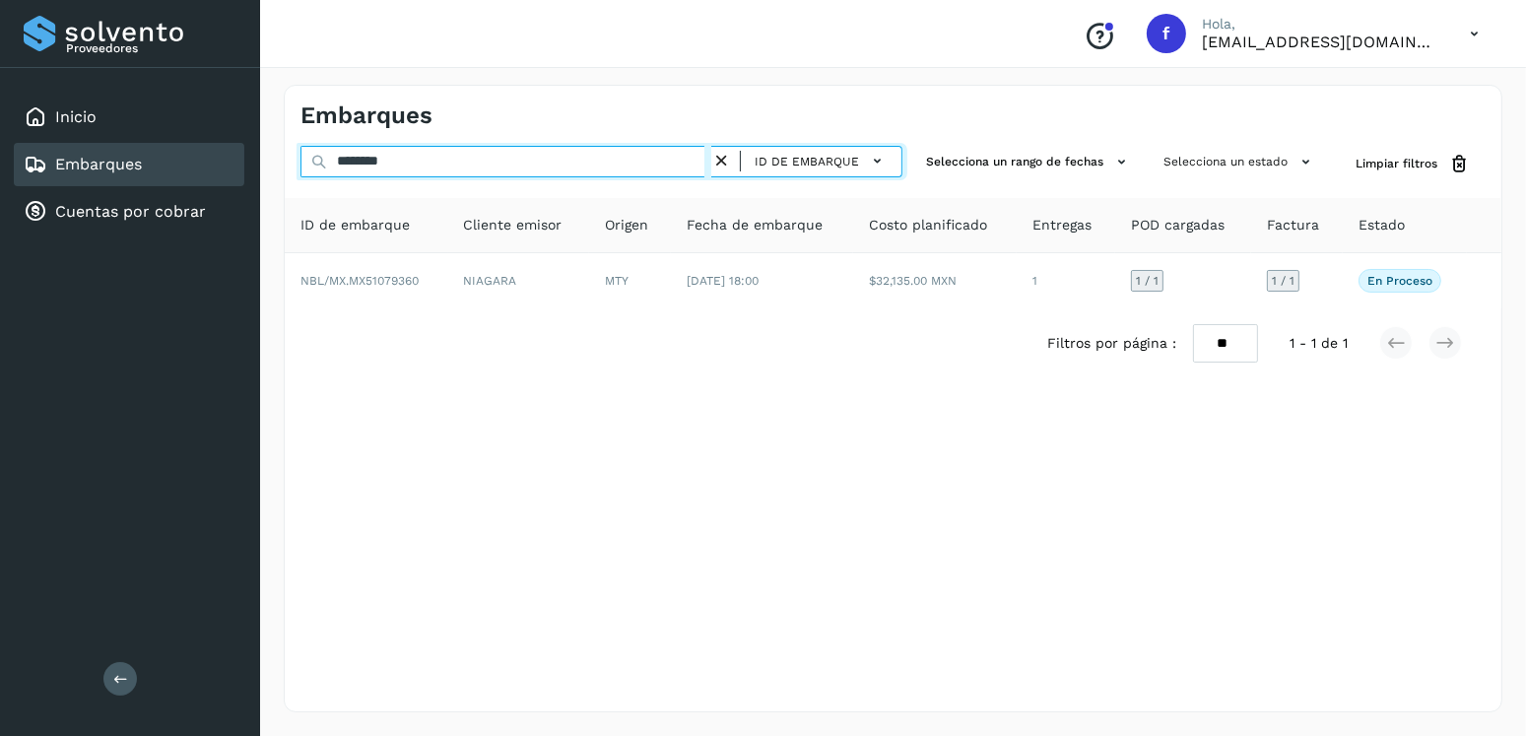
drag, startPoint x: 444, startPoint y: 169, endPoint x: 311, endPoint y: 155, distance: 133.7
click at [311, 155] on div "******** ID de embarque" at bounding box center [602, 164] width 602 height 36
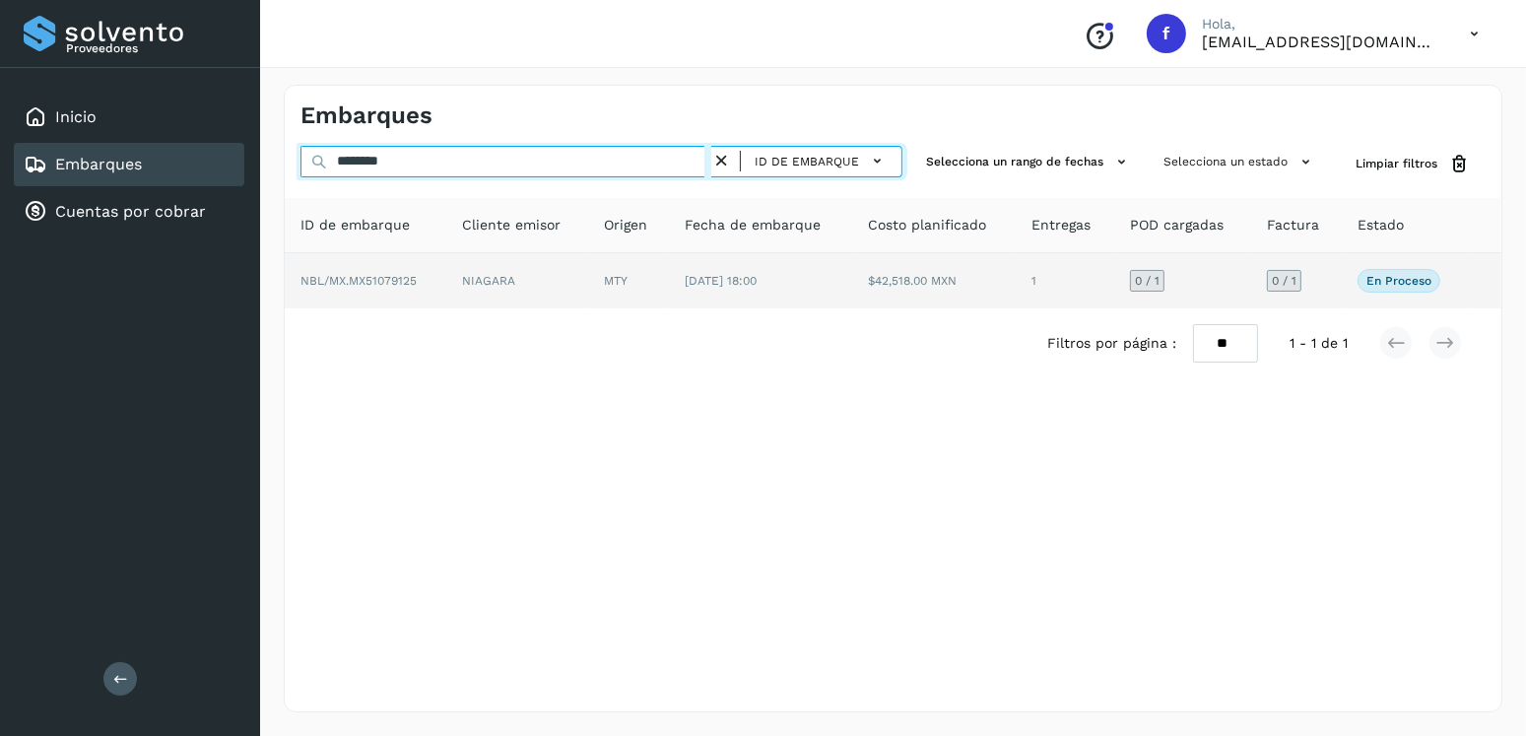
type input "********"
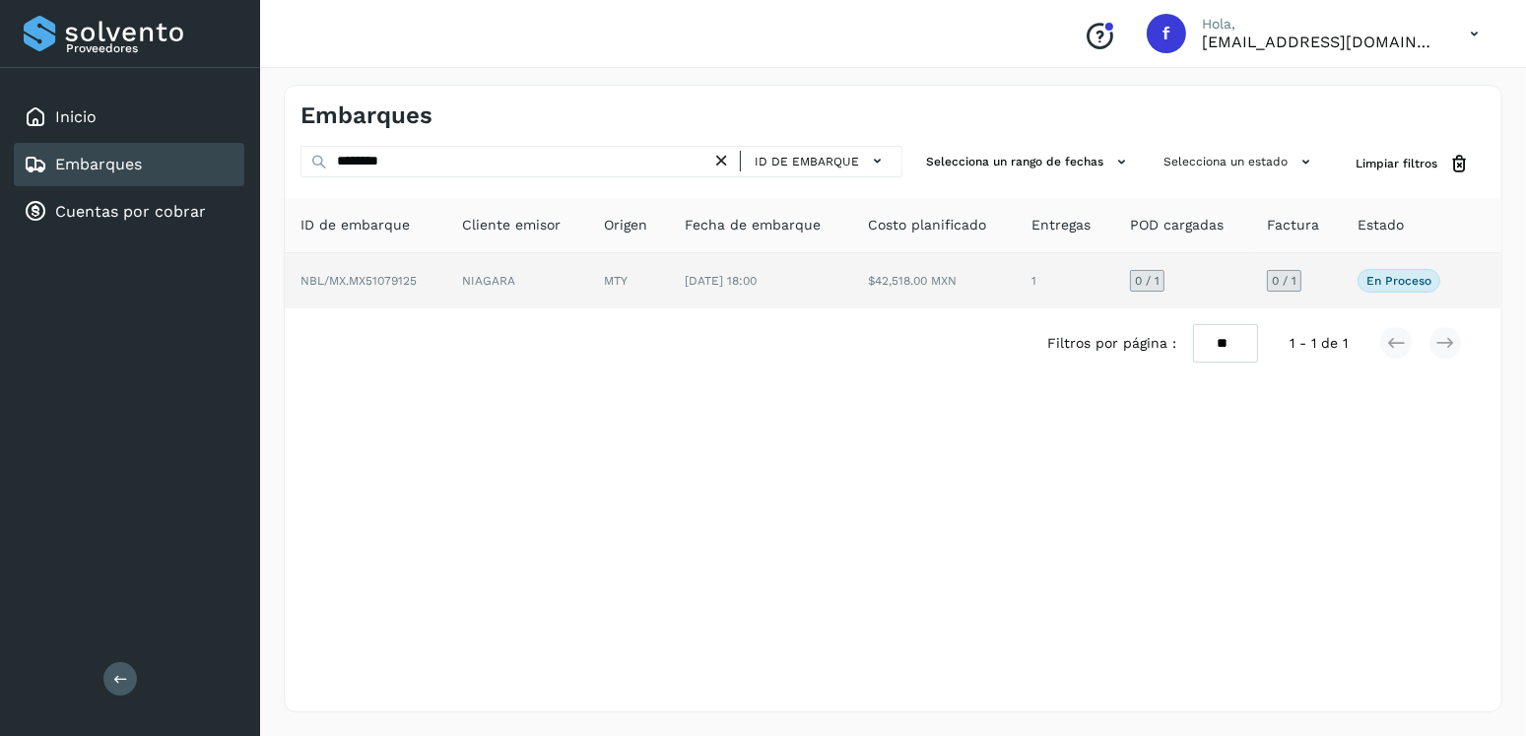
click at [965, 304] on td "$42,518.00 MXN" at bounding box center [934, 280] width 164 height 55
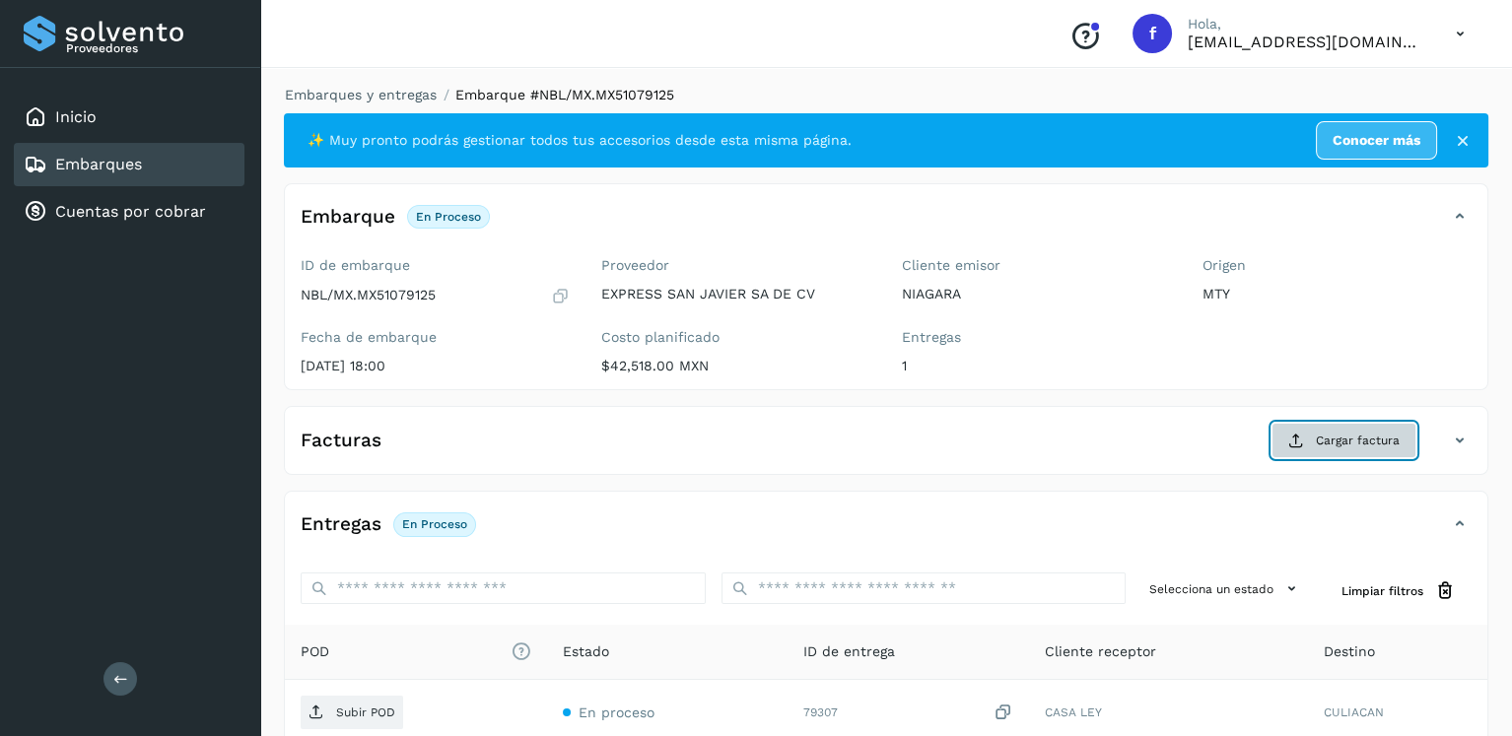
click at [1299, 436] on icon at bounding box center [1296, 441] width 16 height 16
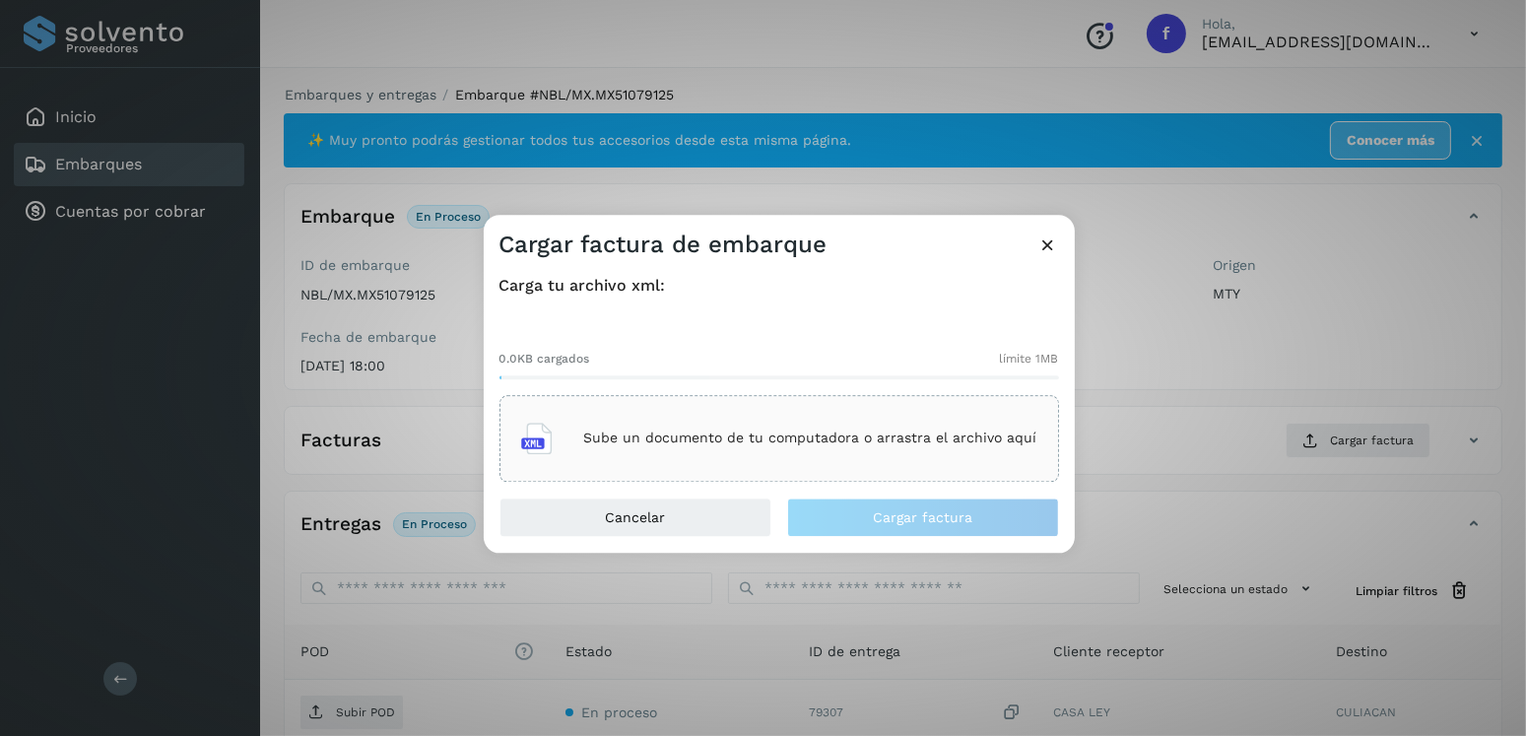
click at [756, 417] on div "Sube un documento de tu computadora o arrastra el archivo aquí" at bounding box center [779, 438] width 516 height 53
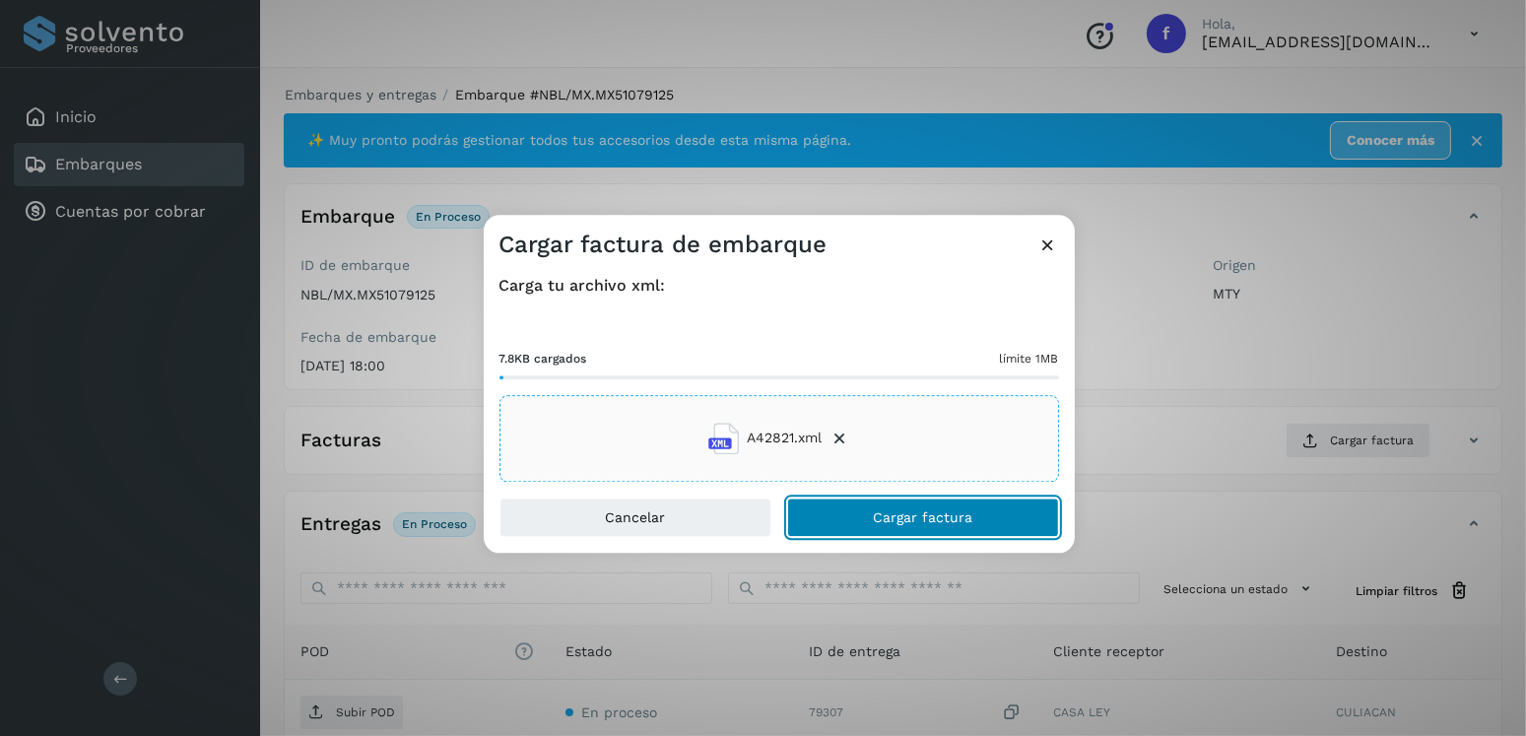
click at [943, 526] on button "Cargar factura" at bounding box center [923, 517] width 272 height 39
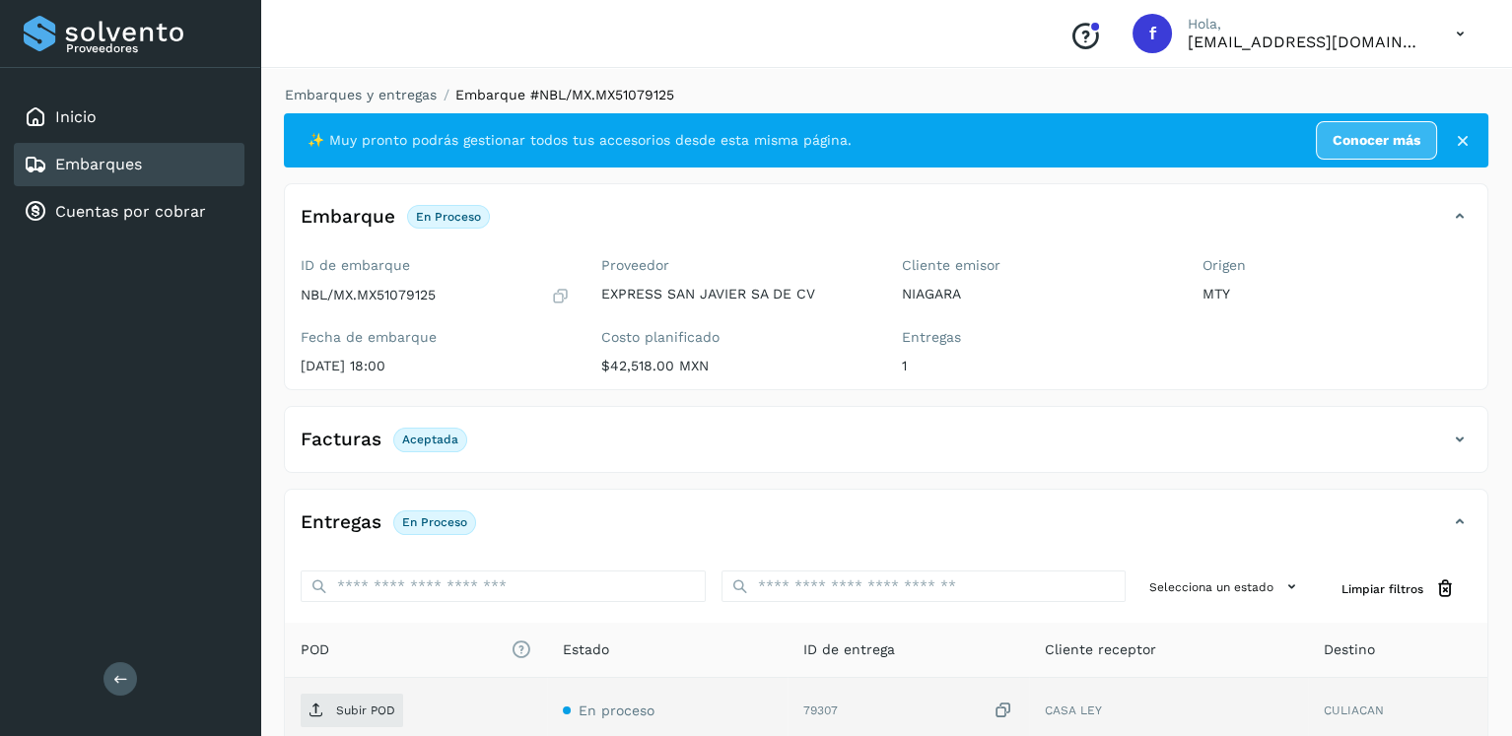
scroll to position [197, 0]
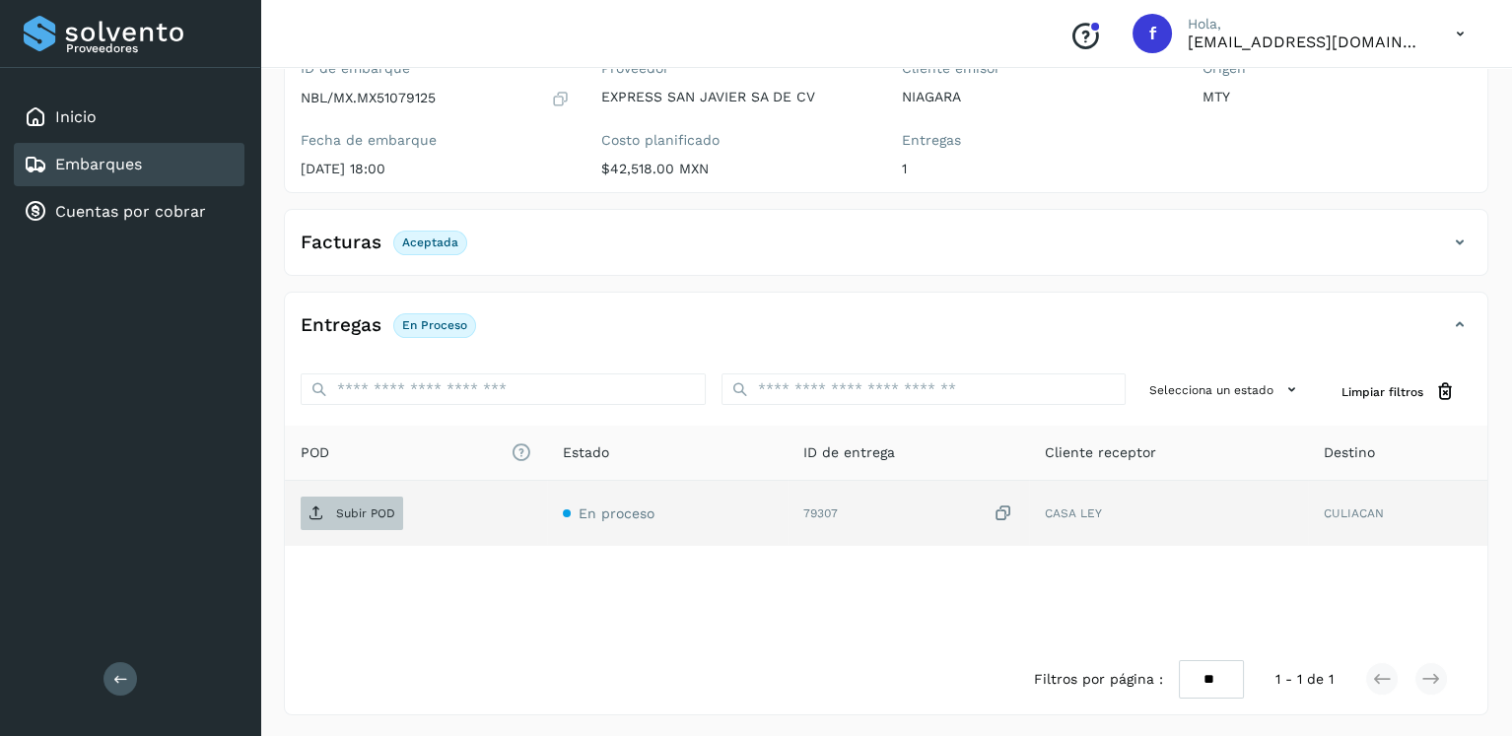
click at [340, 521] on span "Subir POD" at bounding box center [352, 514] width 102 height 32
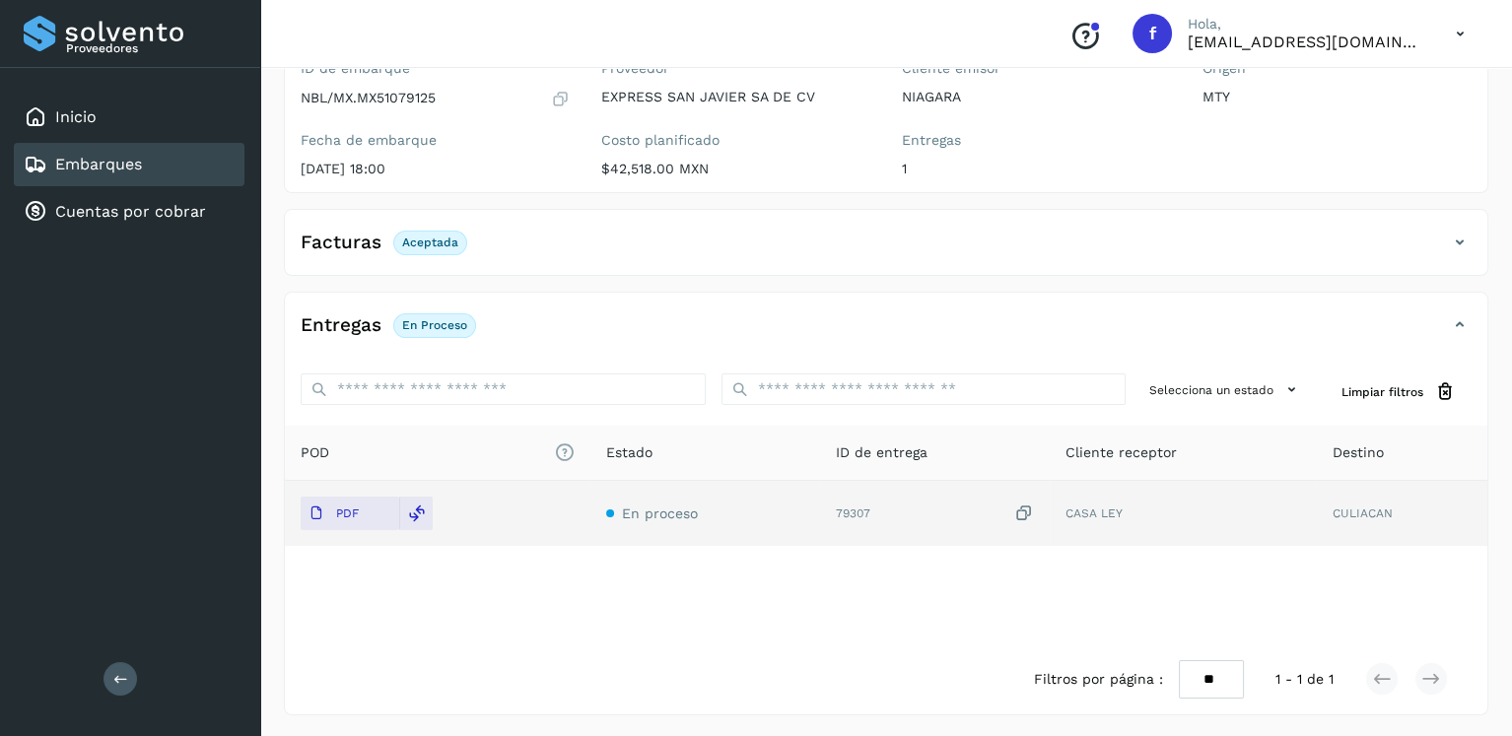
click at [147, 160] on div "Embarques" at bounding box center [129, 164] width 231 height 43
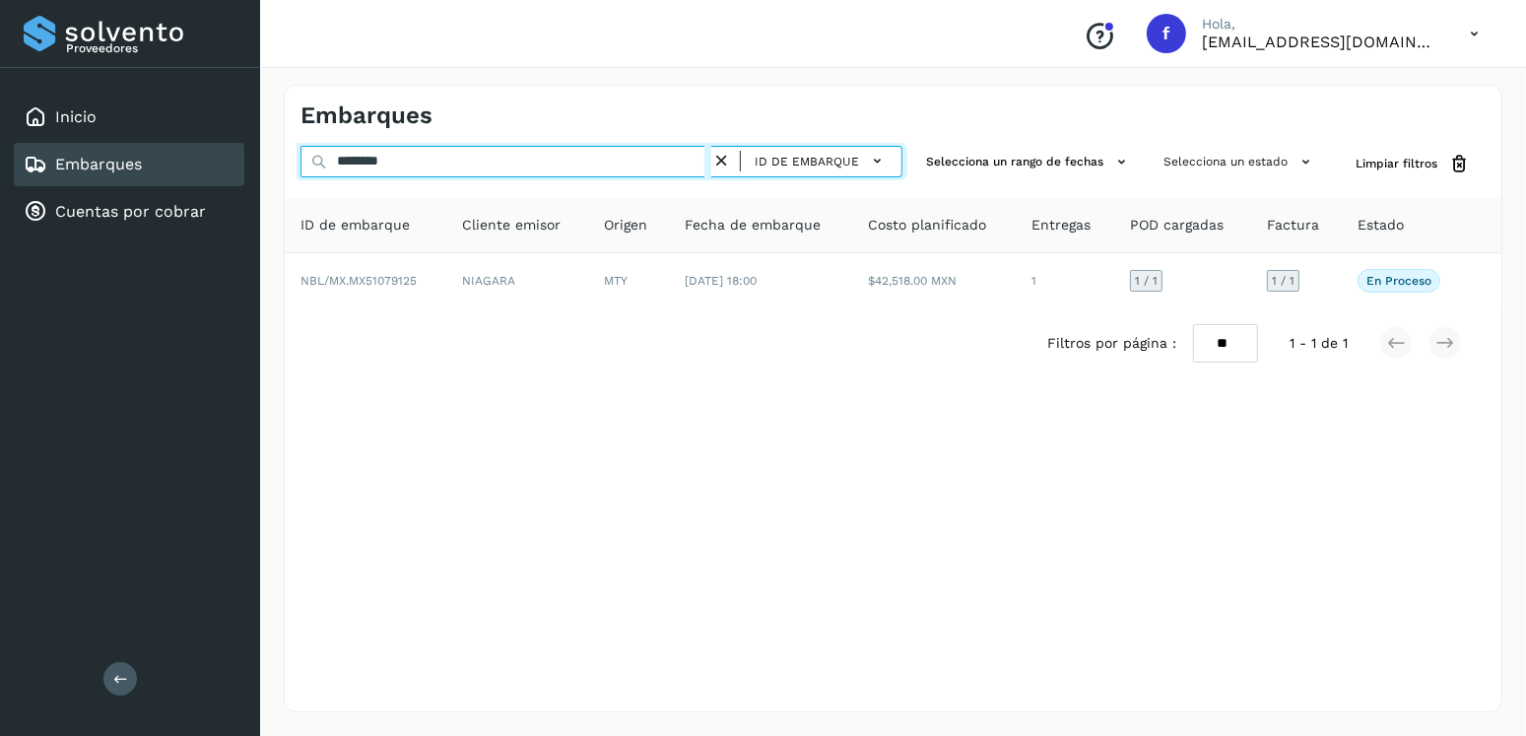
drag, startPoint x: 484, startPoint y: 169, endPoint x: 332, endPoint y: 167, distance: 151.8
click at [332, 167] on input "********" at bounding box center [506, 162] width 411 height 32
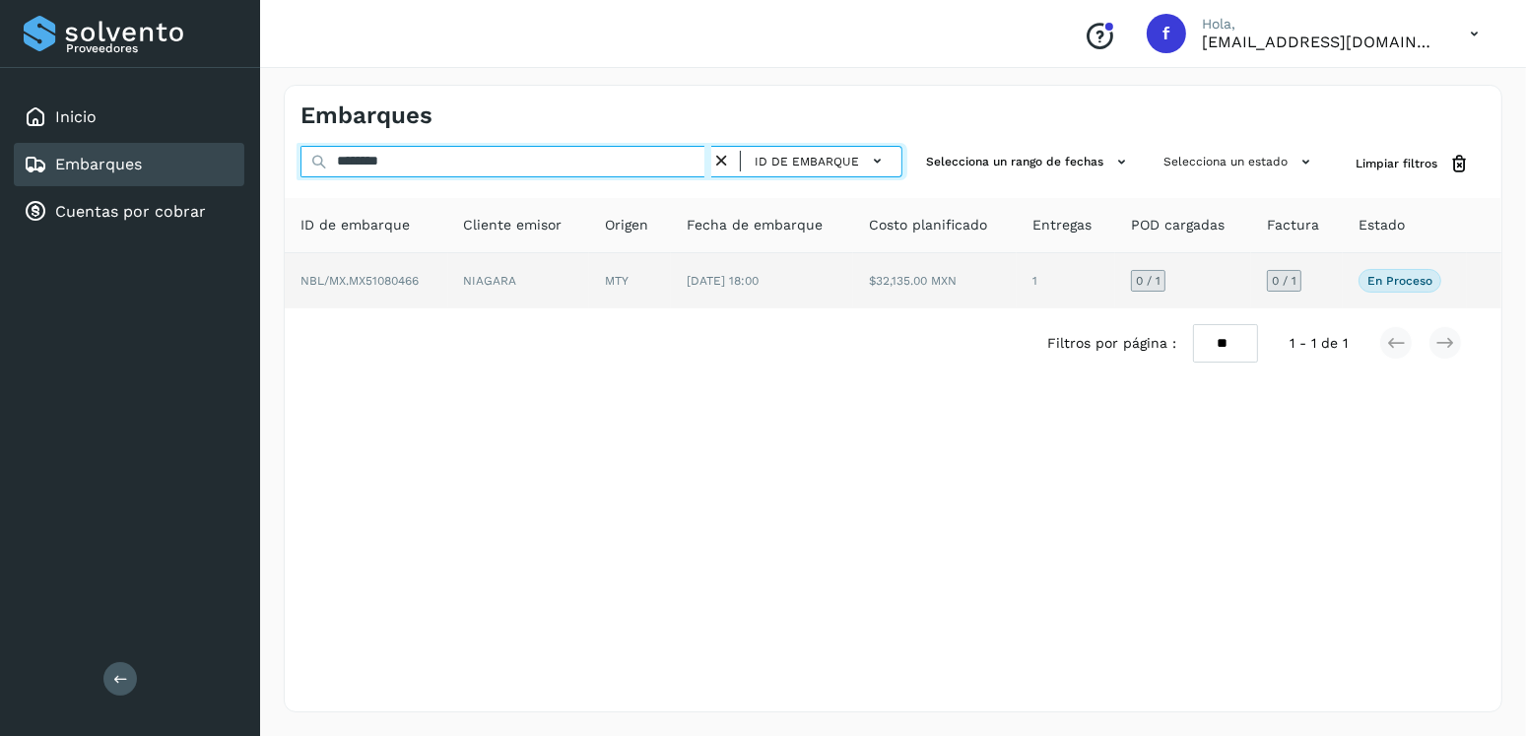
type input "********"
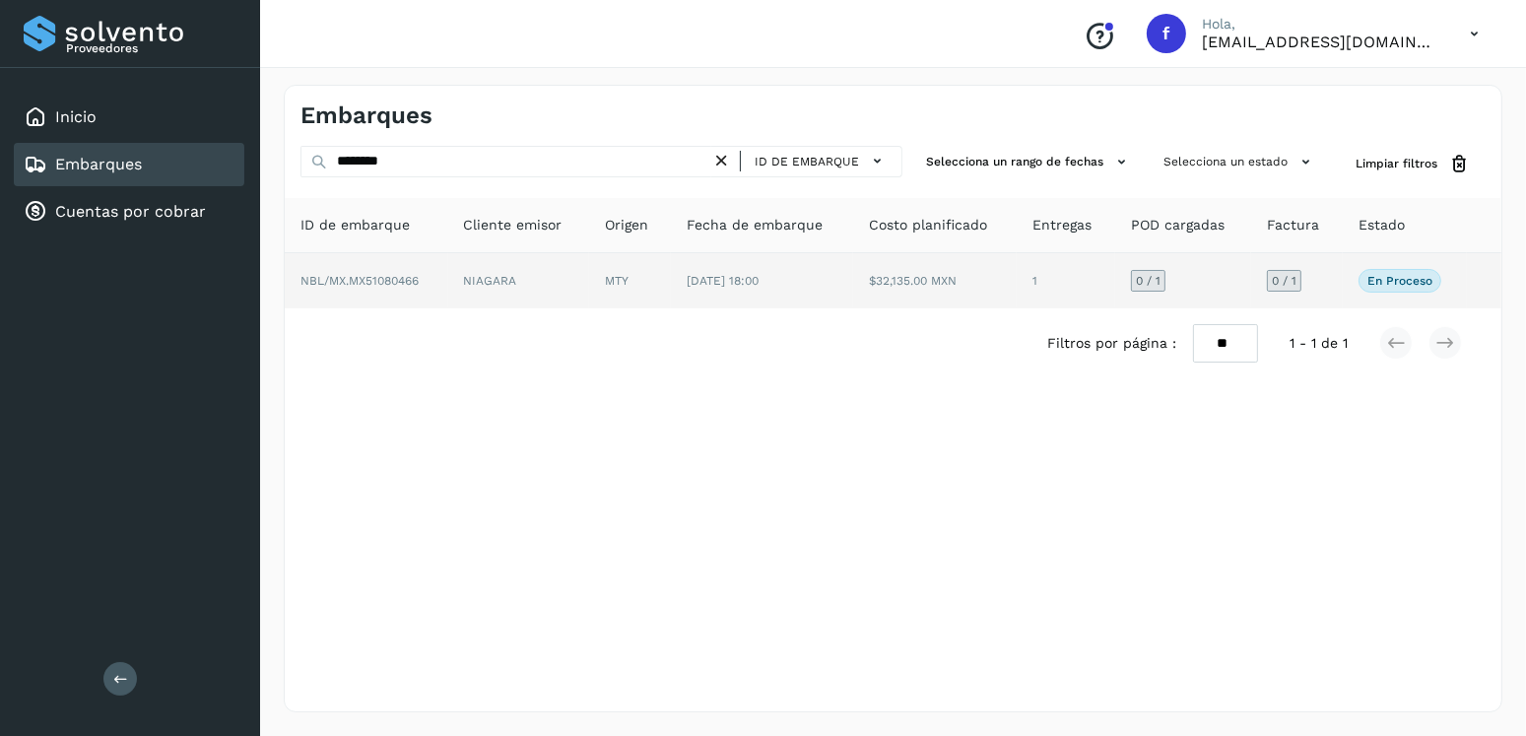
click at [822, 268] on td "[DATE] 18:00" at bounding box center [762, 280] width 182 height 55
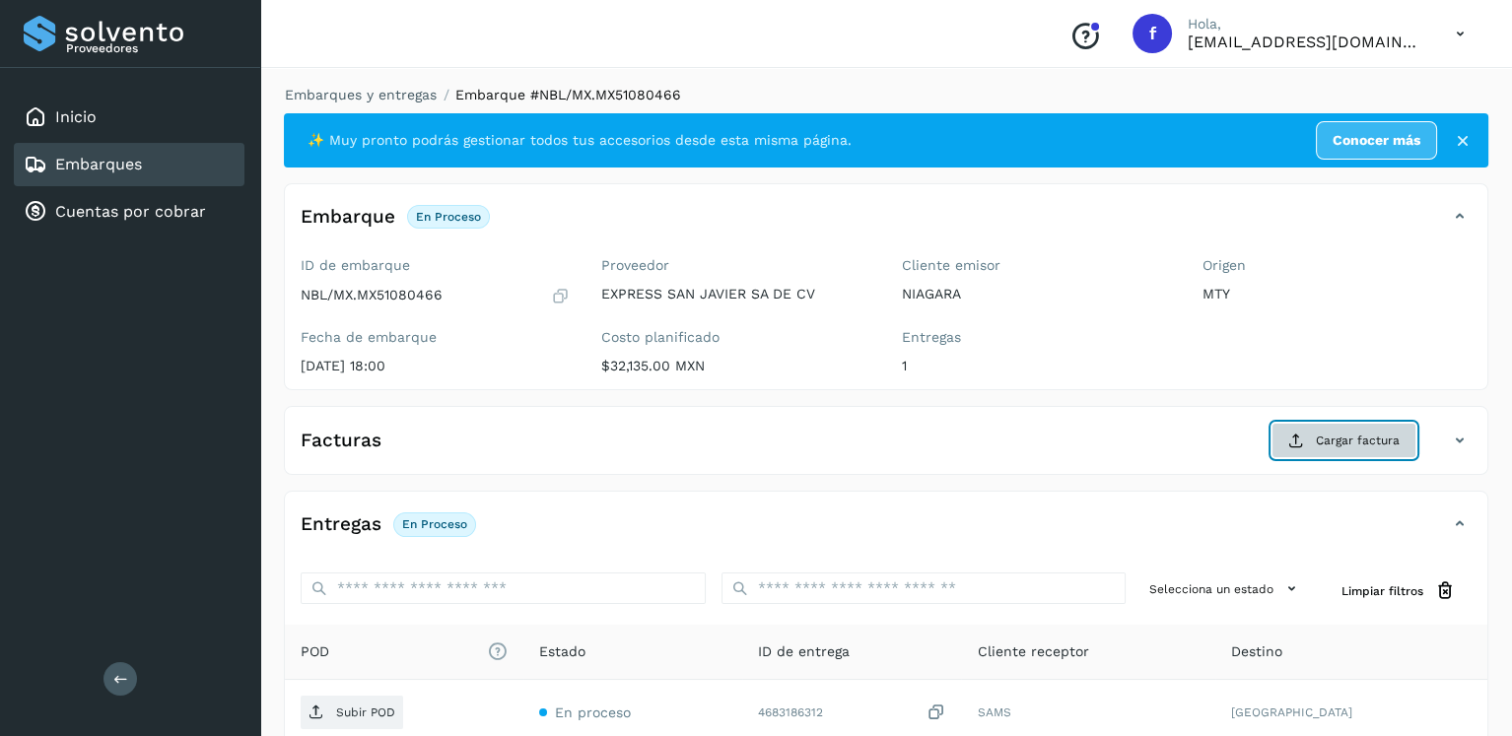
click at [1334, 439] on span "Cargar factura" at bounding box center [1358, 441] width 84 height 18
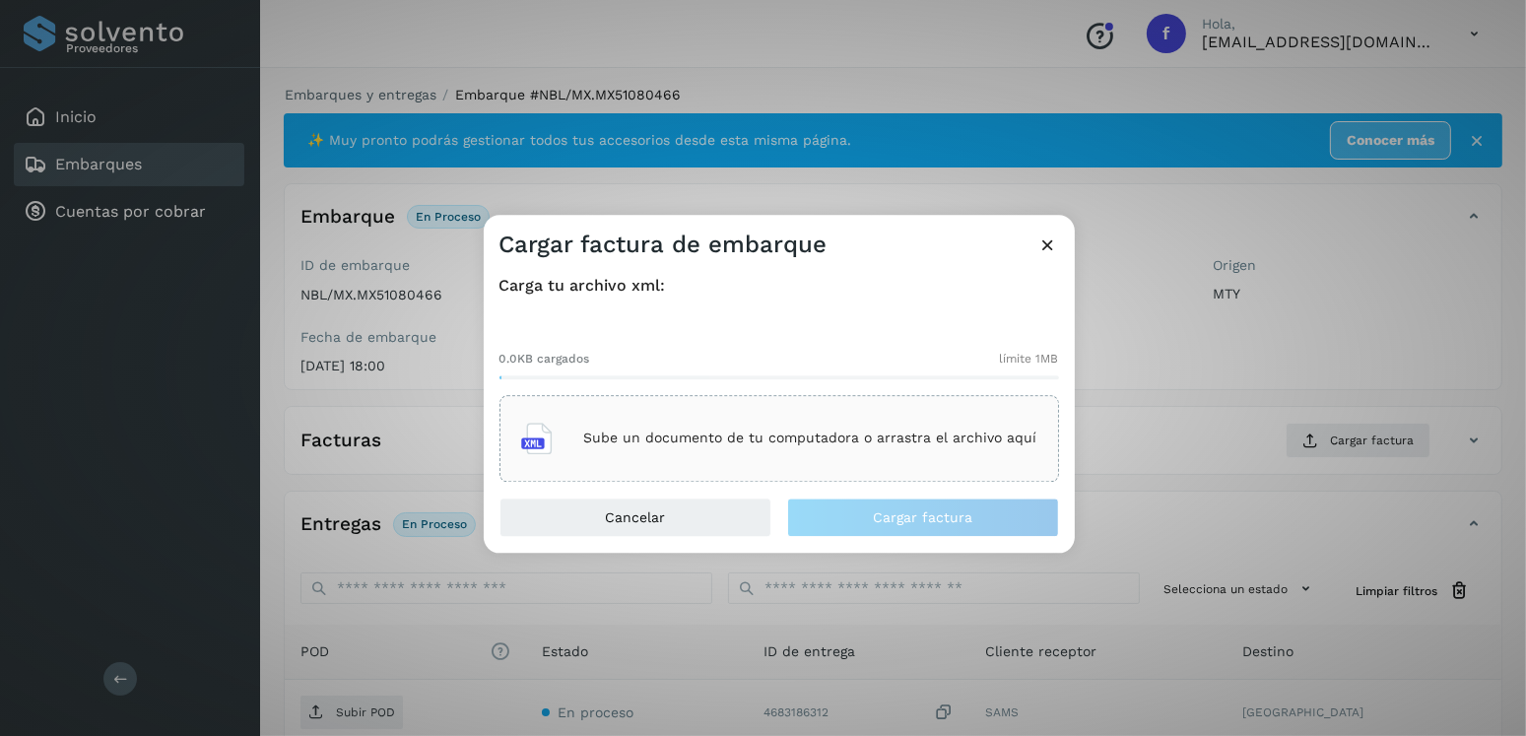
click at [893, 439] on p "Sube un documento de tu computadora o arrastra el archivo aquí" at bounding box center [810, 439] width 453 height 17
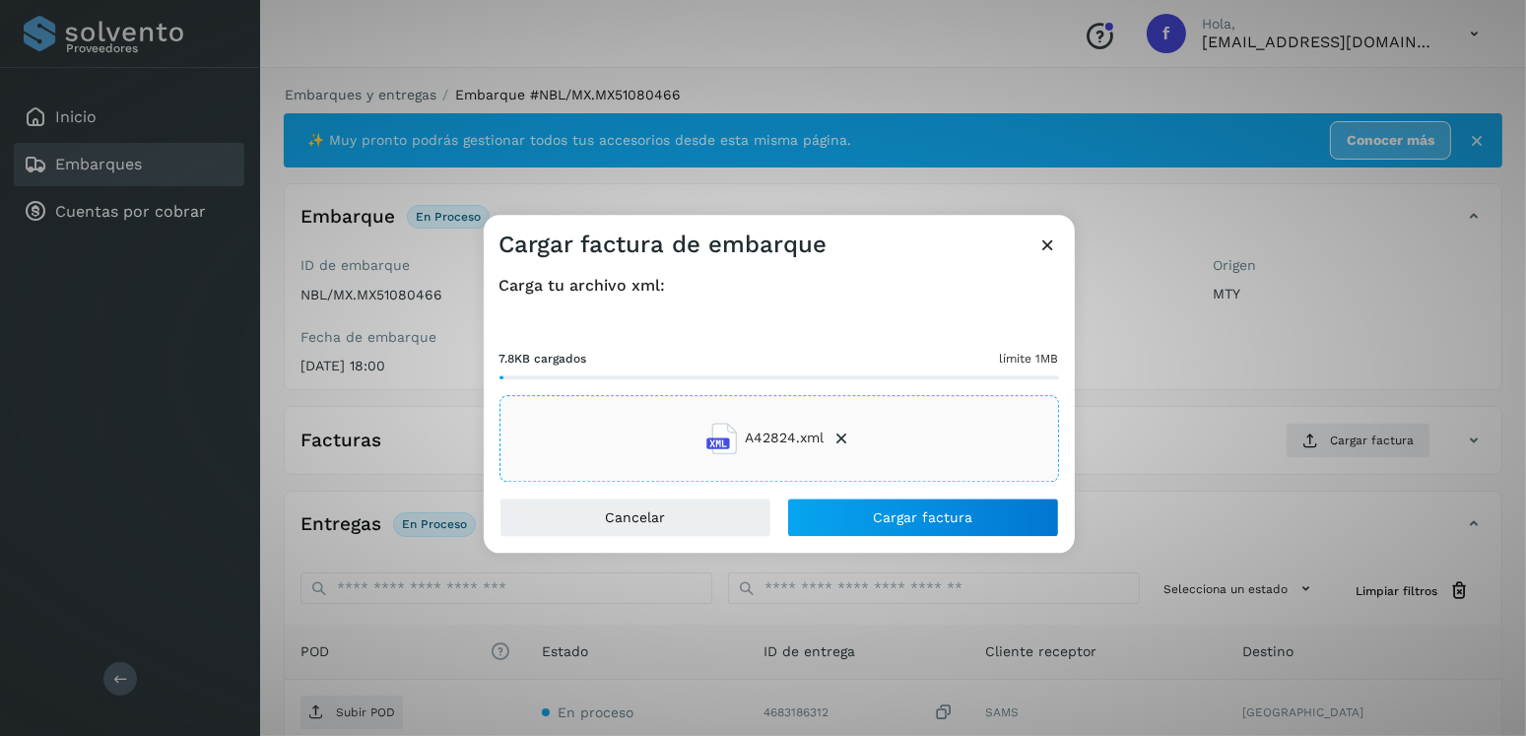
click at [899, 547] on div "Cancelar Cargar factura" at bounding box center [779, 525] width 591 height 55
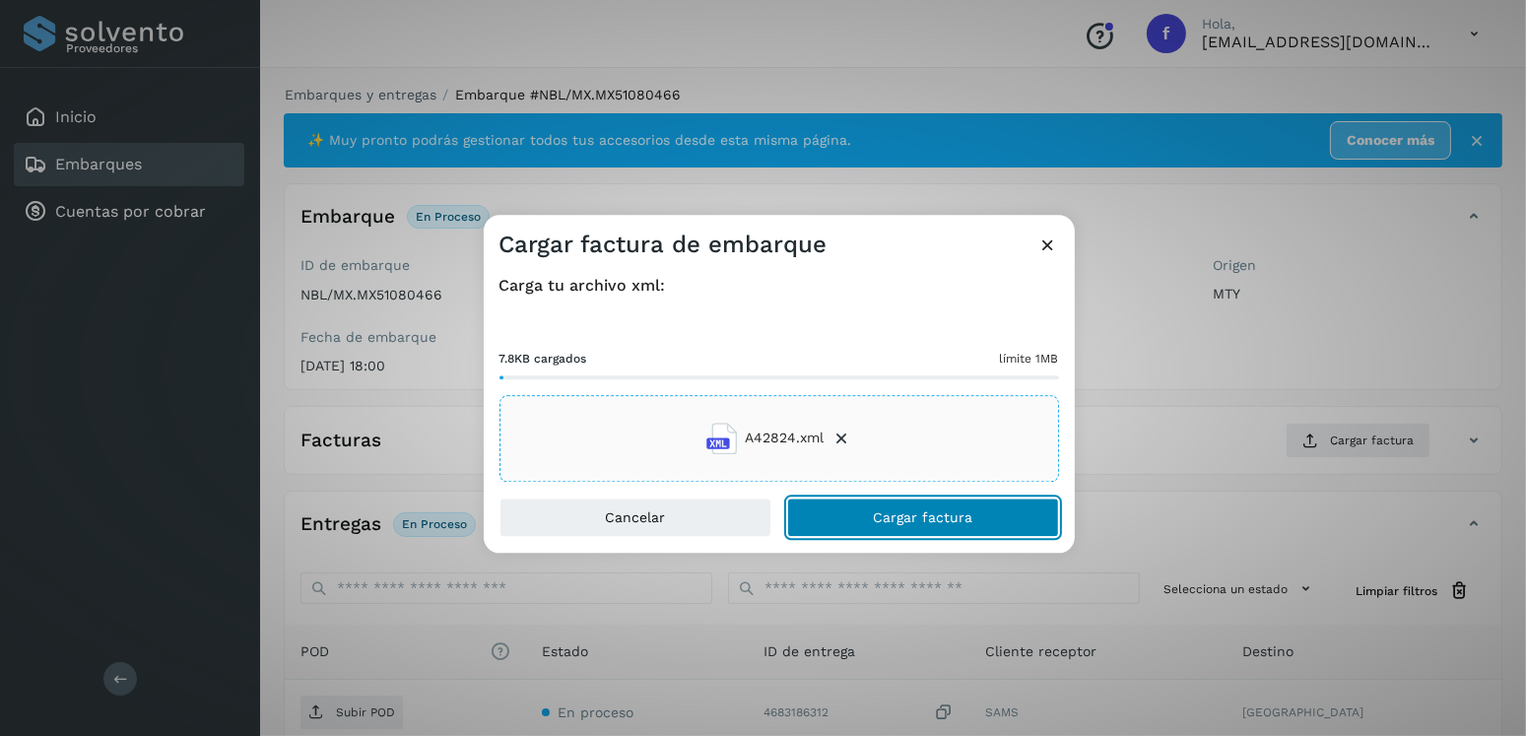
click at [897, 530] on button "Cargar factura" at bounding box center [923, 517] width 272 height 39
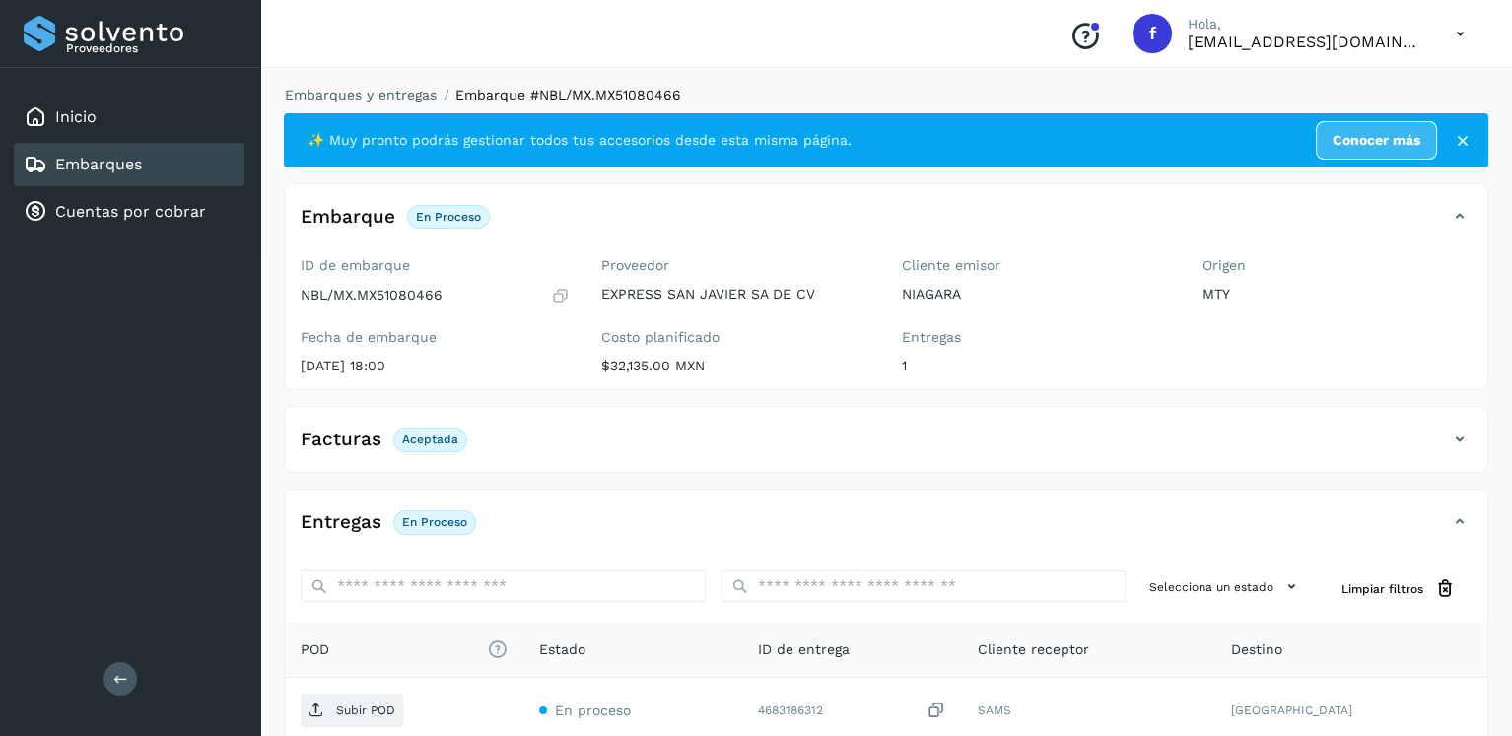
scroll to position [197, 0]
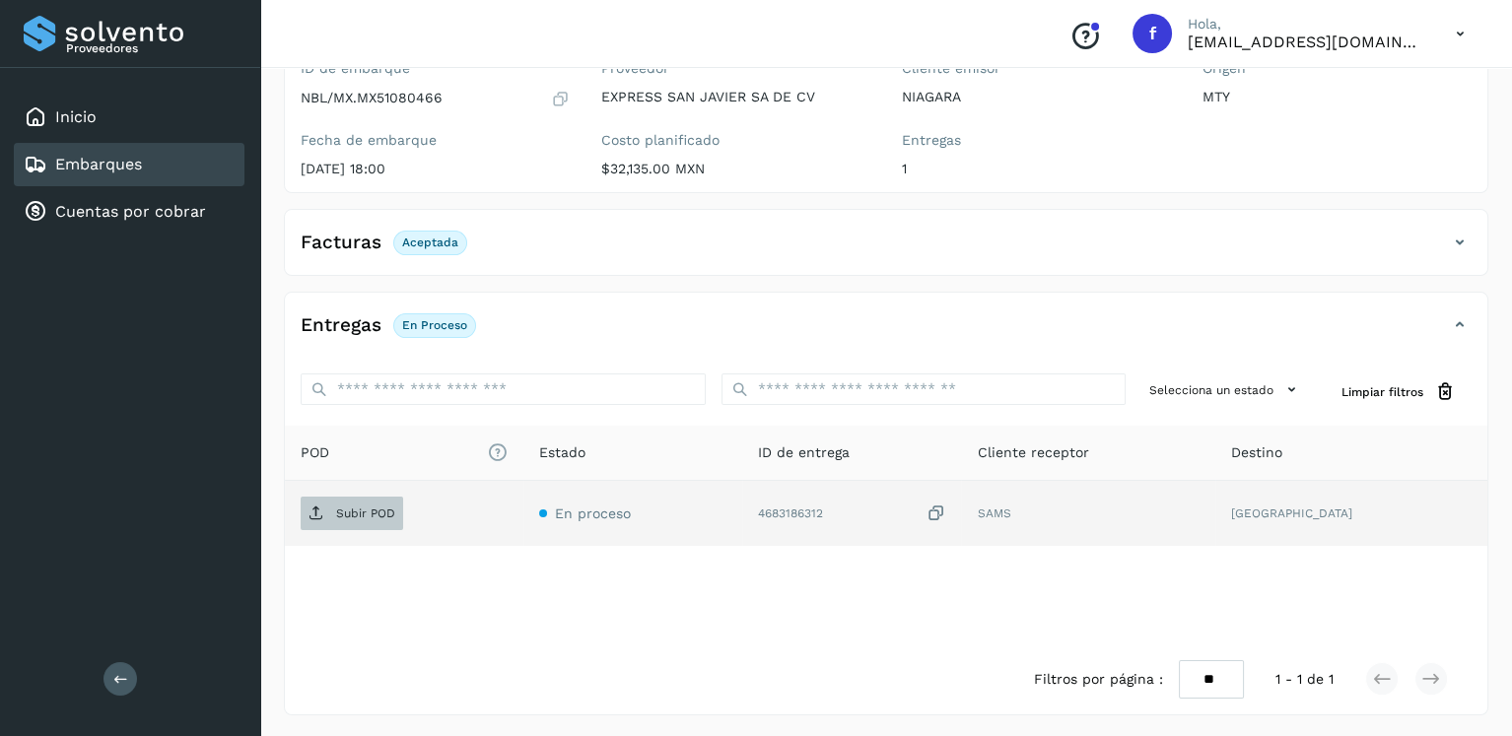
click at [311, 518] on span "Subir POD" at bounding box center [352, 514] width 102 height 32
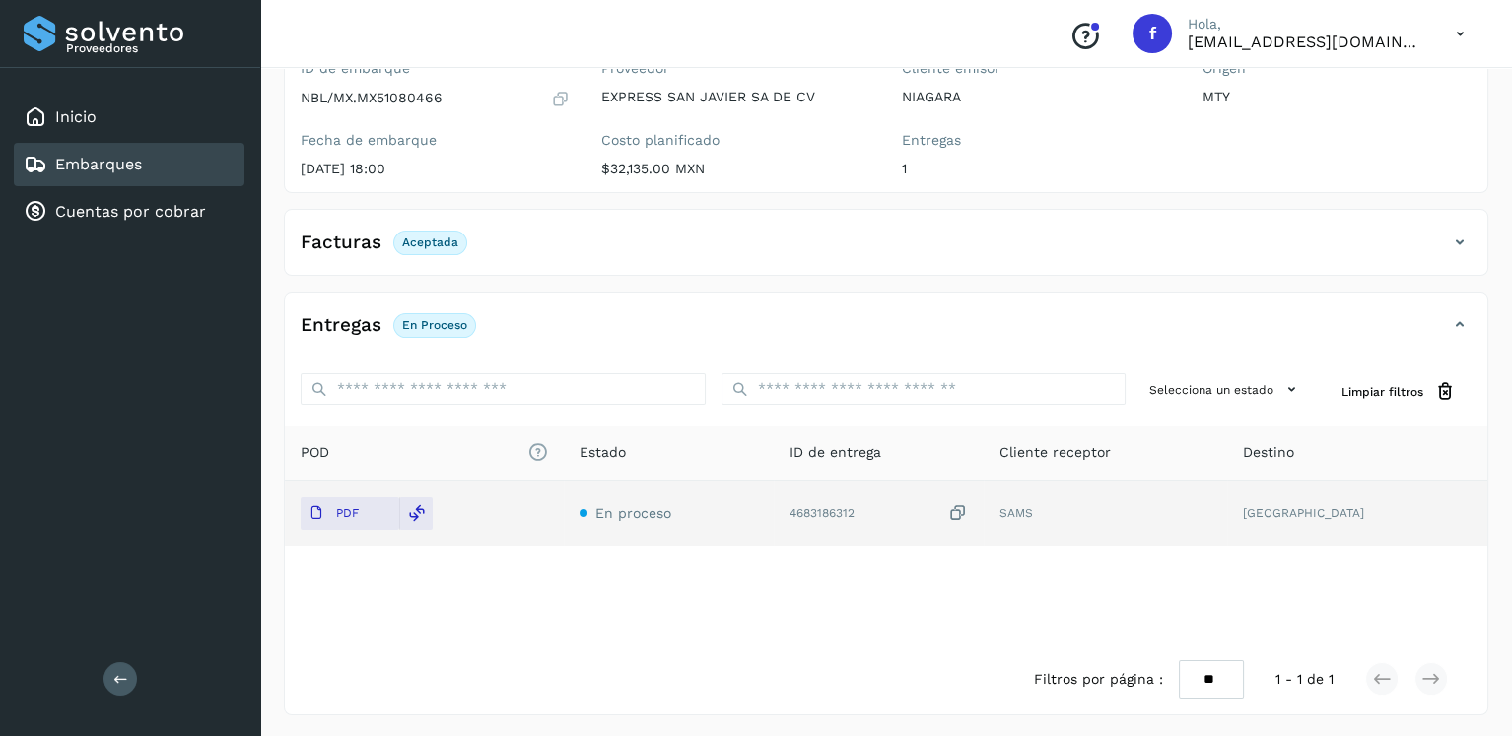
click at [156, 185] on div "Inicio Embarques Cuentas por cobrar" at bounding box center [130, 164] width 260 height 193
click at [159, 172] on div "Embarques" at bounding box center [129, 164] width 231 height 43
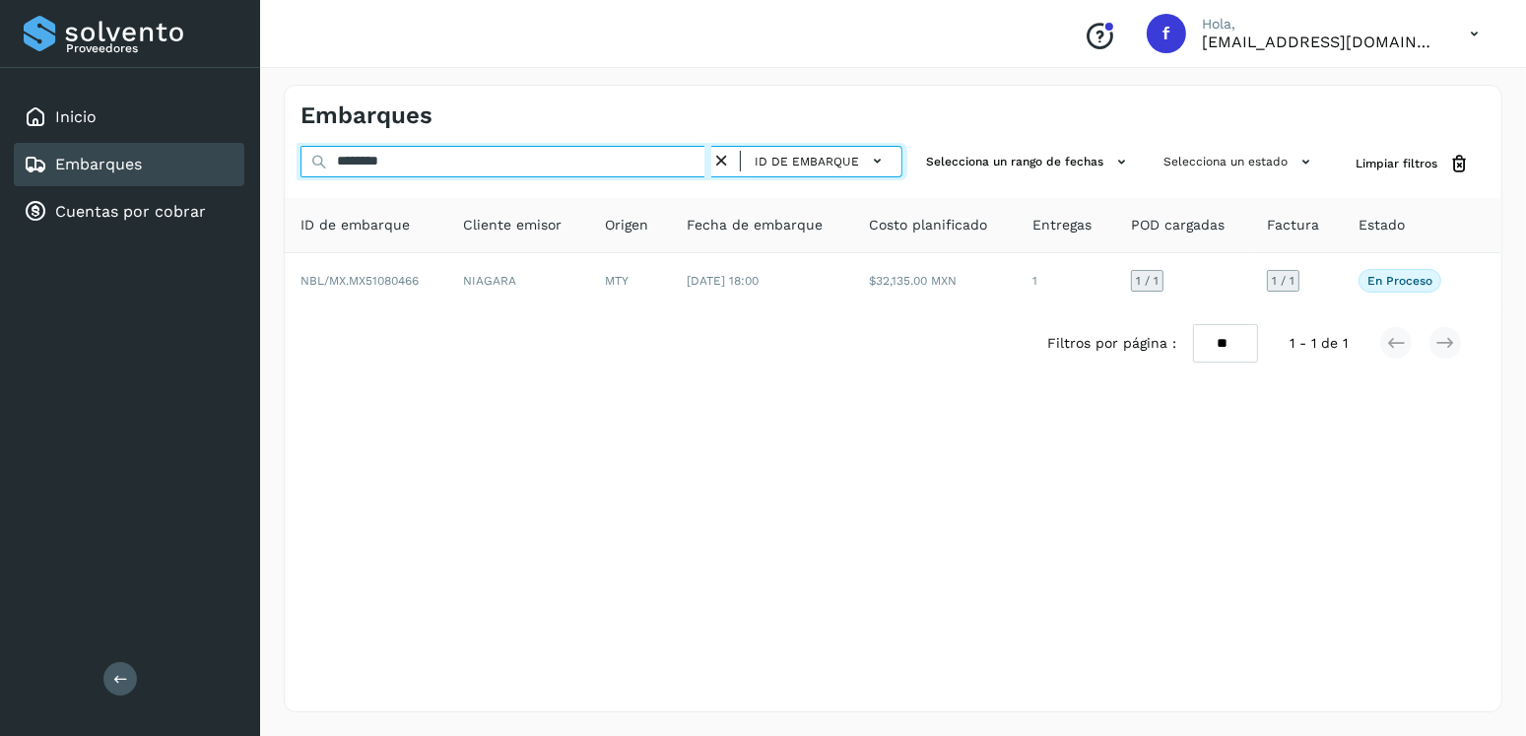
drag, startPoint x: 334, startPoint y: 161, endPoint x: 218, endPoint y: 161, distance: 116.3
click at [218, 161] on div "Proveedores Inicio Embarques Cuentas por cobrar Salir Conoce nuestros beneficio…" at bounding box center [763, 368] width 1526 height 736
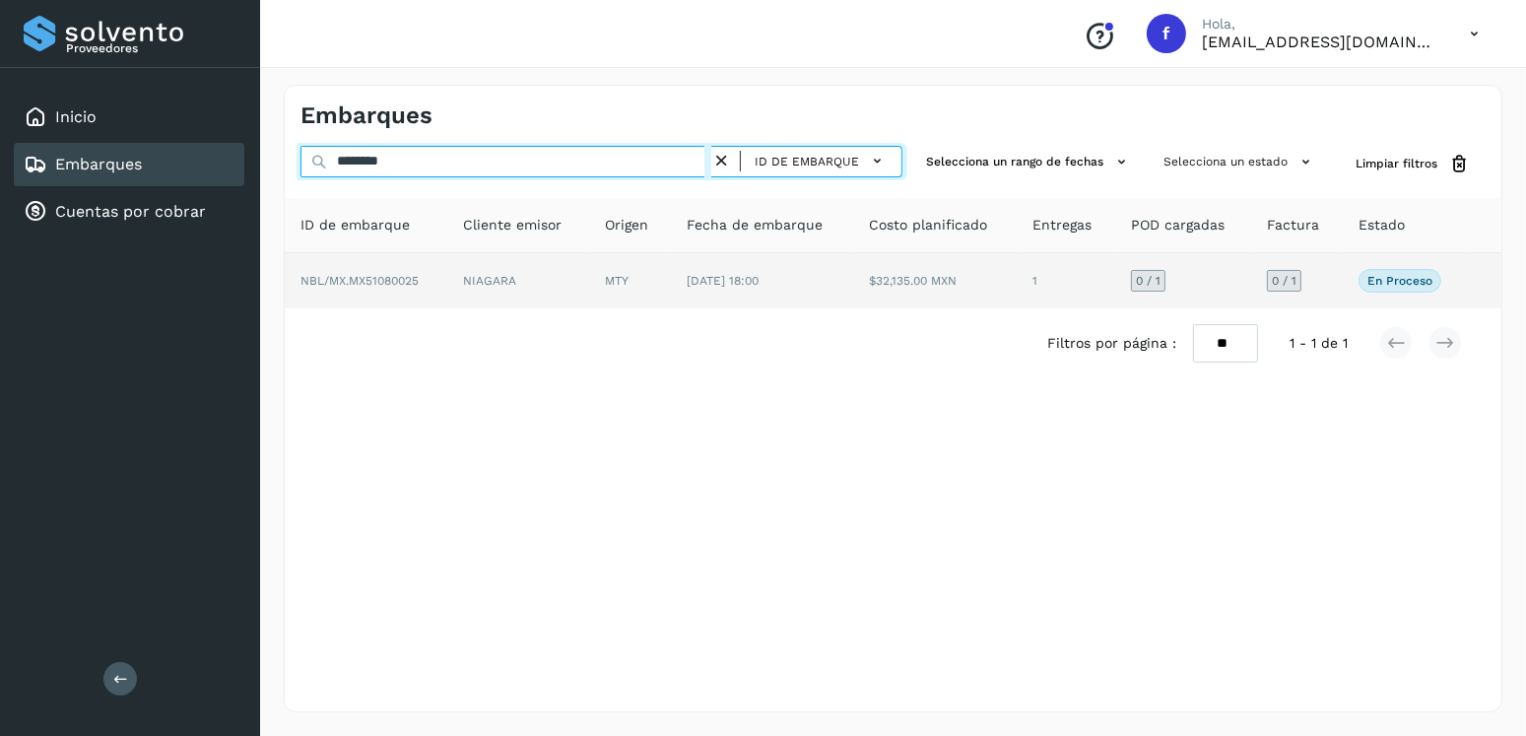
type input "********"
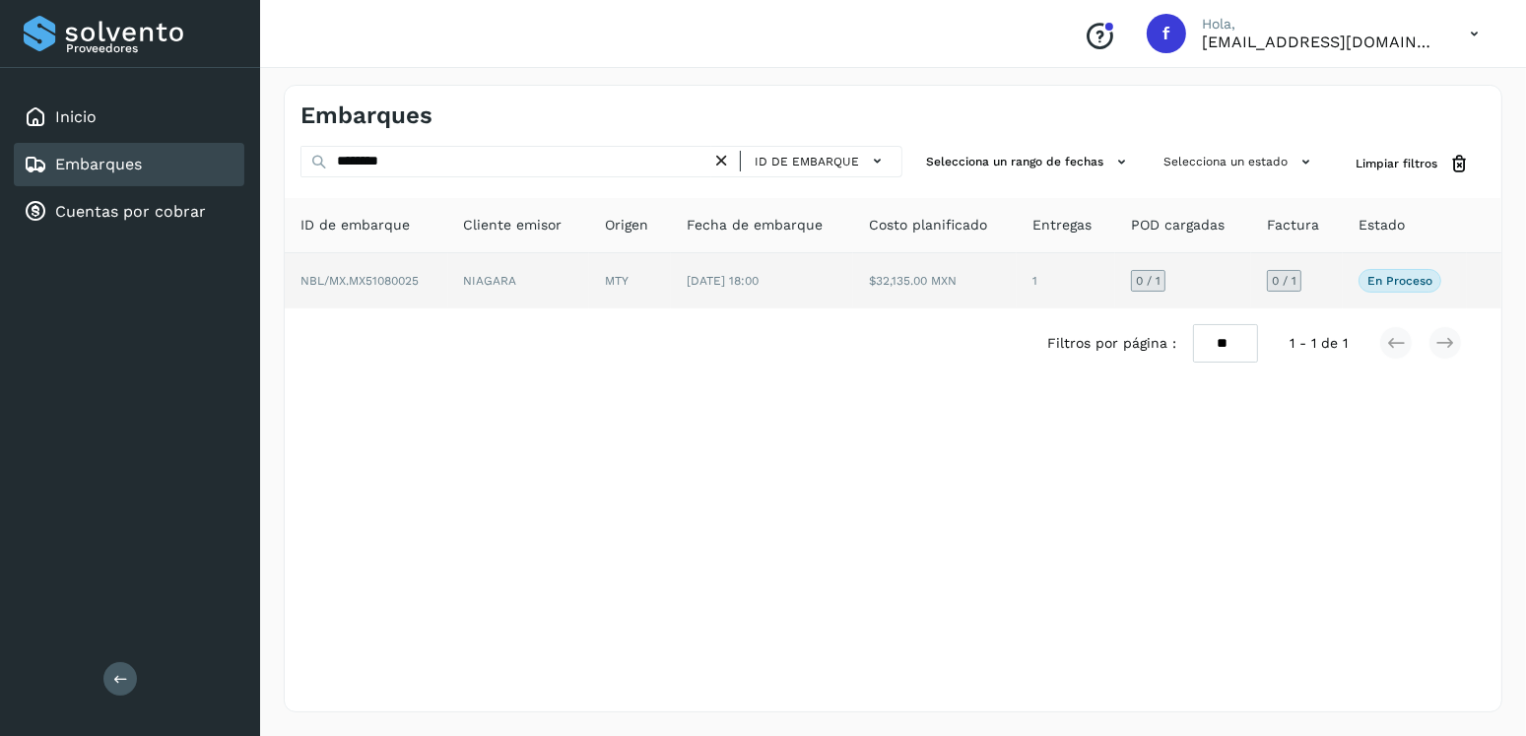
click at [862, 275] on td "$32,135.00 MXN" at bounding box center [935, 280] width 164 height 55
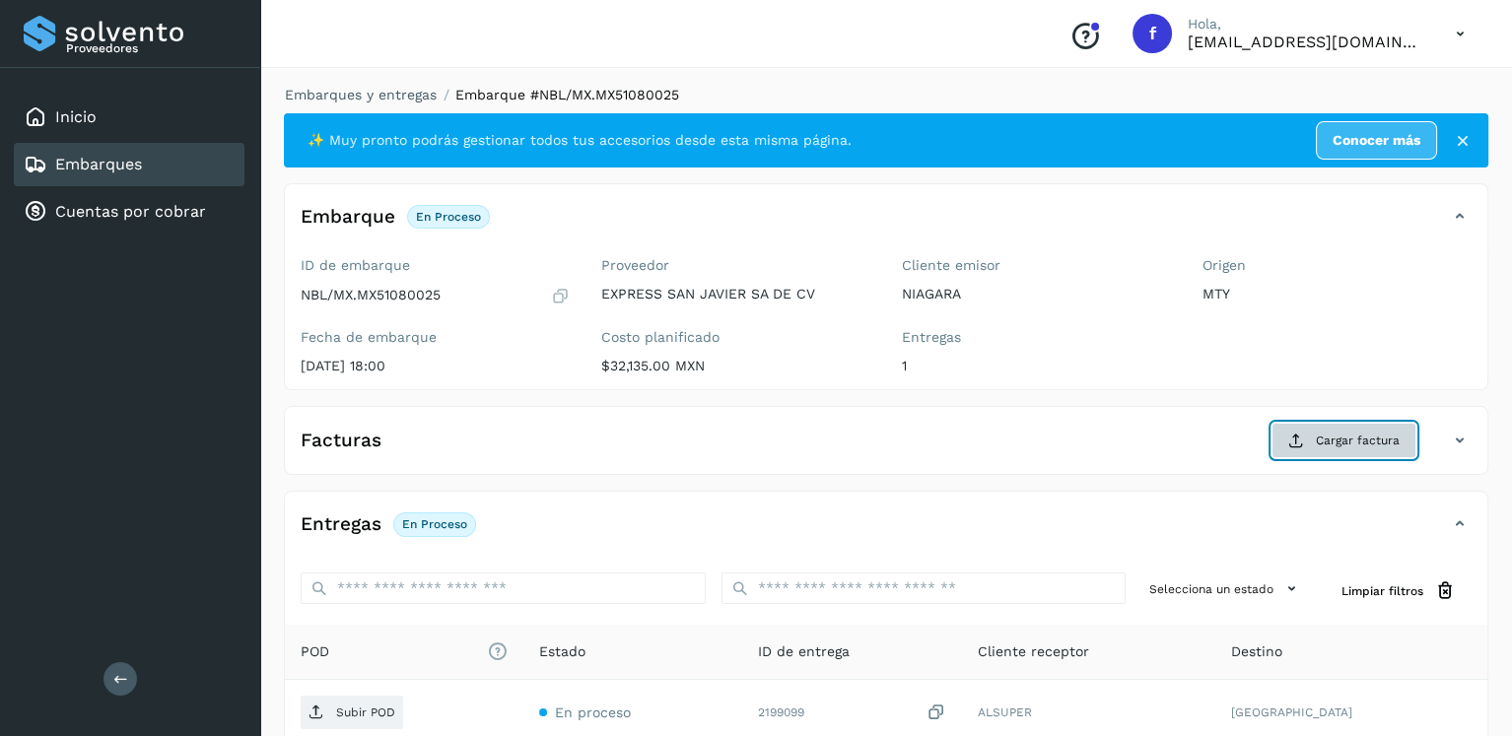
click at [1308, 438] on button "Cargar factura" at bounding box center [1343, 440] width 145 height 35
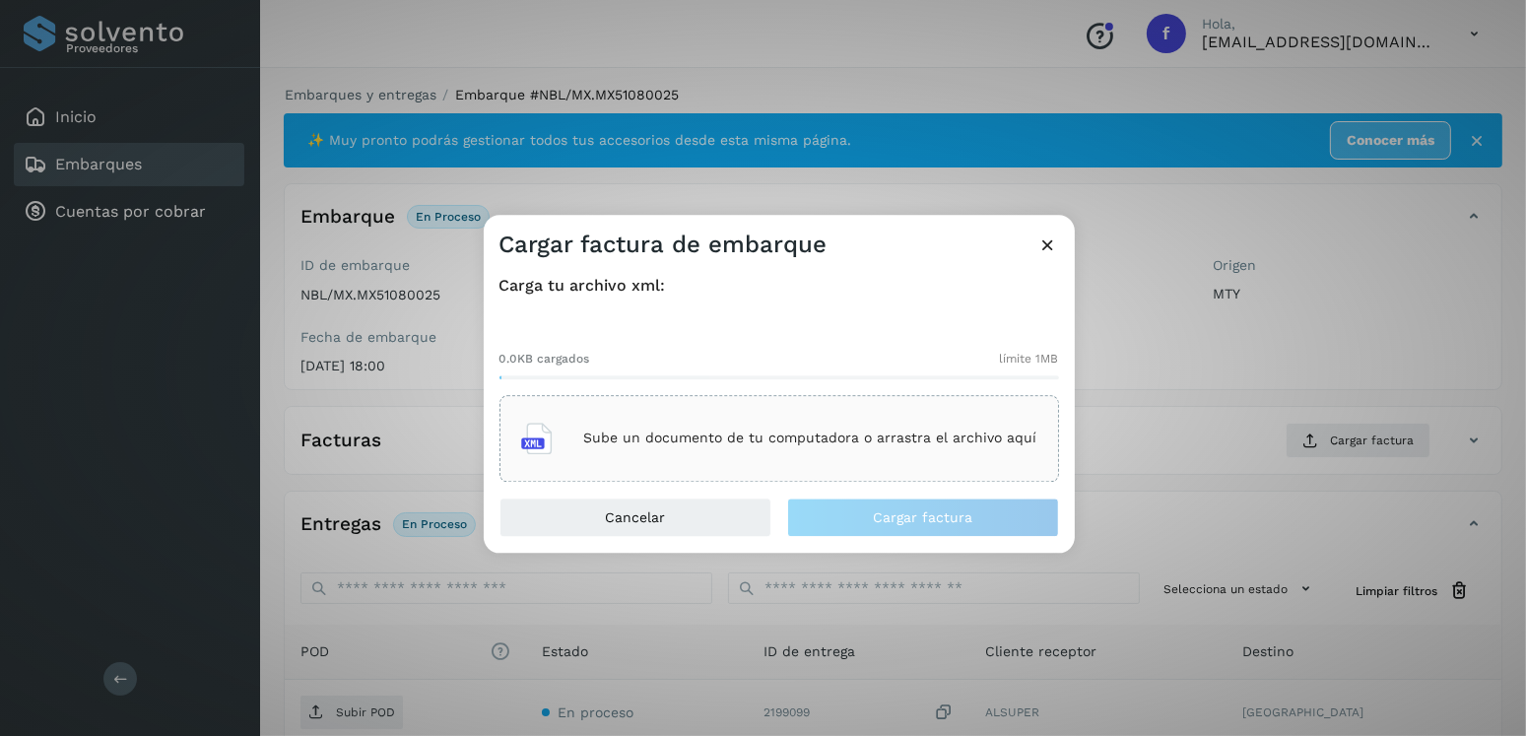
click at [891, 440] on p "Sube un documento de tu computadora o arrastra el archivo aquí" at bounding box center [810, 439] width 453 height 17
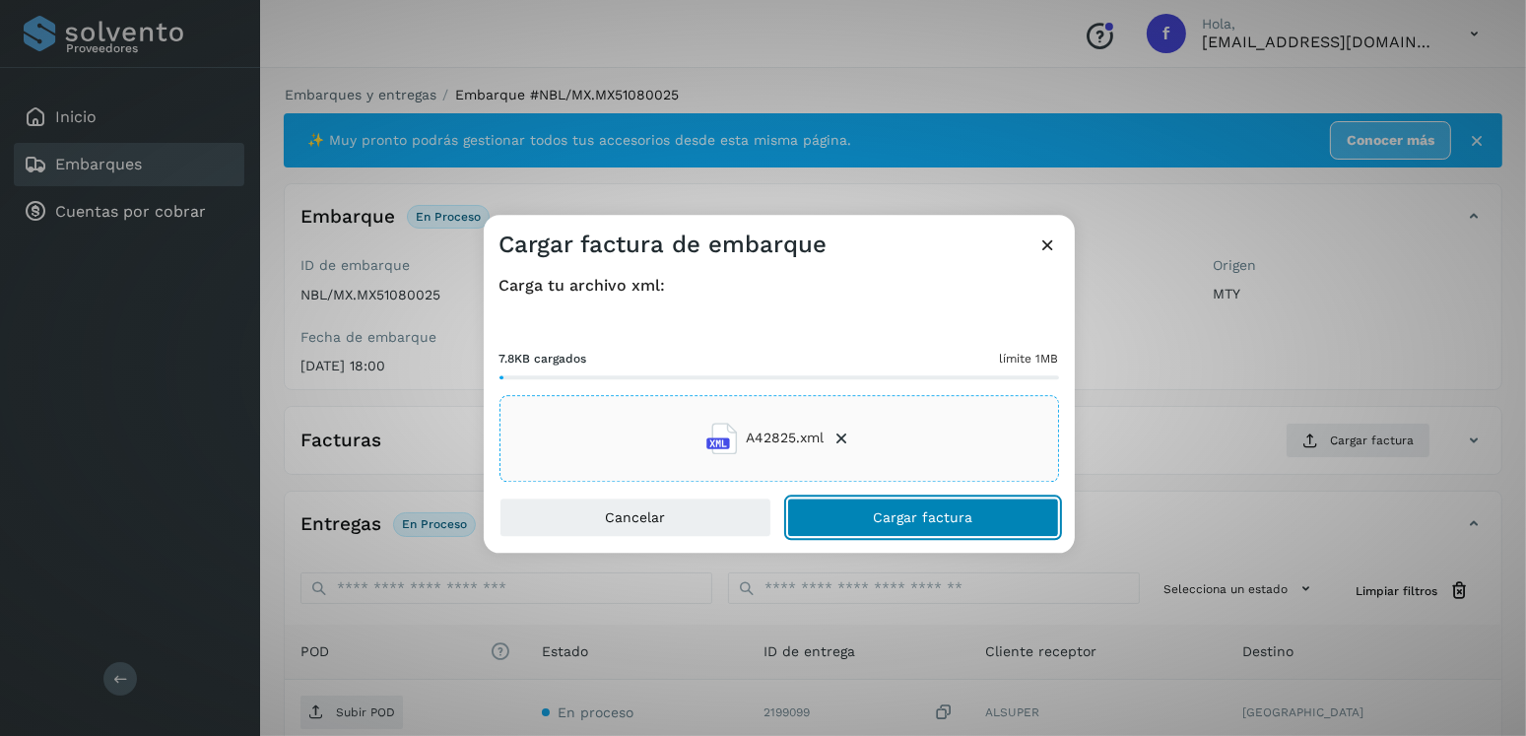
click at [910, 524] on button "Cargar factura" at bounding box center [923, 517] width 272 height 39
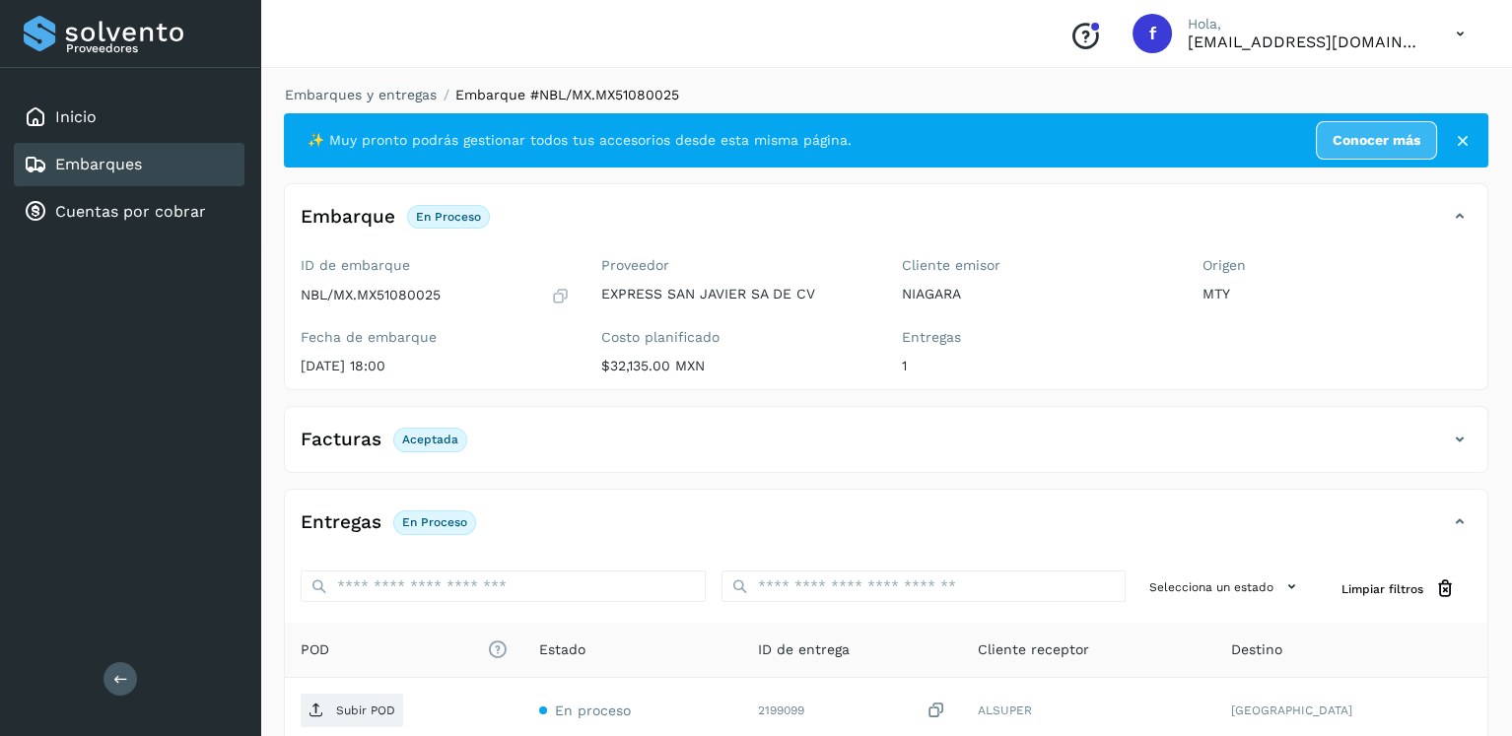
scroll to position [197, 0]
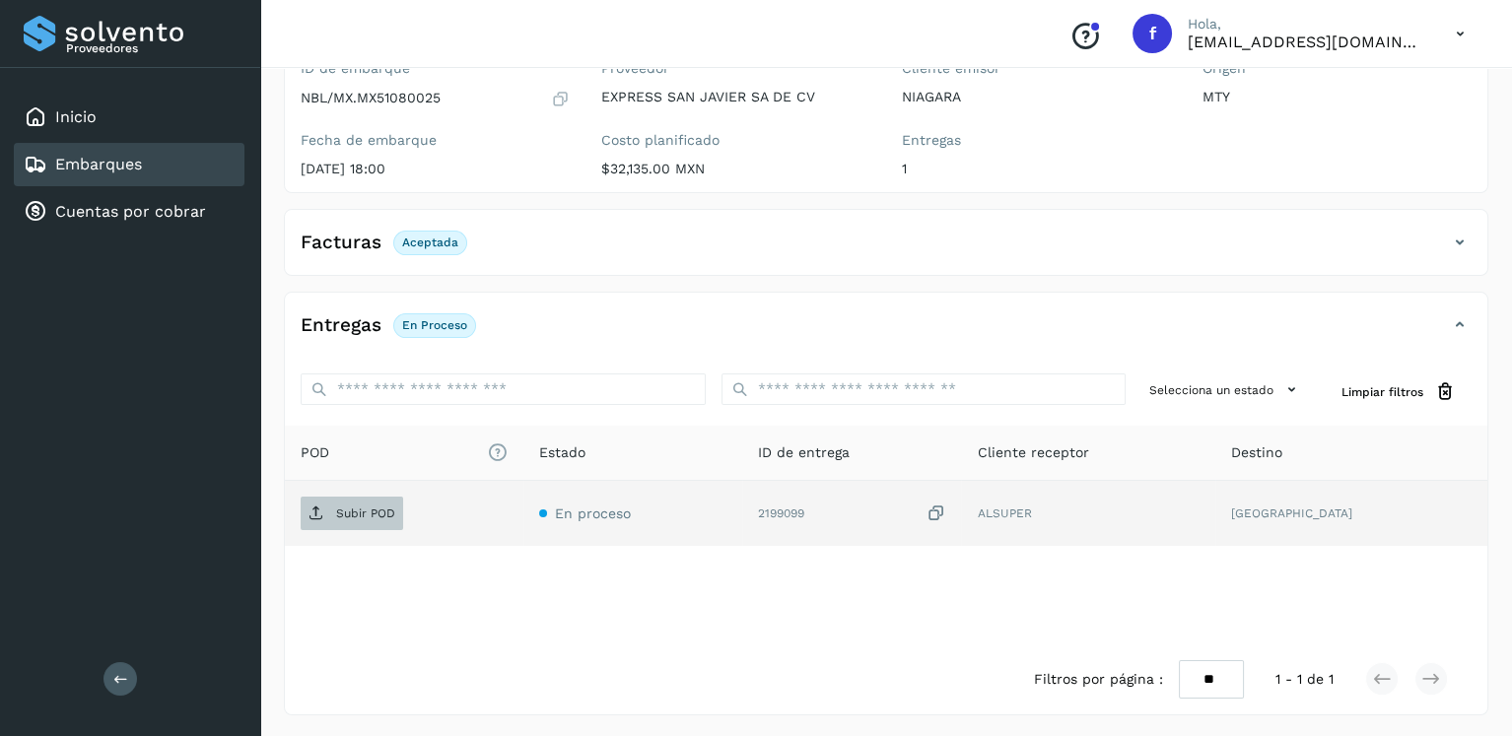
click at [361, 521] on span "Subir POD" at bounding box center [352, 514] width 102 height 32
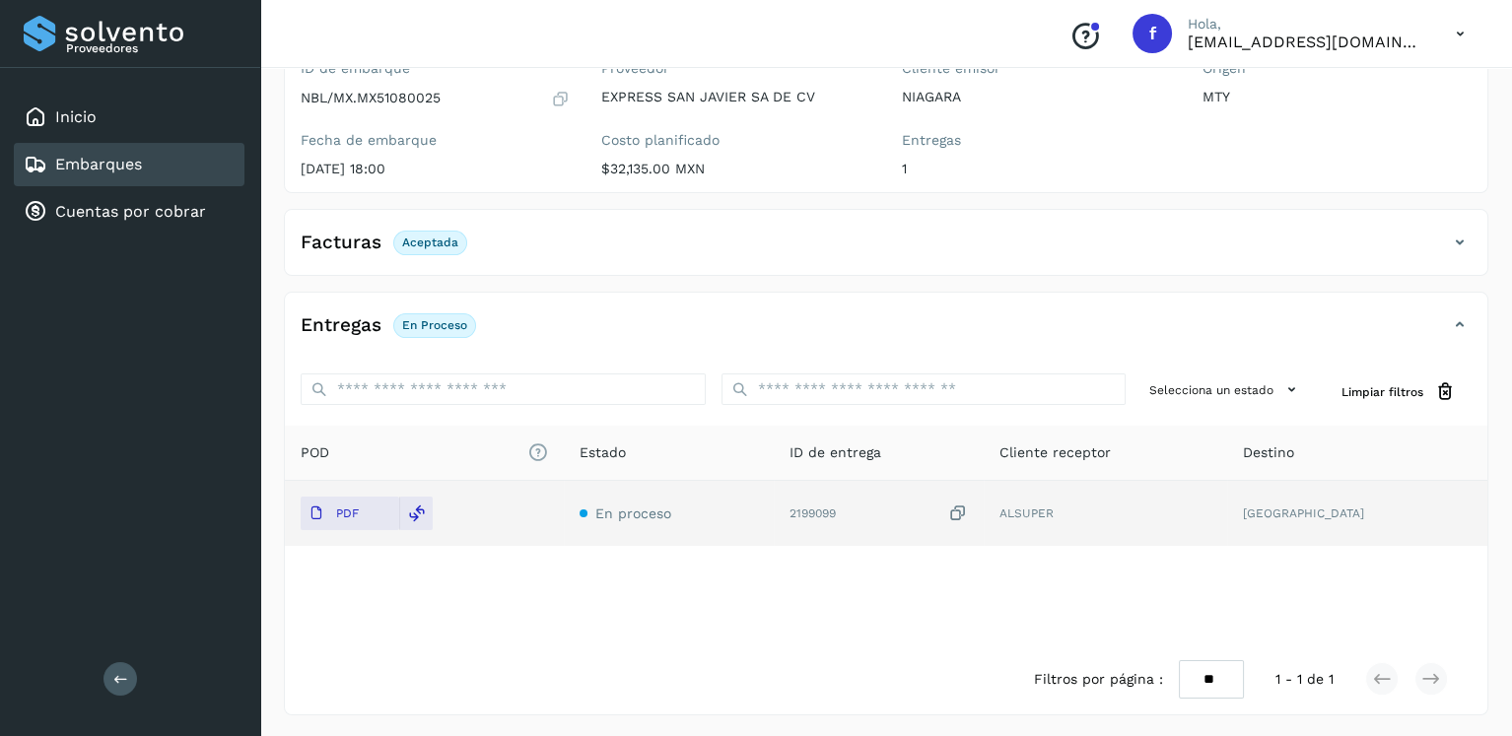
click at [145, 162] on div "Embarques" at bounding box center [129, 164] width 231 height 43
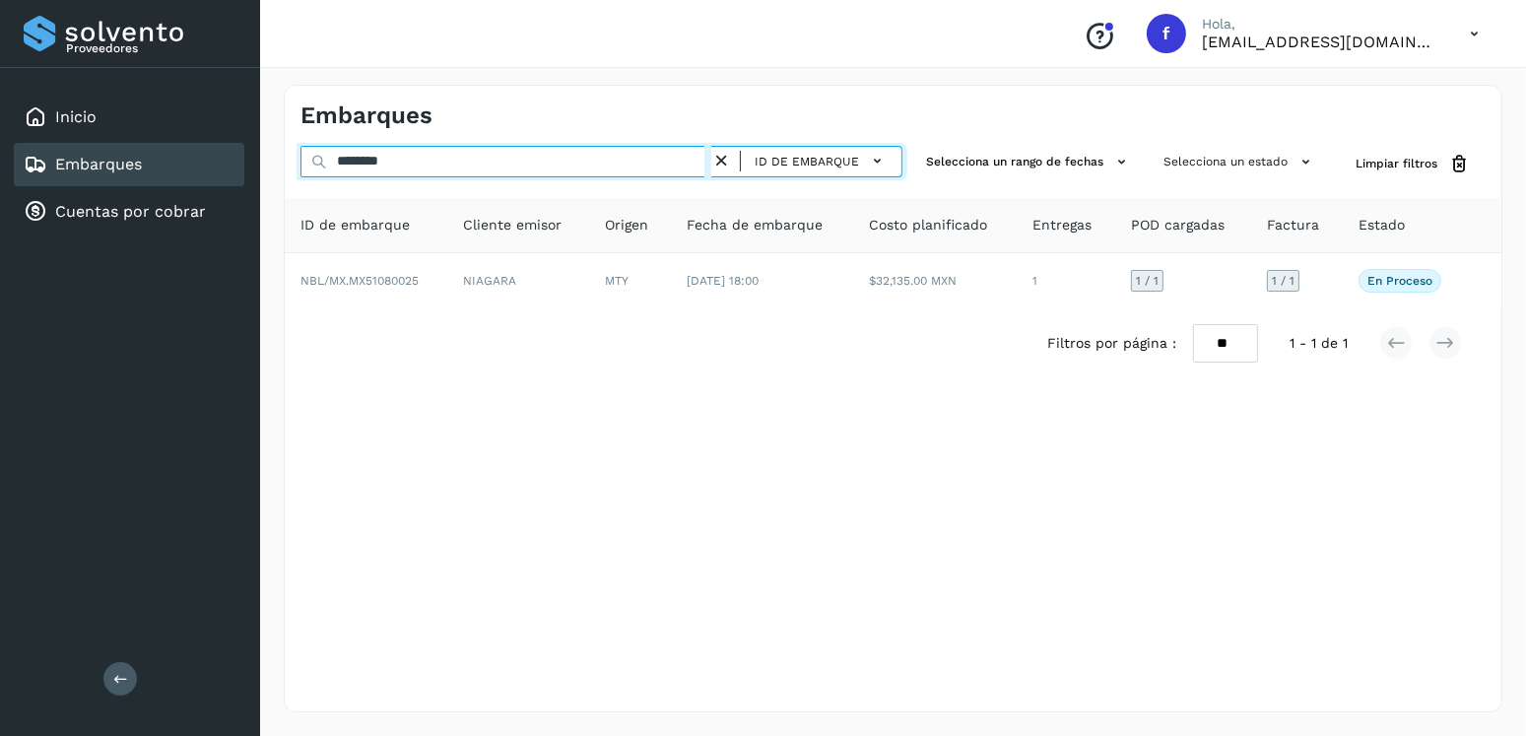
drag, startPoint x: 459, startPoint y: 161, endPoint x: 252, endPoint y: 169, distance: 207.1
click at [252, 169] on div "Proveedores Inicio Embarques Cuentas por cobrar Salir Conoce nuestros beneficio…" at bounding box center [763, 368] width 1526 height 736
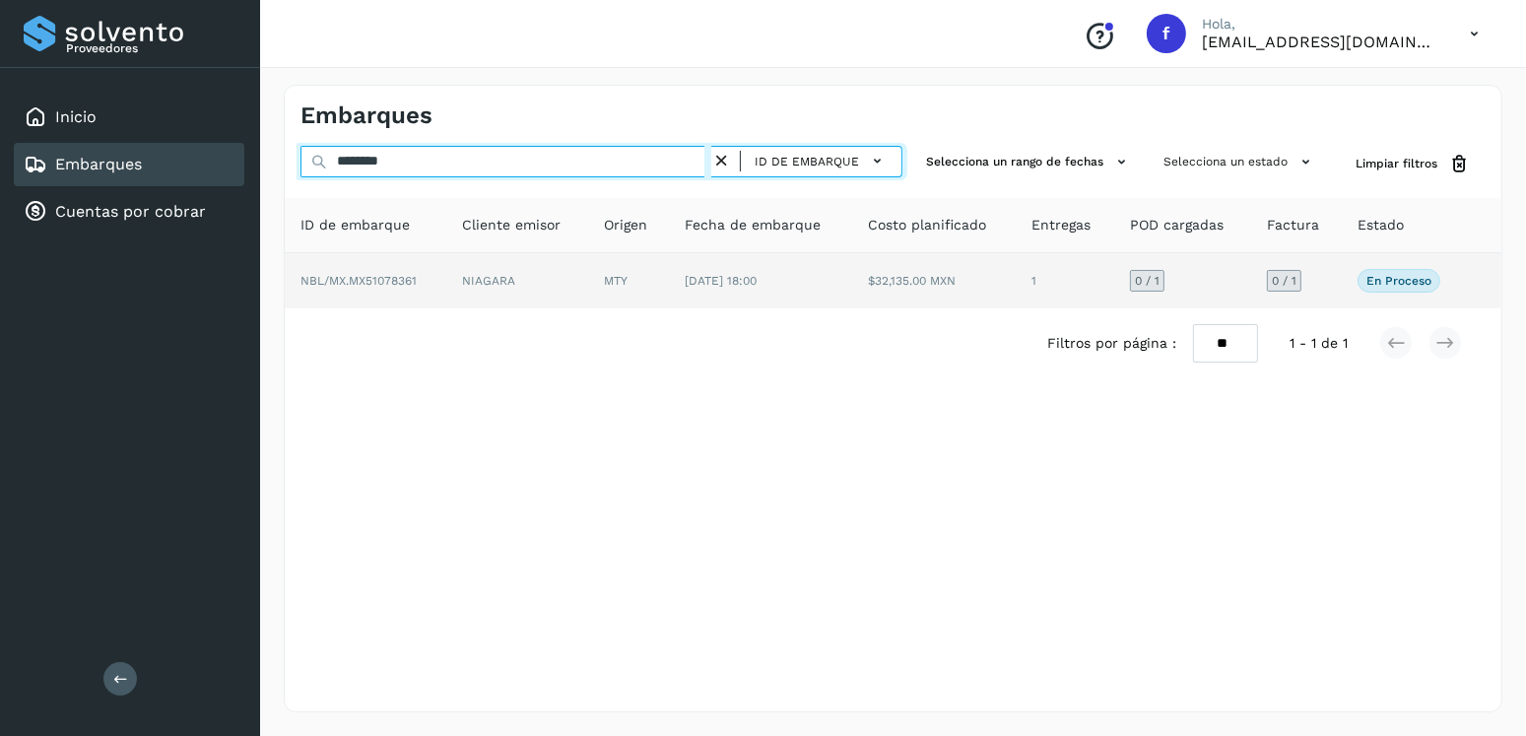
type input "********"
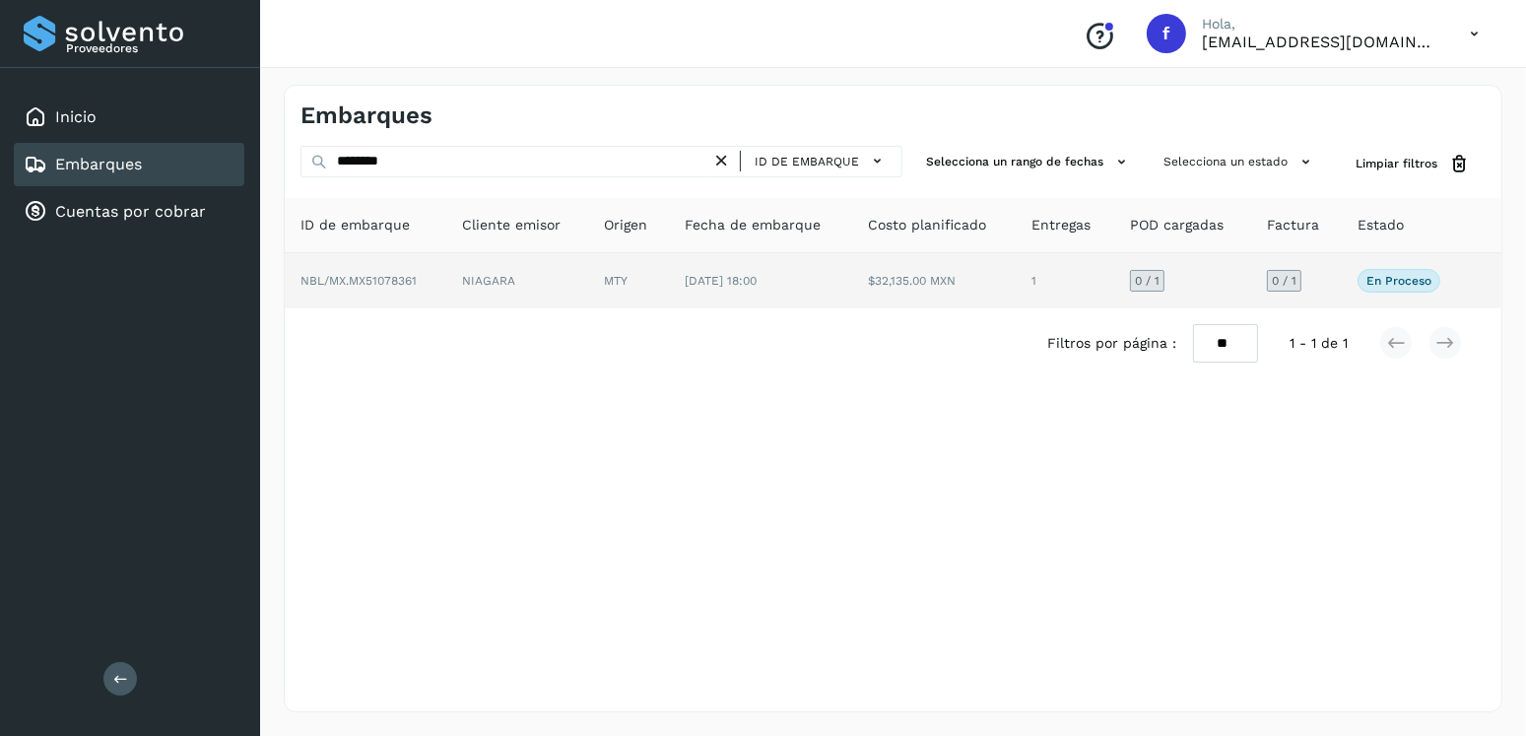
click at [861, 284] on td "$32,135.00 MXN" at bounding box center [934, 280] width 164 height 55
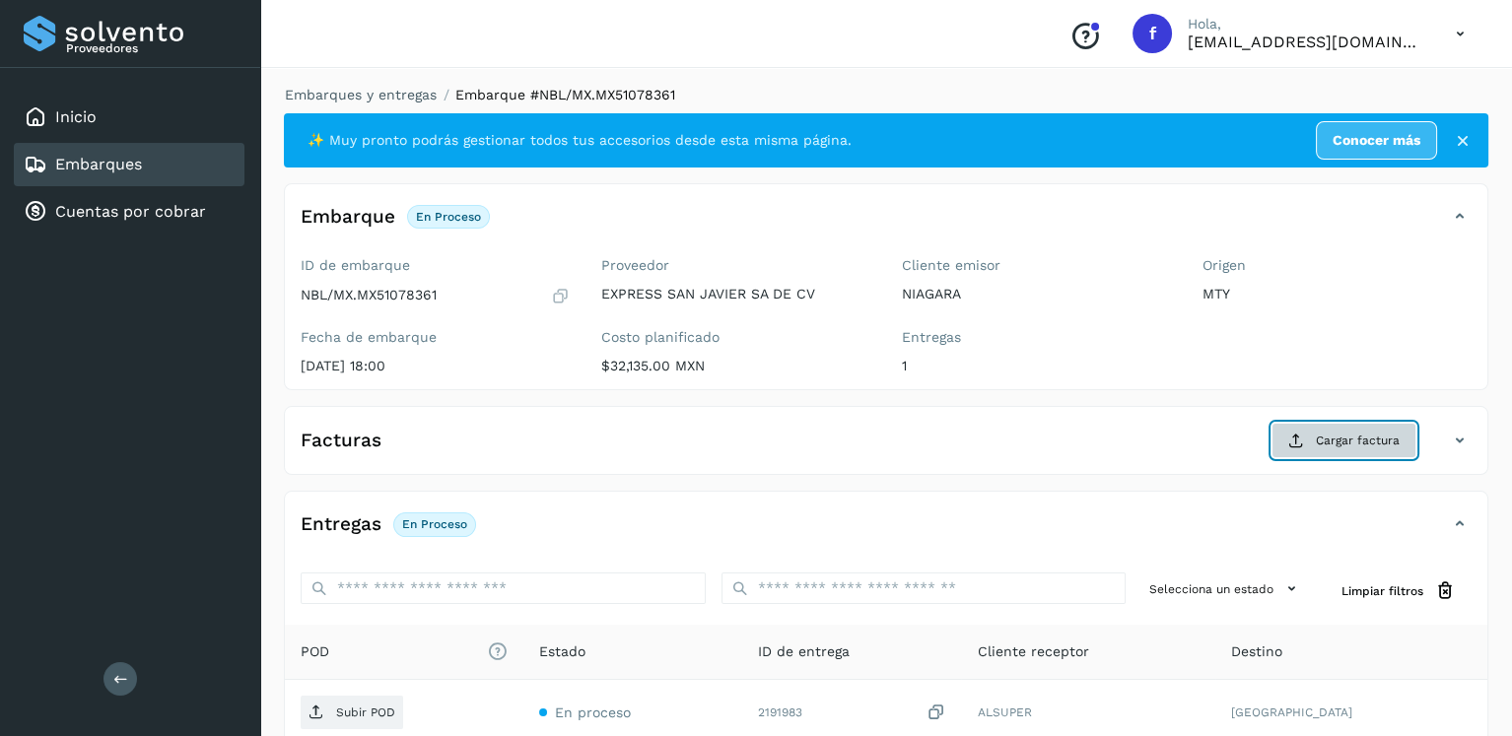
click at [1370, 429] on button "Cargar factura" at bounding box center [1343, 440] width 145 height 35
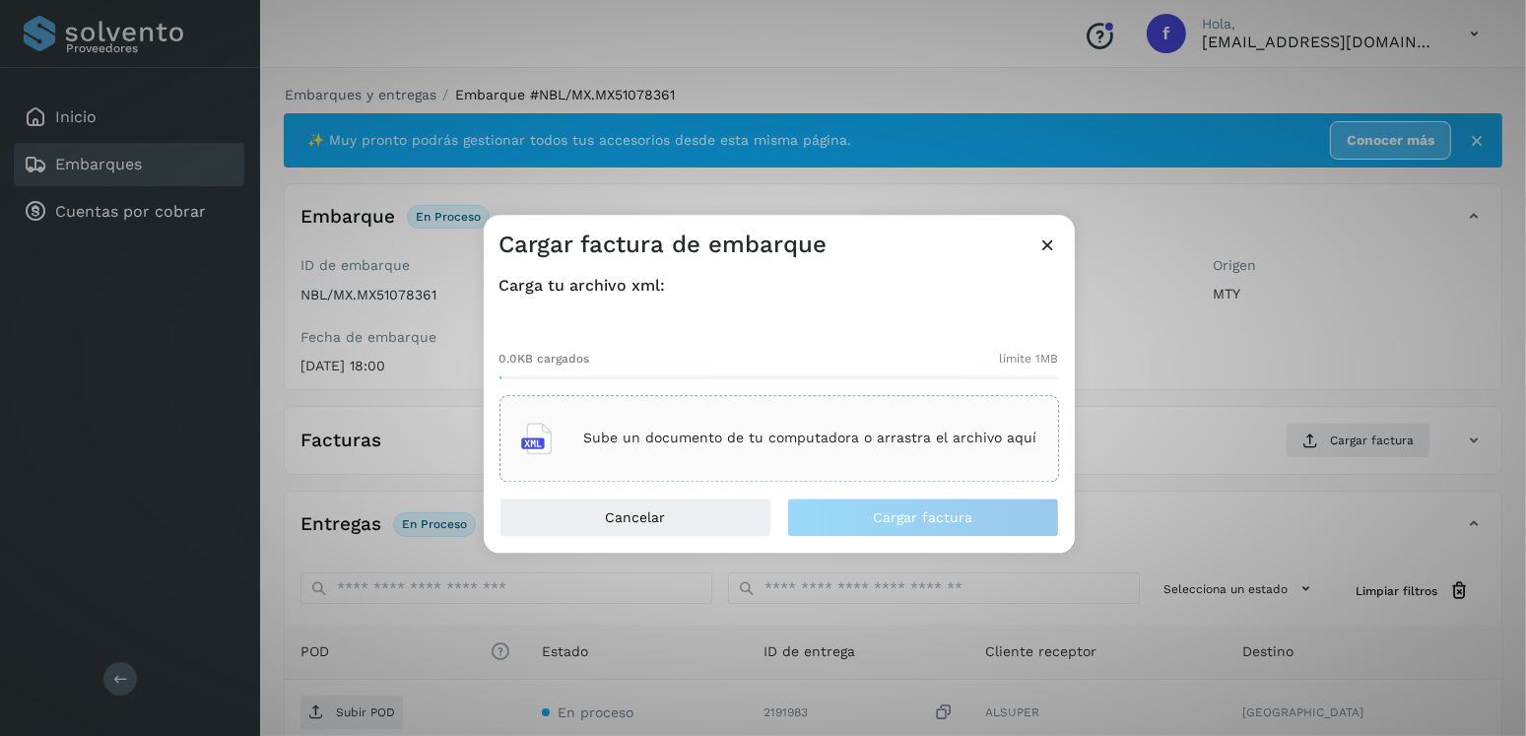
click at [944, 460] on div "Sube un documento de tu computadora o arrastra el archivo aquí" at bounding box center [779, 438] width 516 height 53
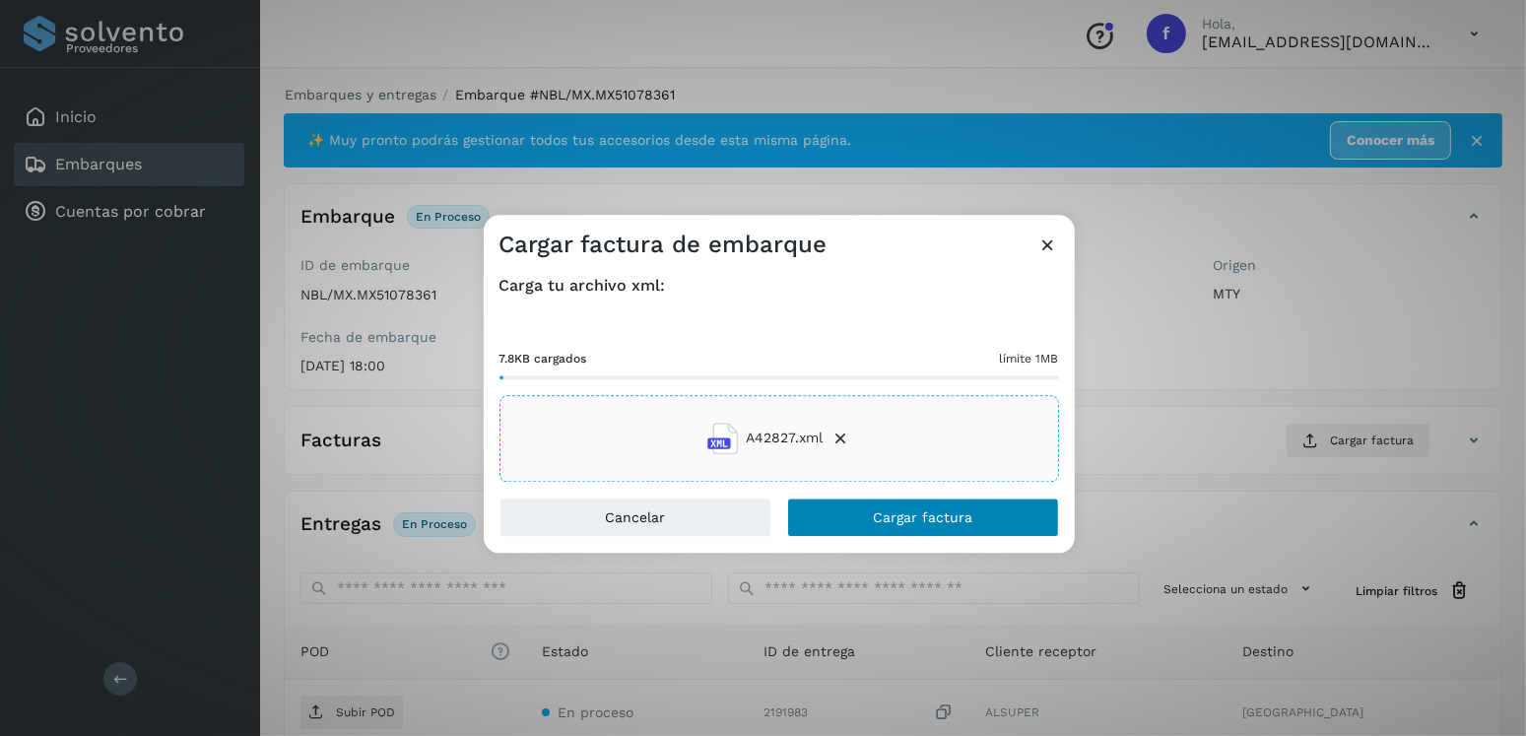
drag, startPoint x: 866, startPoint y: 472, endPoint x: 889, endPoint y: 502, distance: 37.3
click at [881, 496] on div "Carga tu archivo xml: 7.8KB cargados límite 1MB A42827.xml" at bounding box center [779, 378] width 591 height 237
click at [889, 502] on button "Cargar factura" at bounding box center [923, 517] width 272 height 39
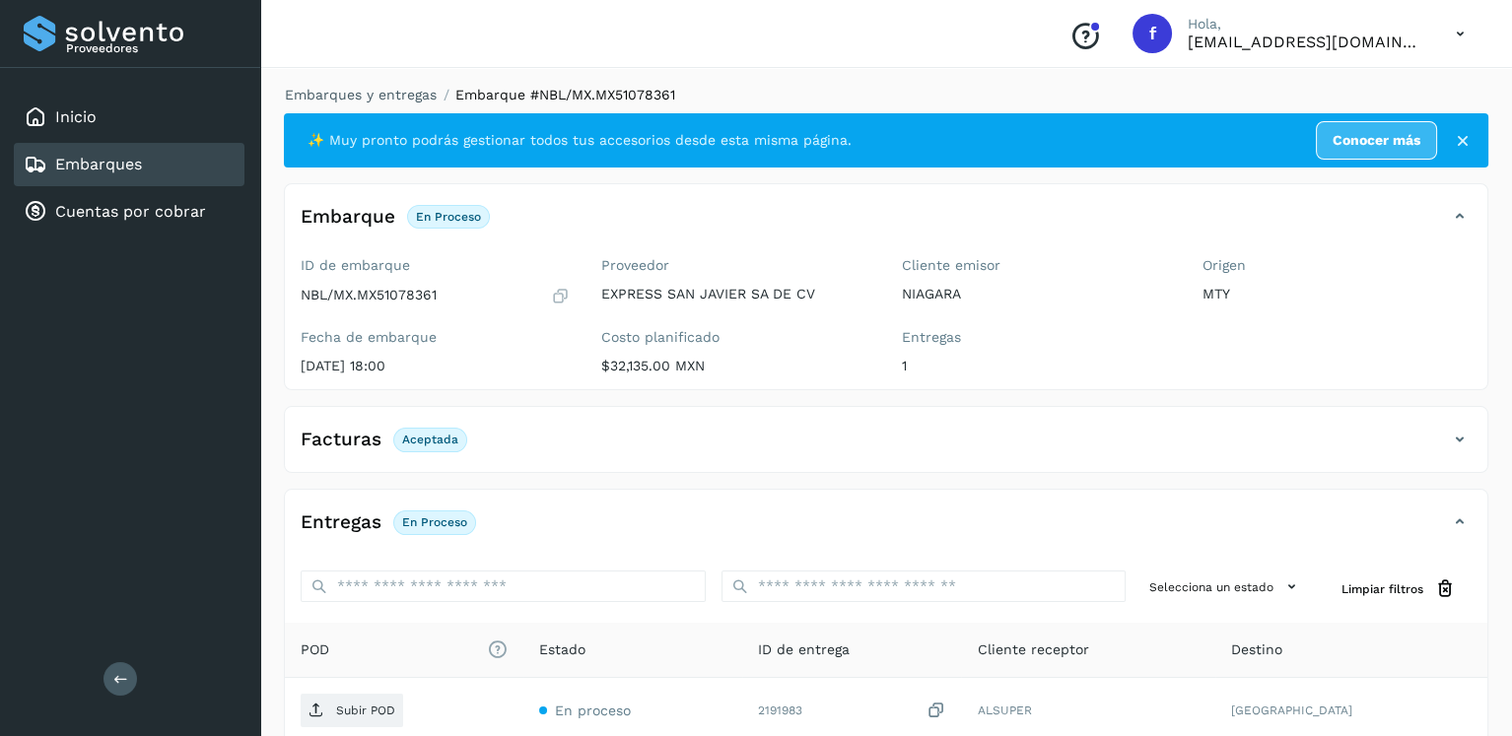
scroll to position [197, 0]
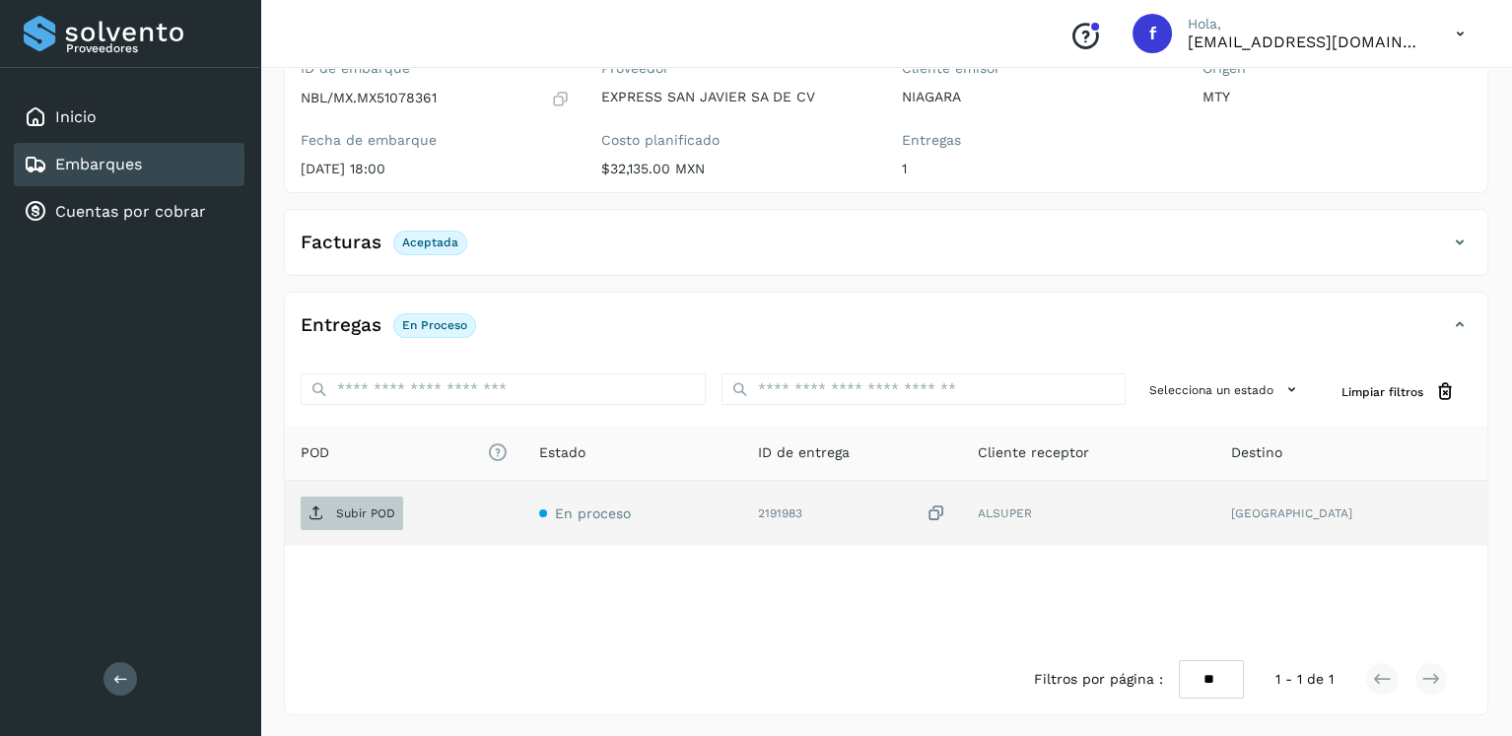
click at [361, 500] on span "Subir POD" at bounding box center [352, 514] width 102 height 32
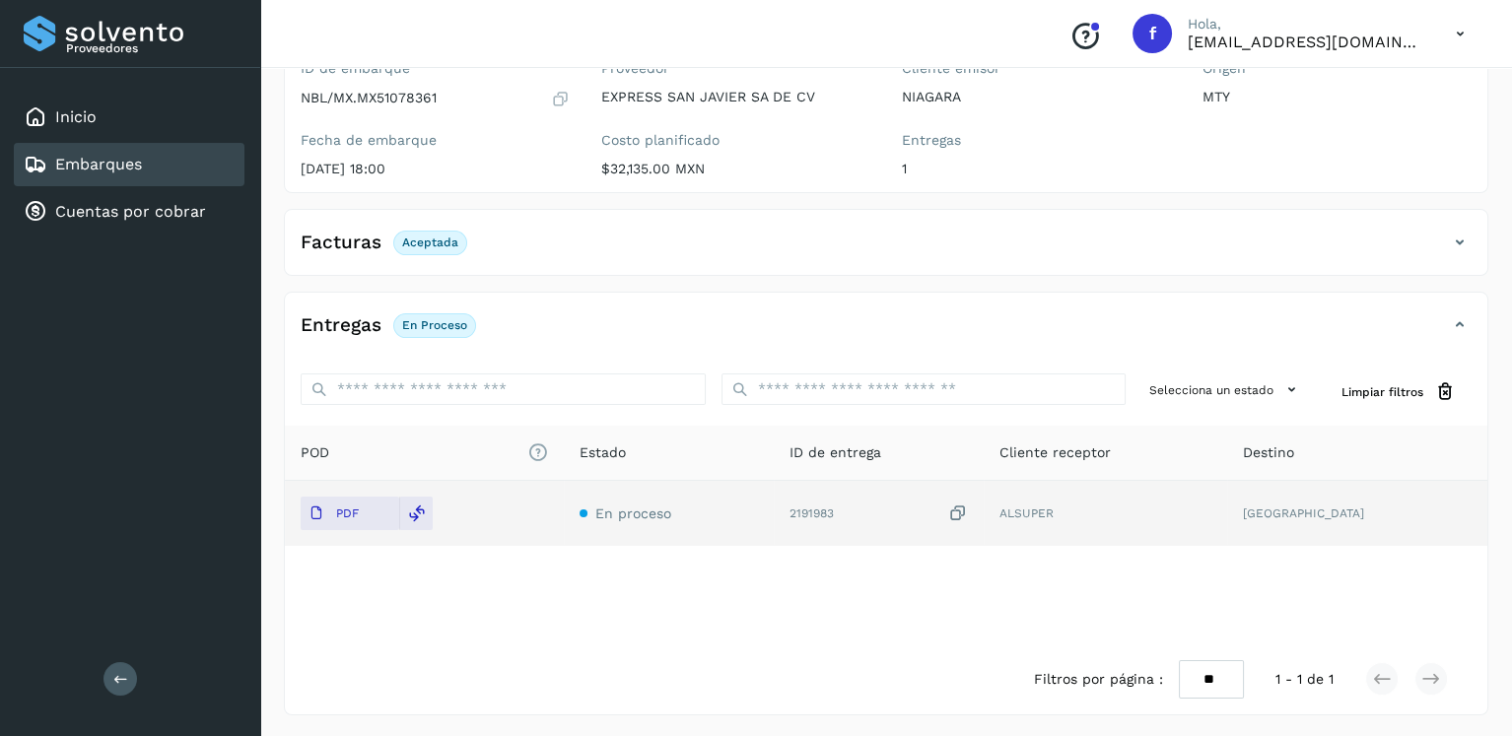
click at [160, 159] on div "Embarques" at bounding box center [129, 164] width 231 height 43
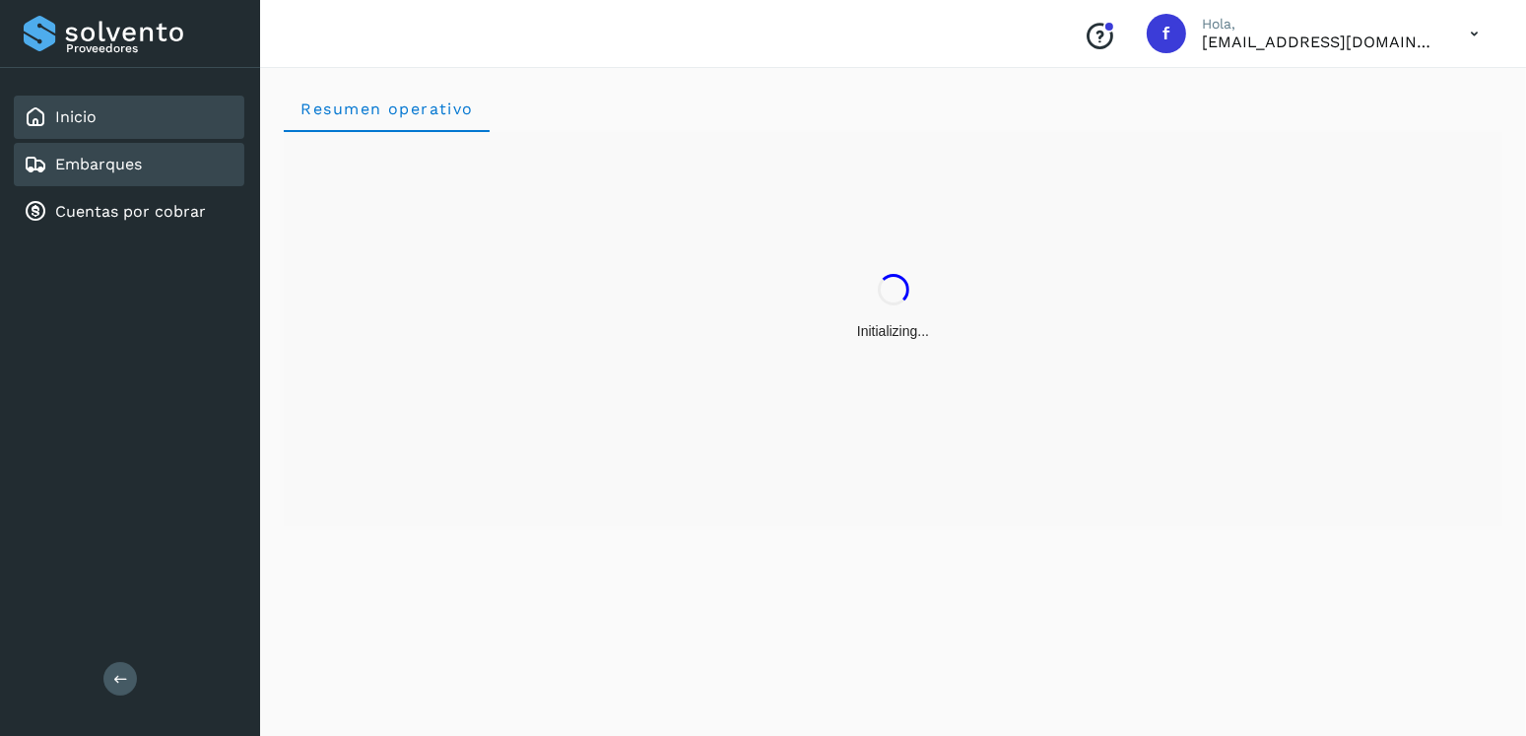
click at [180, 157] on div "Embarques" at bounding box center [129, 164] width 231 height 43
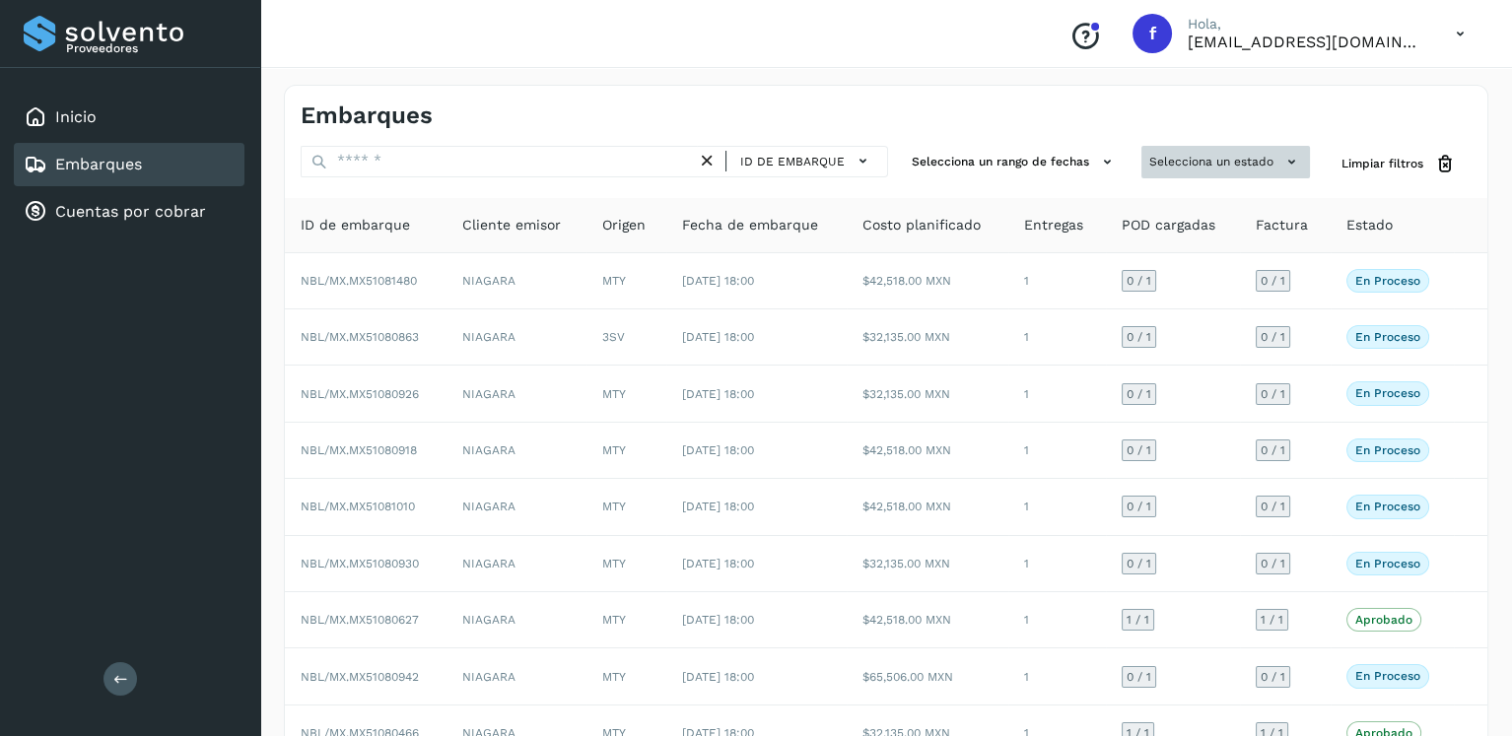
click at [1205, 165] on button "Selecciona un estado" at bounding box center [1225, 162] width 169 height 33
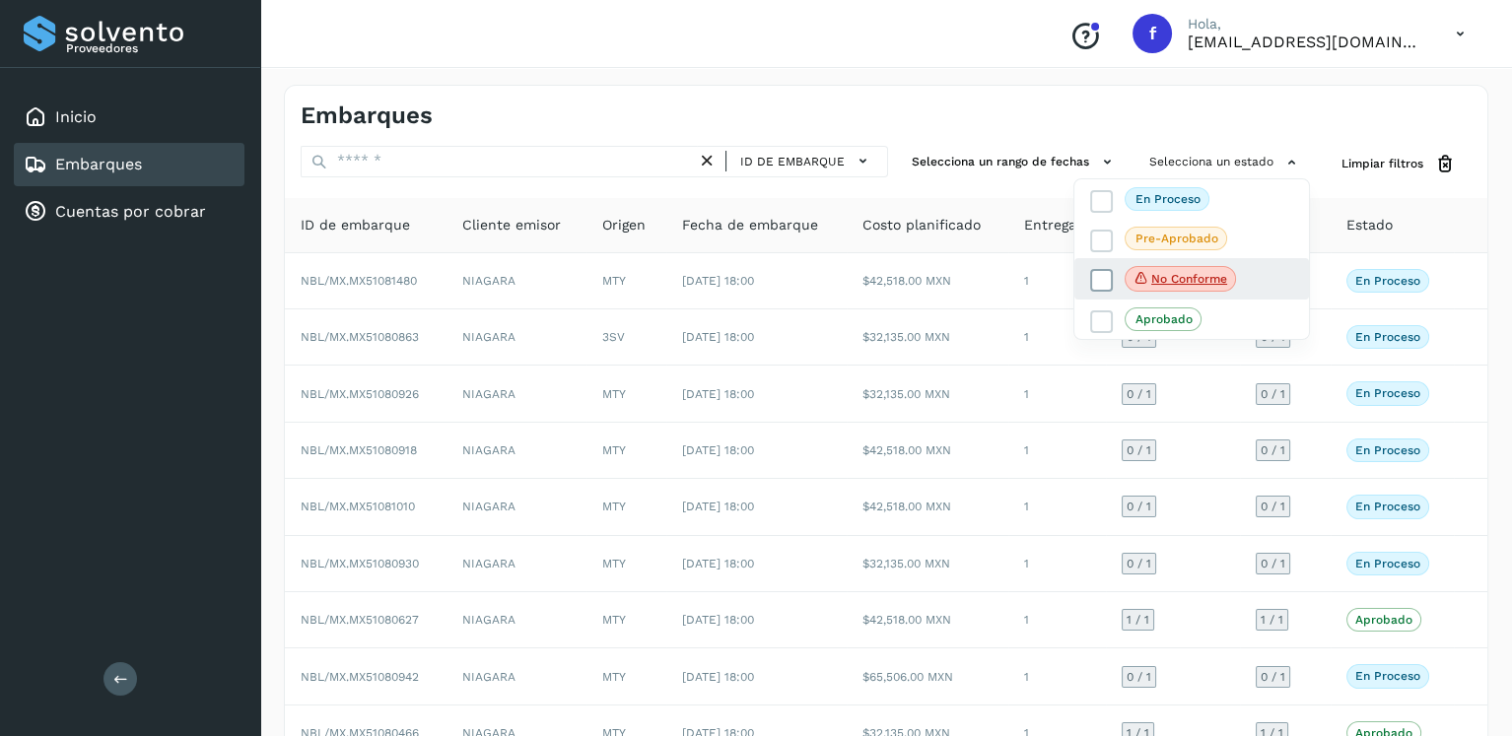
click at [1099, 285] on icon at bounding box center [1102, 281] width 20 height 20
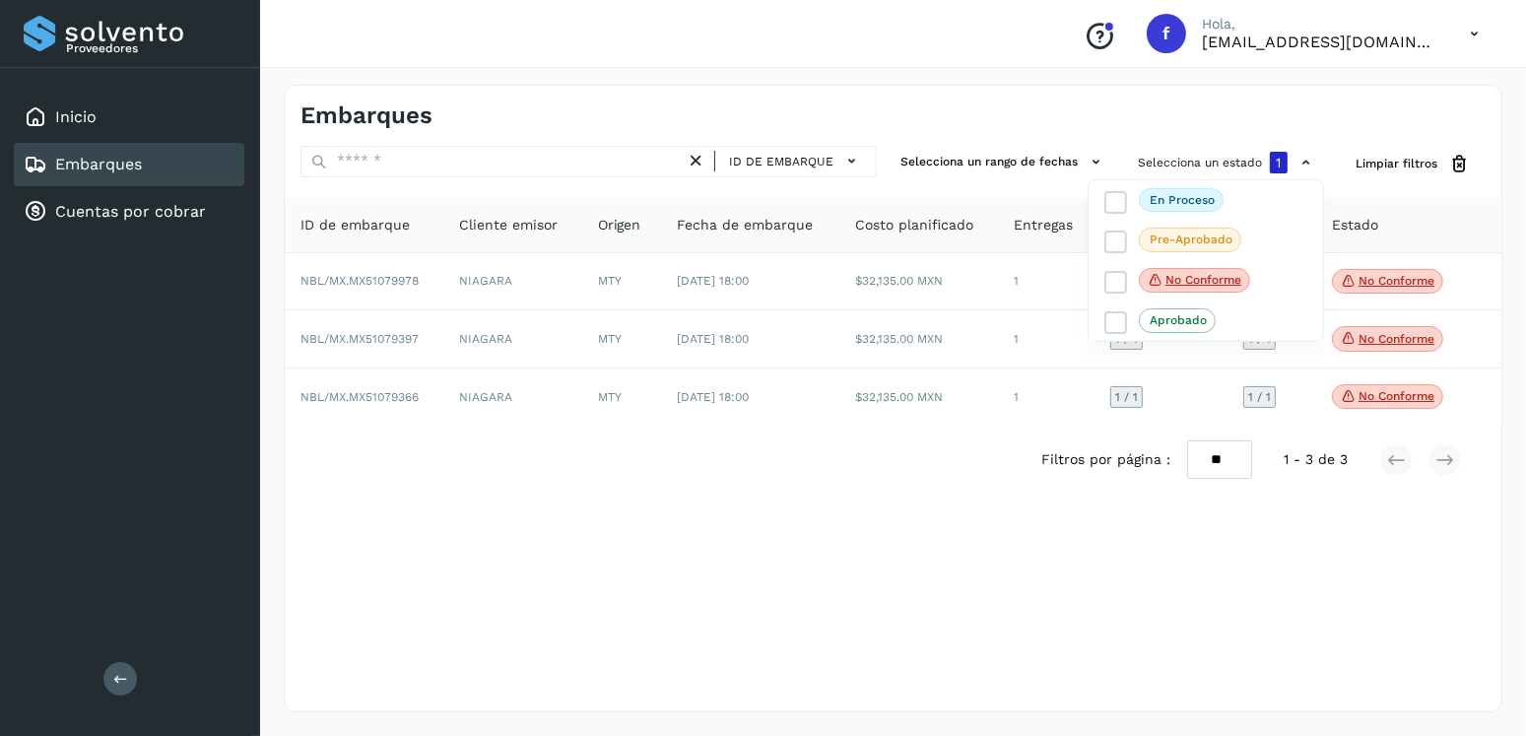
click at [559, 489] on div at bounding box center [763, 368] width 1526 height 736
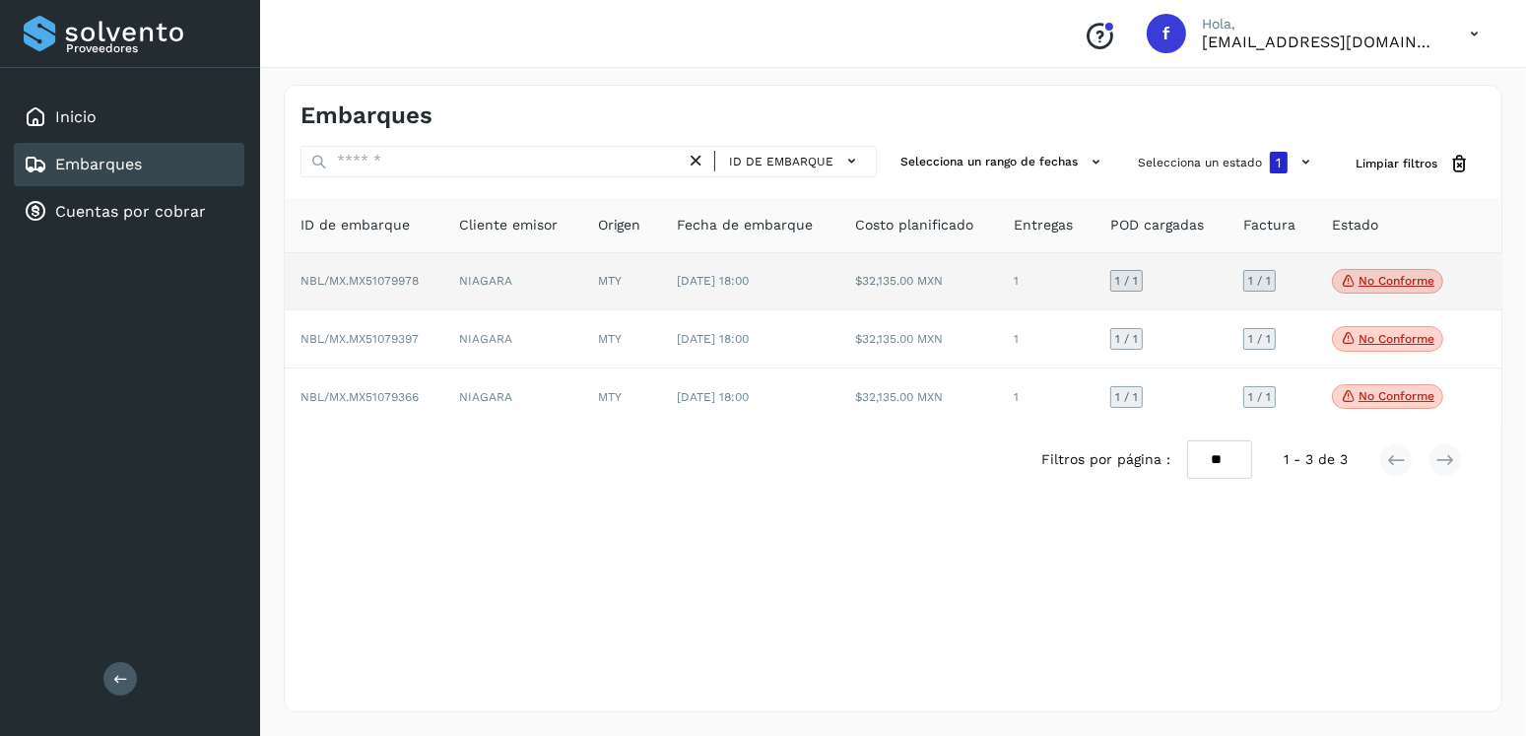
click at [1422, 279] on p "No conforme" at bounding box center [1397, 281] width 76 height 14
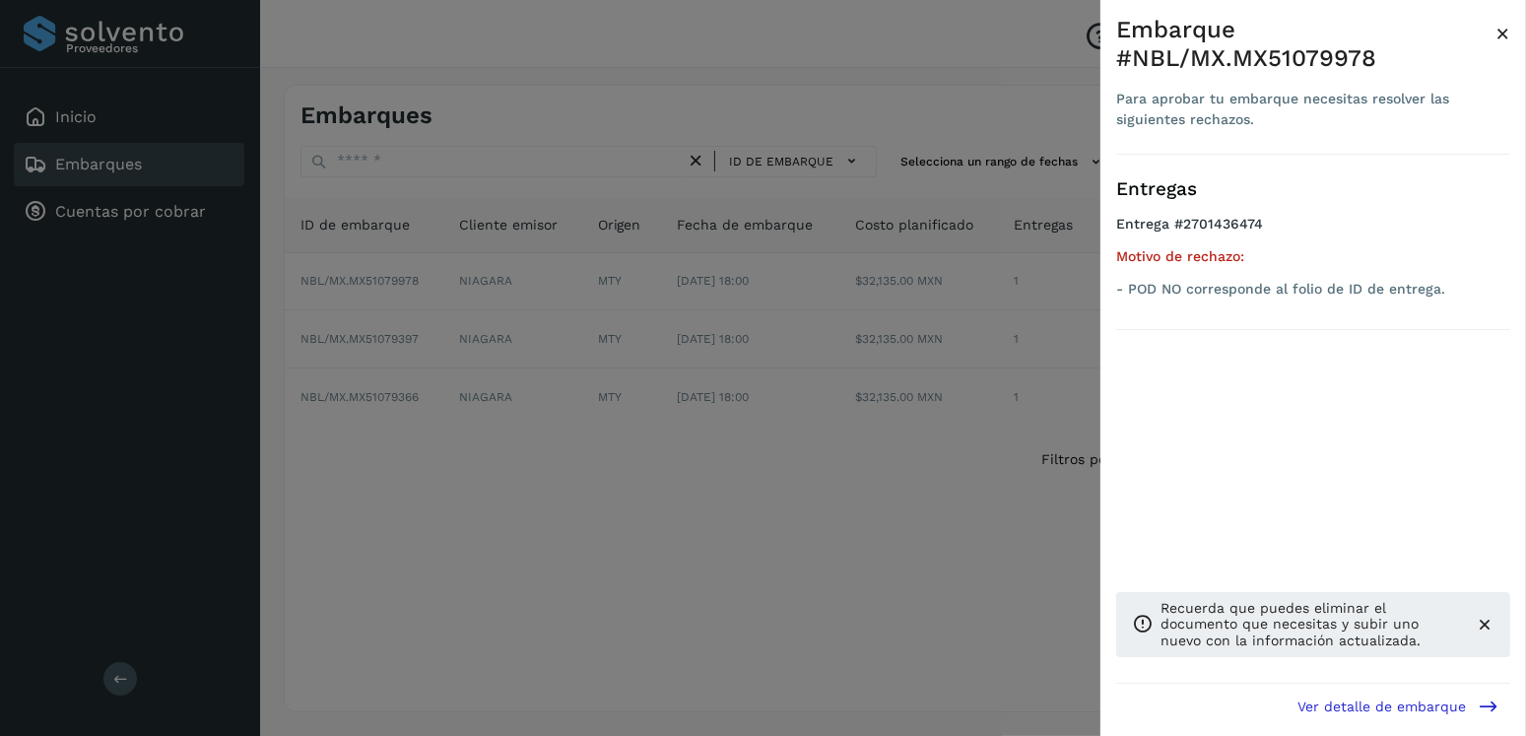
click at [879, 436] on div at bounding box center [763, 368] width 1526 height 736
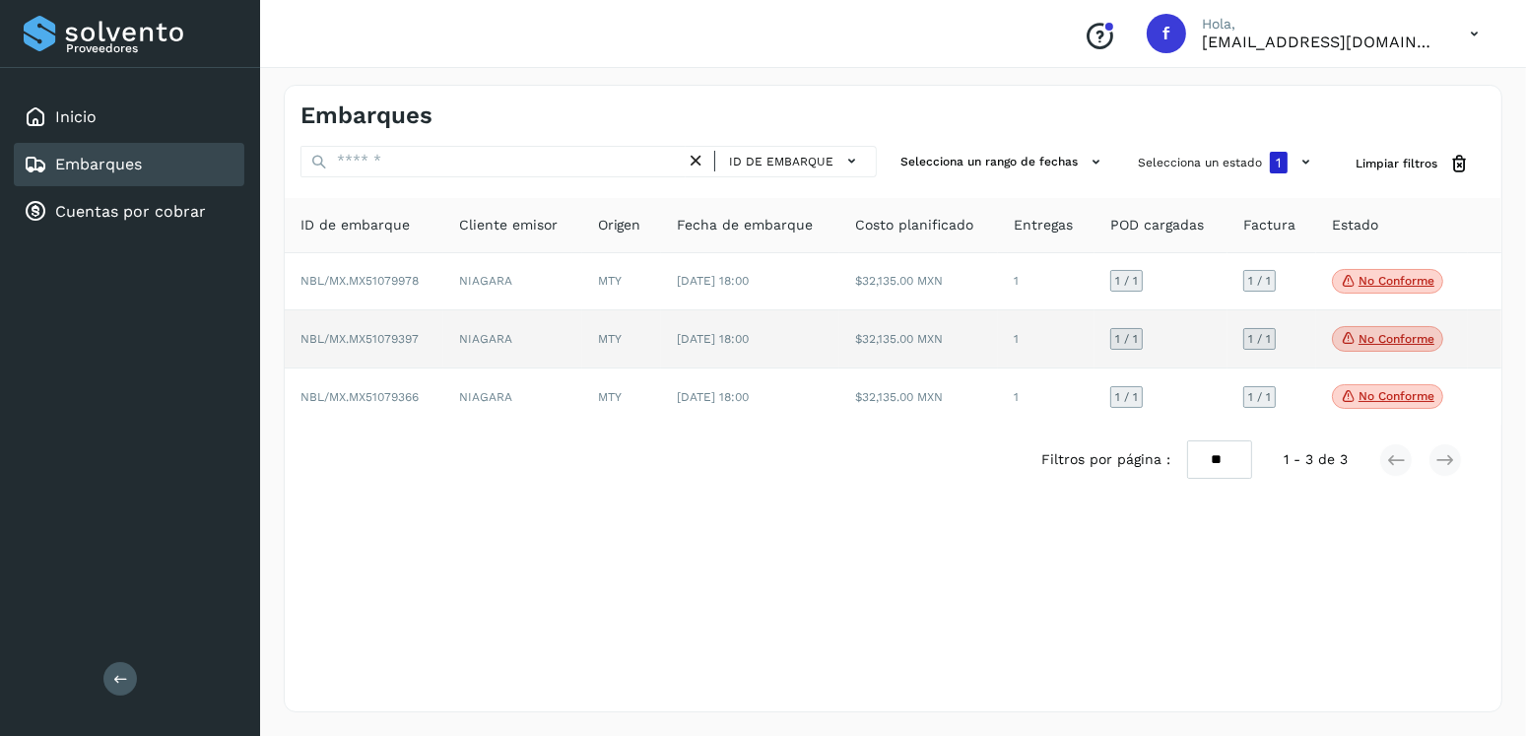
click at [1374, 345] on p "No conforme" at bounding box center [1397, 339] width 76 height 14
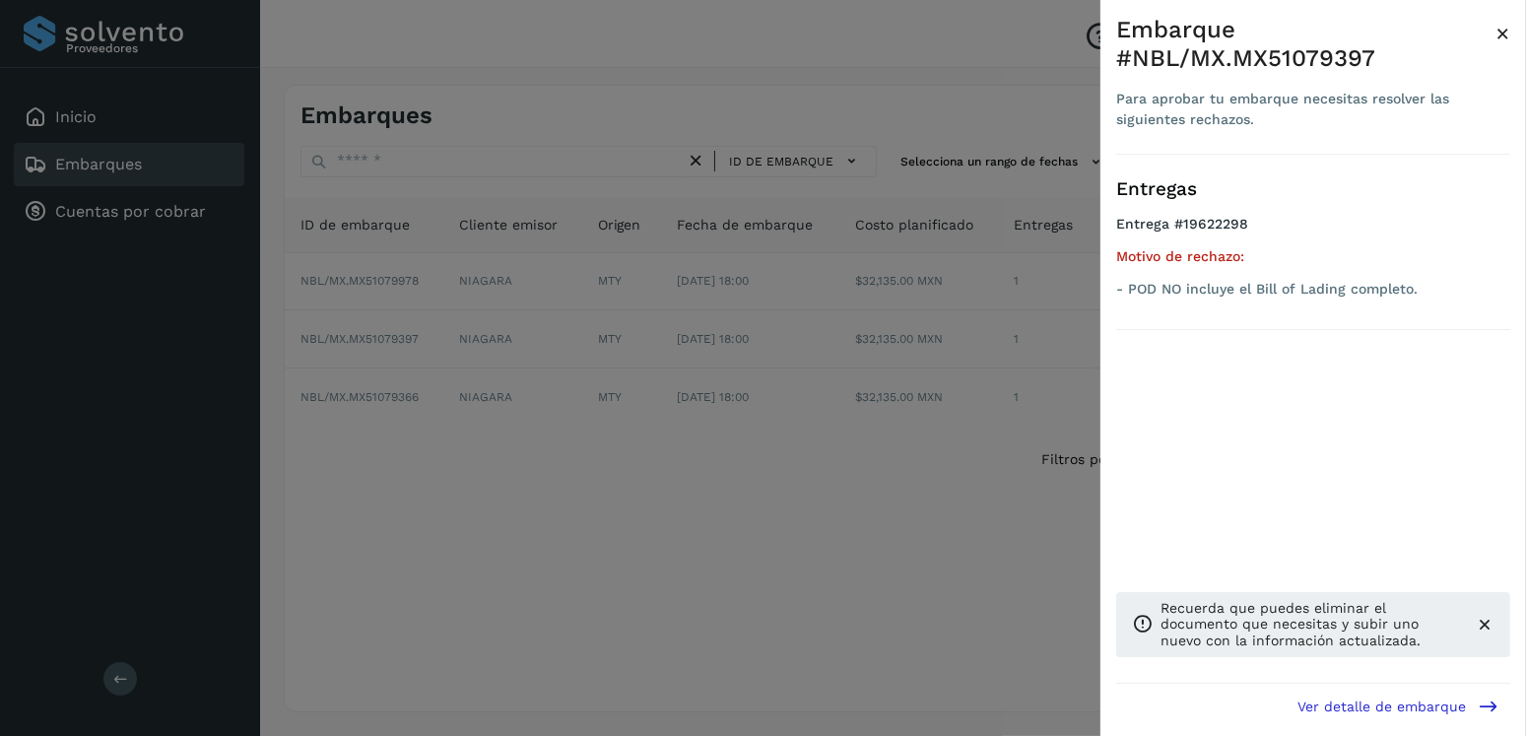
click at [811, 448] on div at bounding box center [763, 368] width 1526 height 736
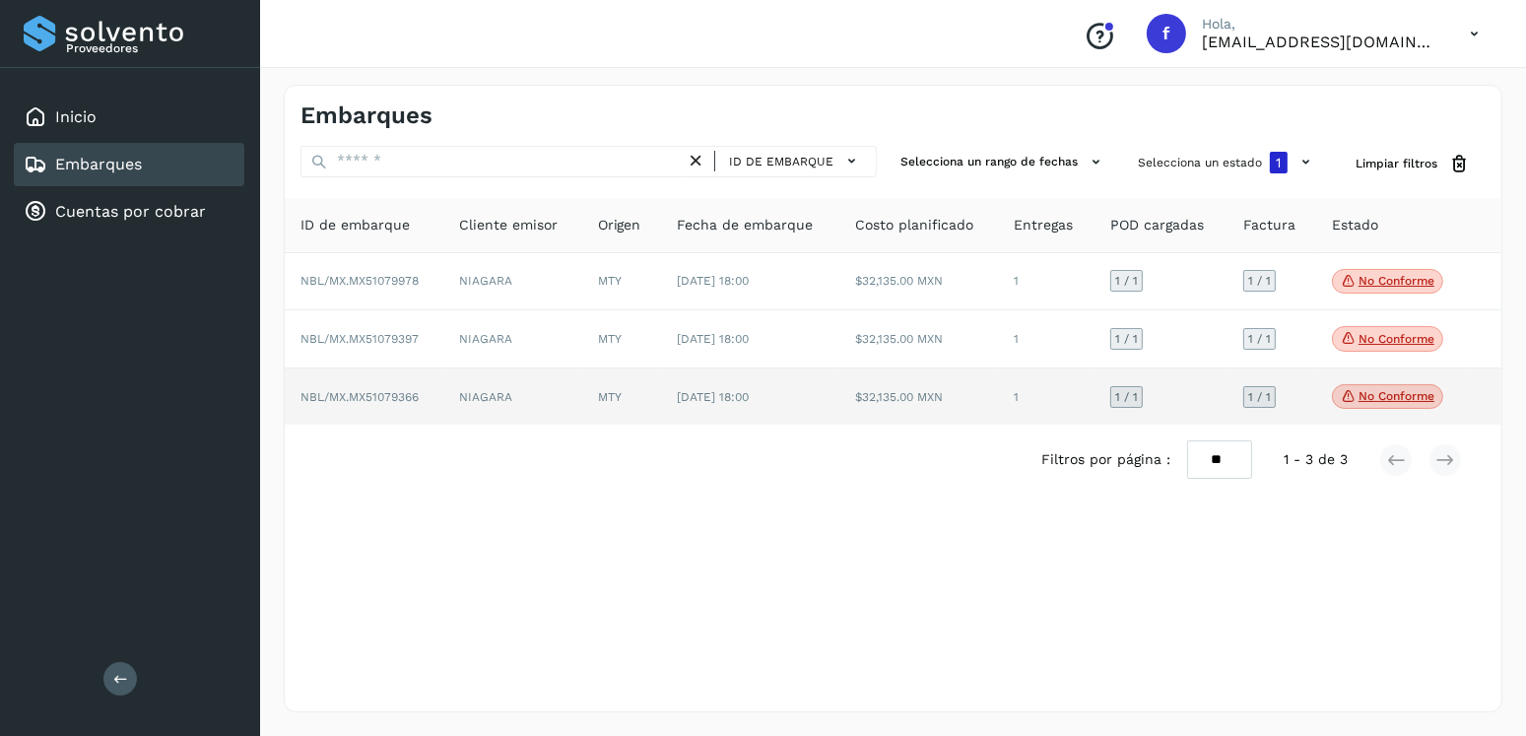
click at [1375, 386] on span "No conforme" at bounding box center [1387, 397] width 111 height 26
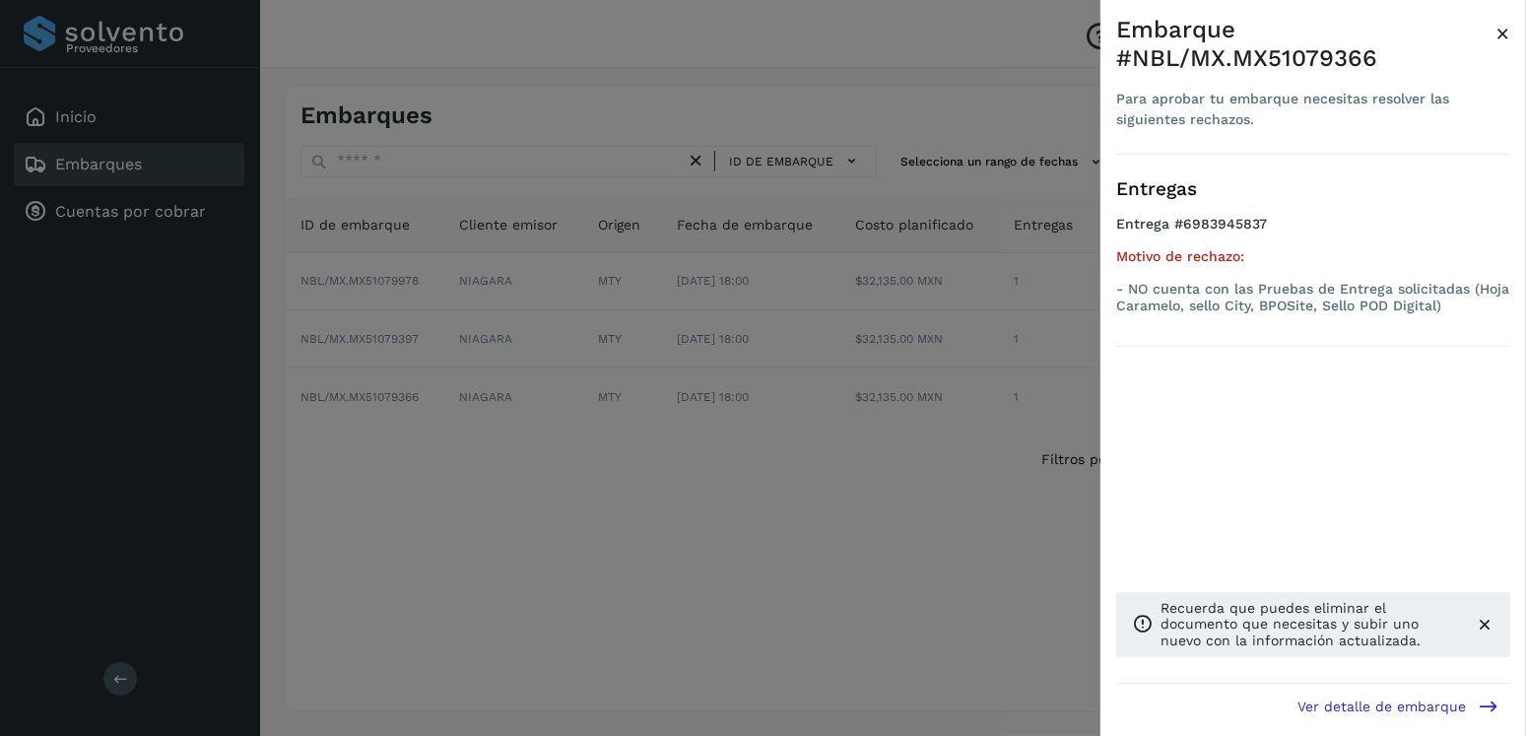
click at [641, 506] on div at bounding box center [763, 368] width 1526 height 736
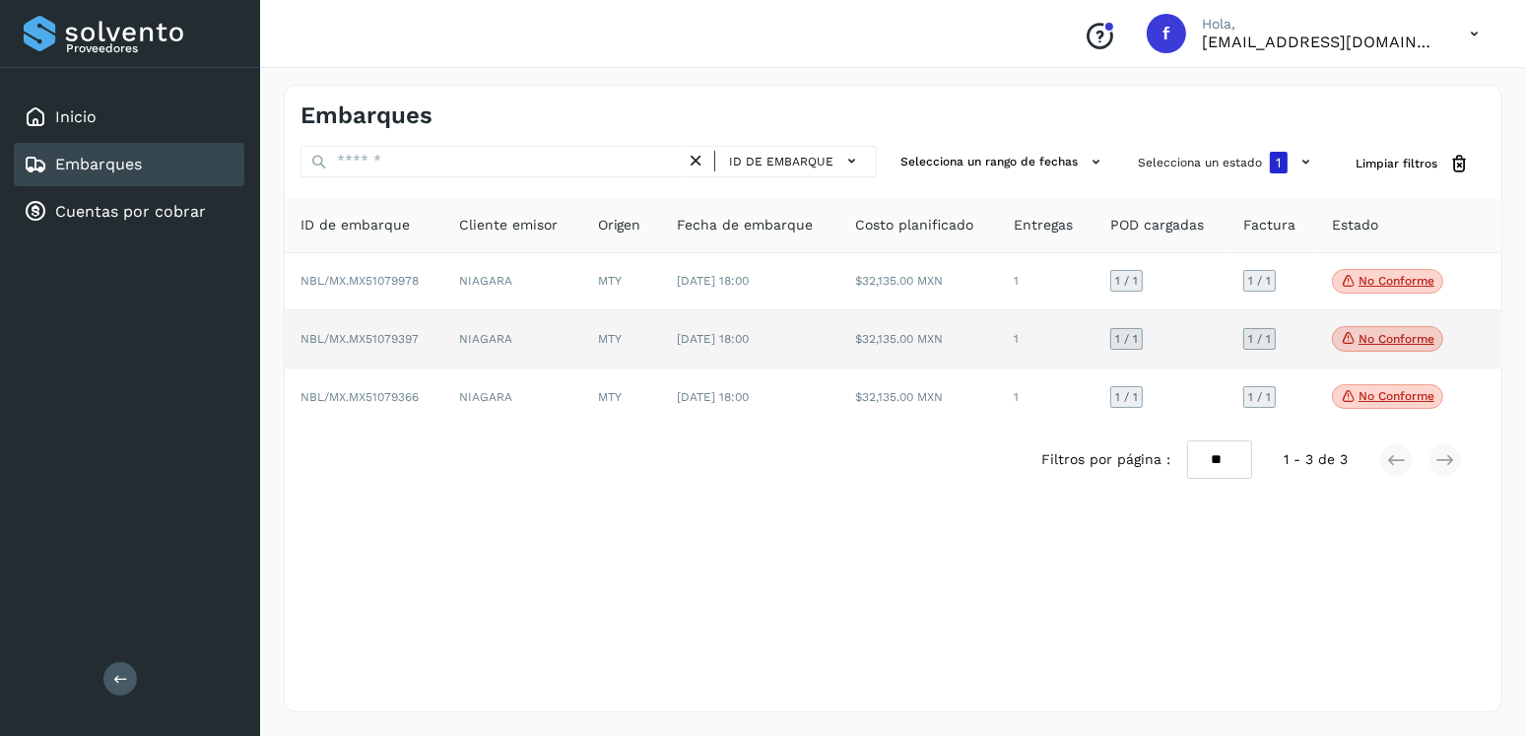
click at [605, 353] on td "MTY" at bounding box center [622, 339] width 80 height 58
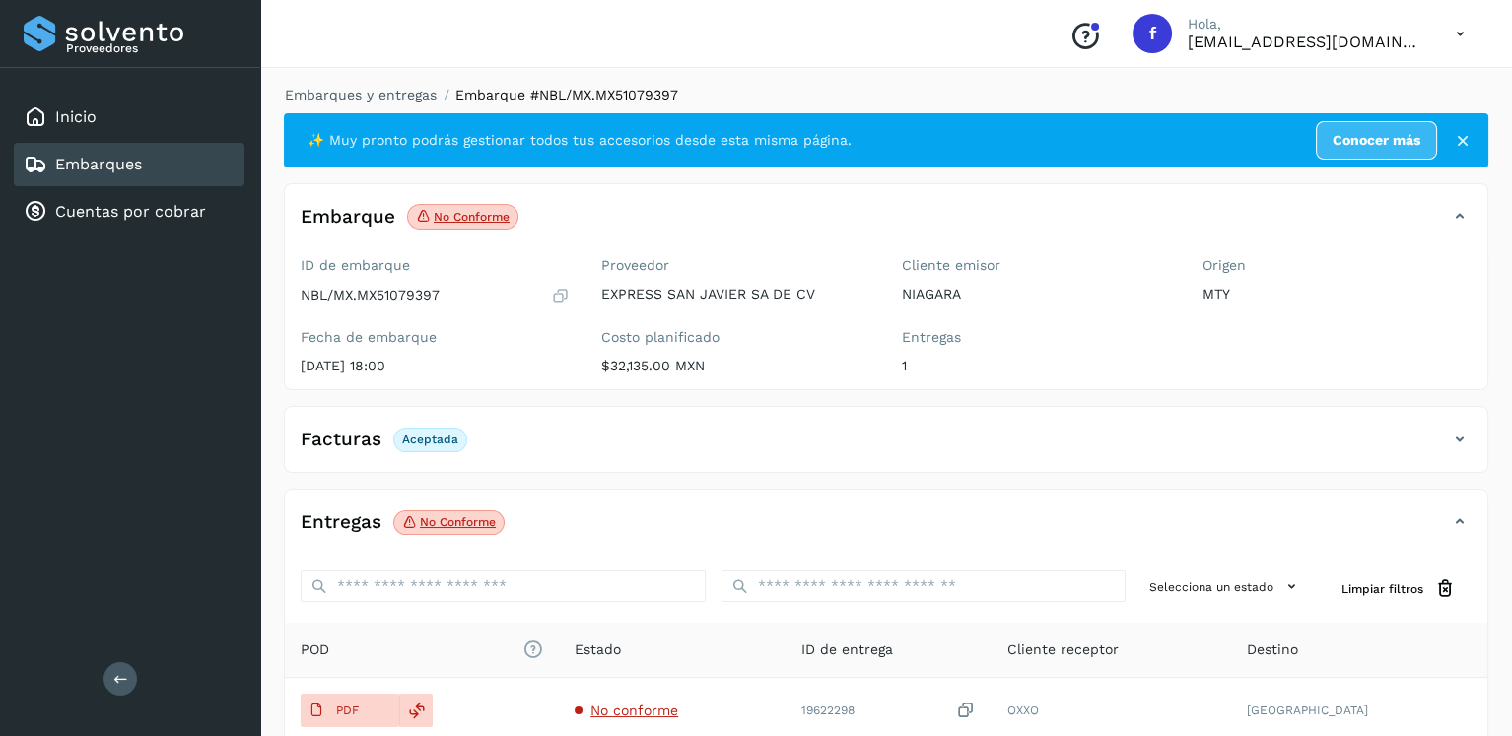
scroll to position [197, 0]
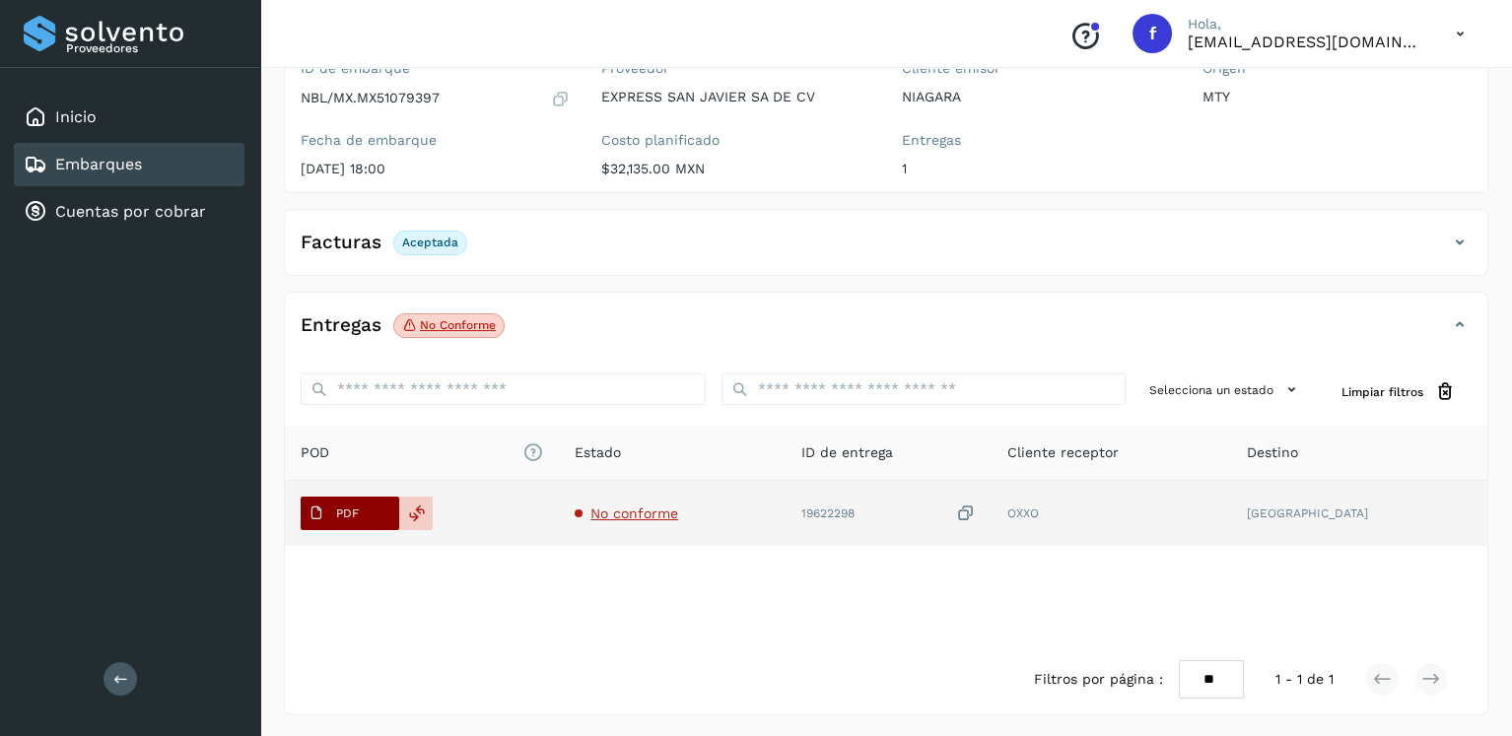
click at [356, 516] on p "PDF" at bounding box center [347, 514] width 23 height 14
click at [329, 500] on span "PDF" at bounding box center [334, 514] width 66 height 32
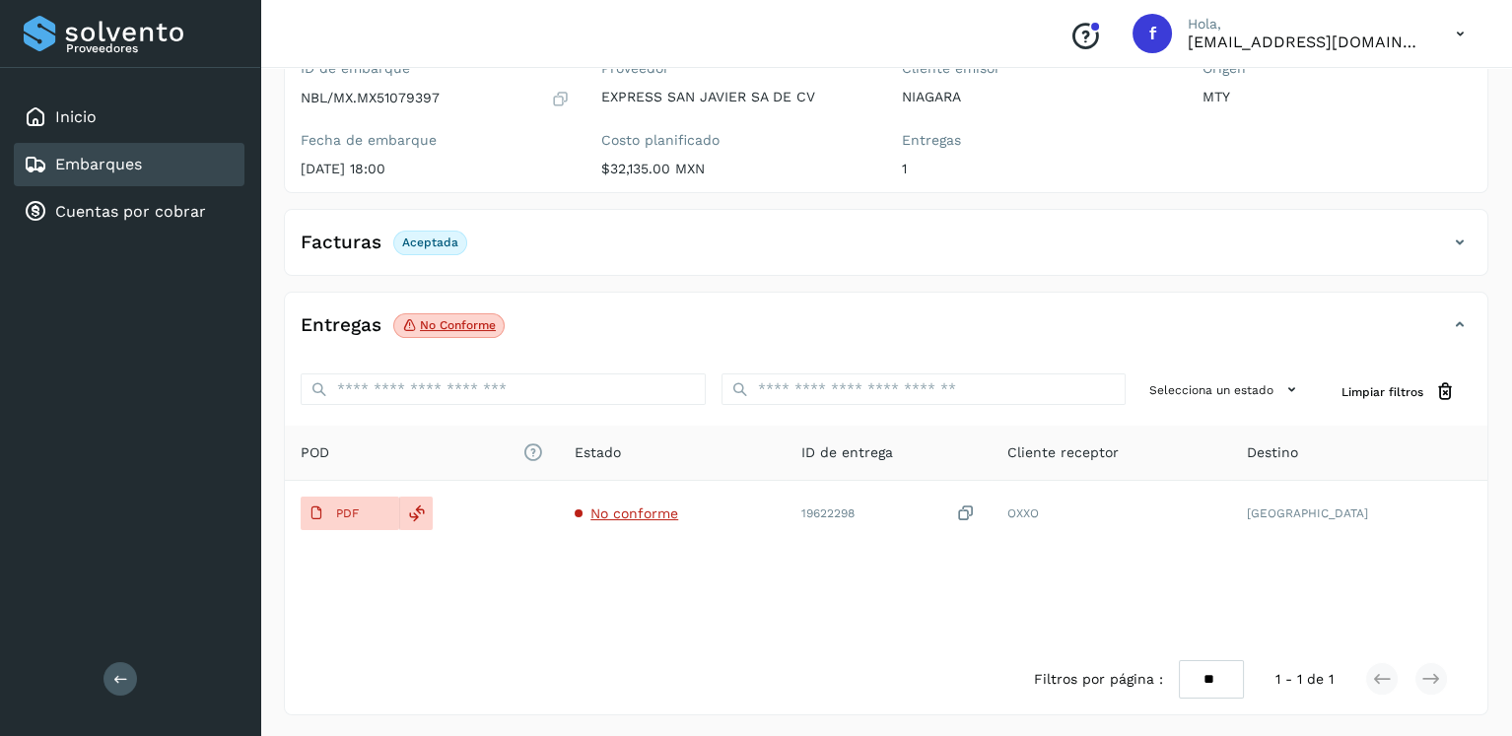
click at [442, 330] on span "No conforme" at bounding box center [448, 326] width 111 height 26
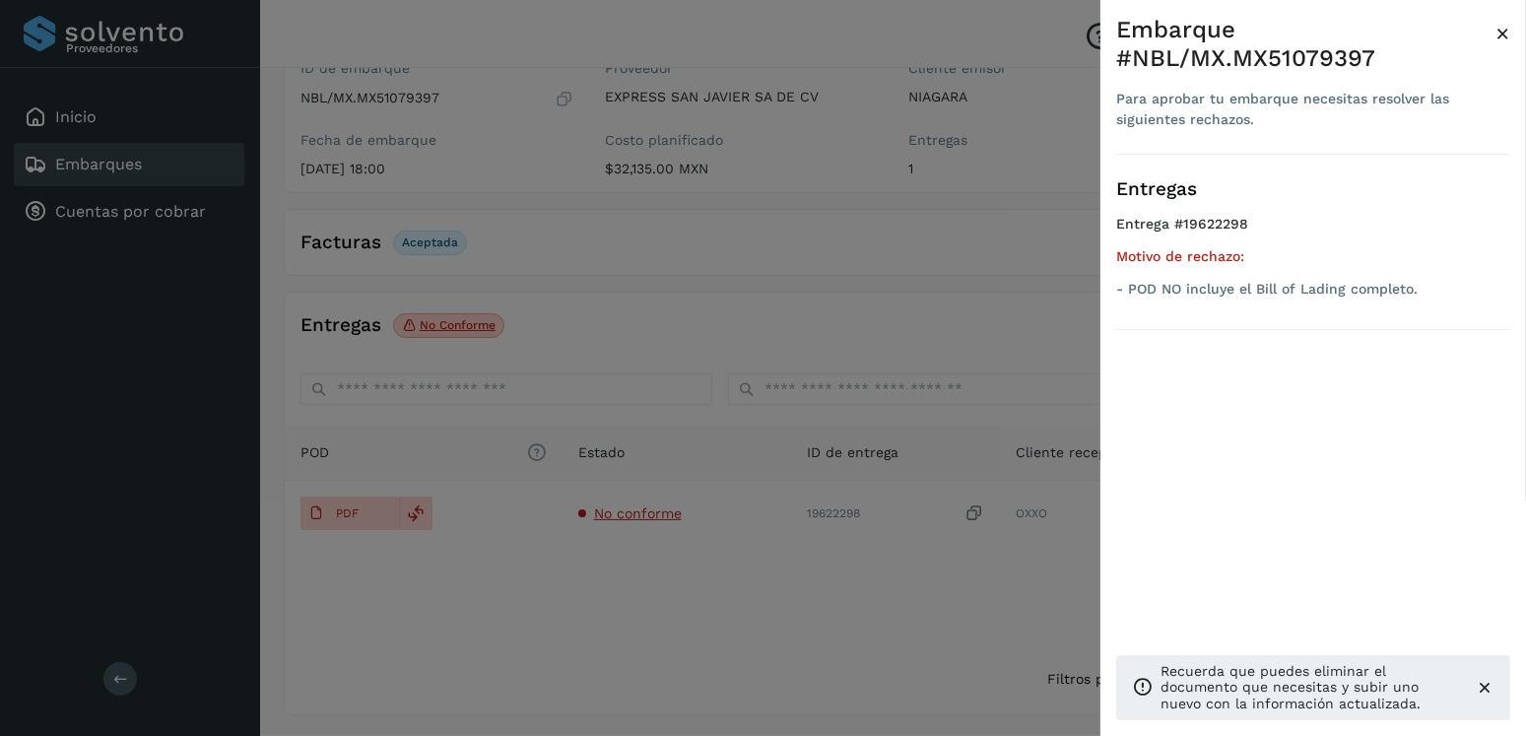
click at [853, 340] on div at bounding box center [763, 368] width 1526 height 736
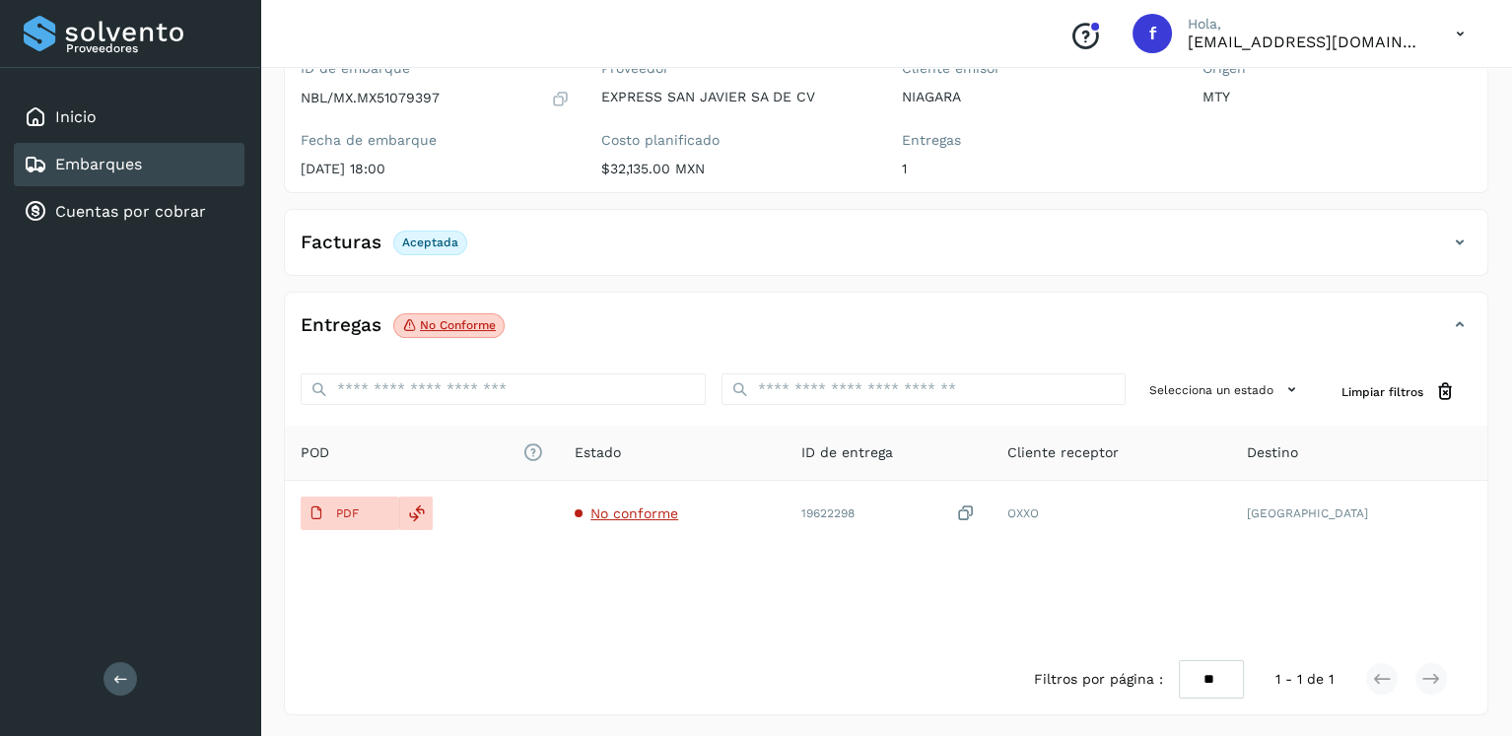
click at [193, 152] on div "Embarques" at bounding box center [129, 164] width 231 height 43
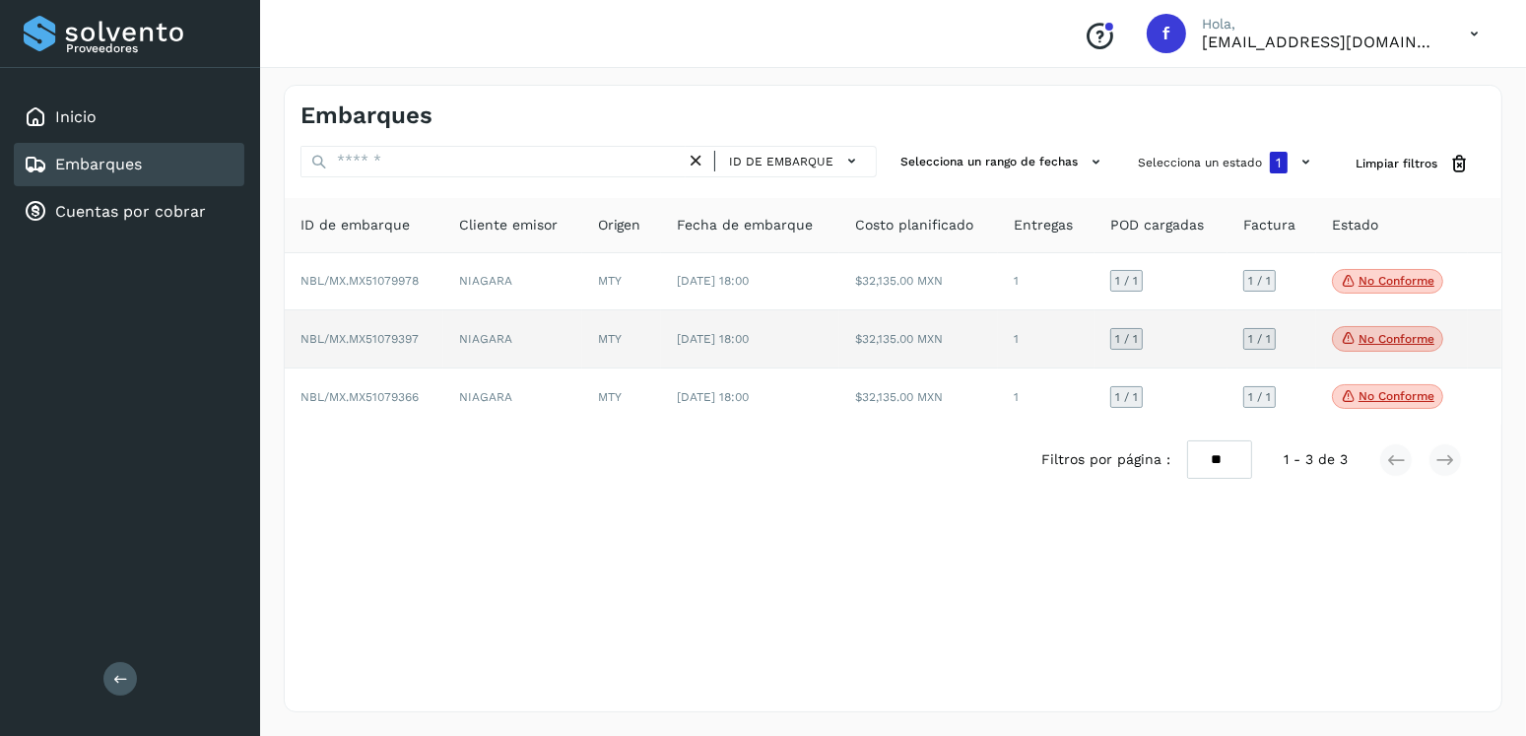
click at [880, 343] on td "$32,135.00 MXN" at bounding box center [919, 339] width 159 height 58
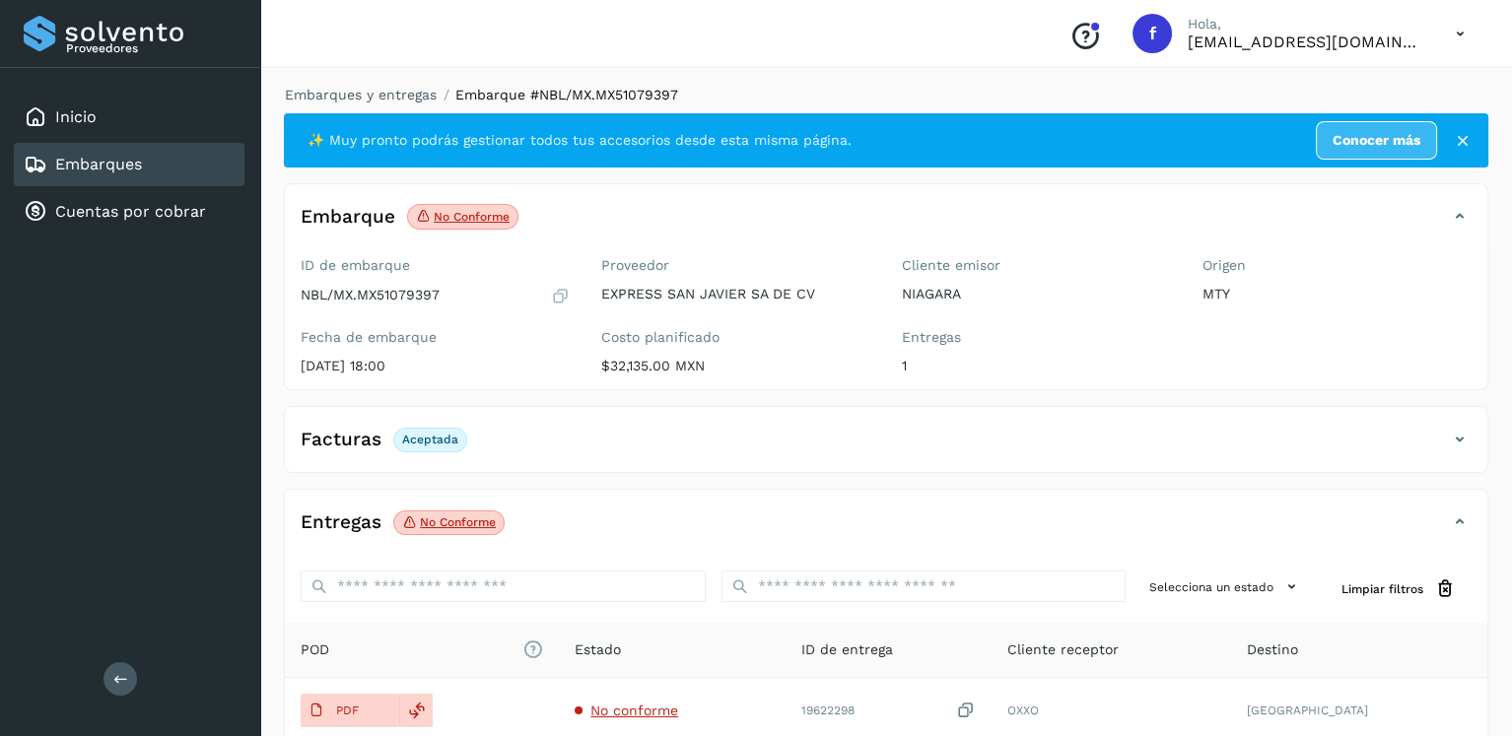
scroll to position [197, 0]
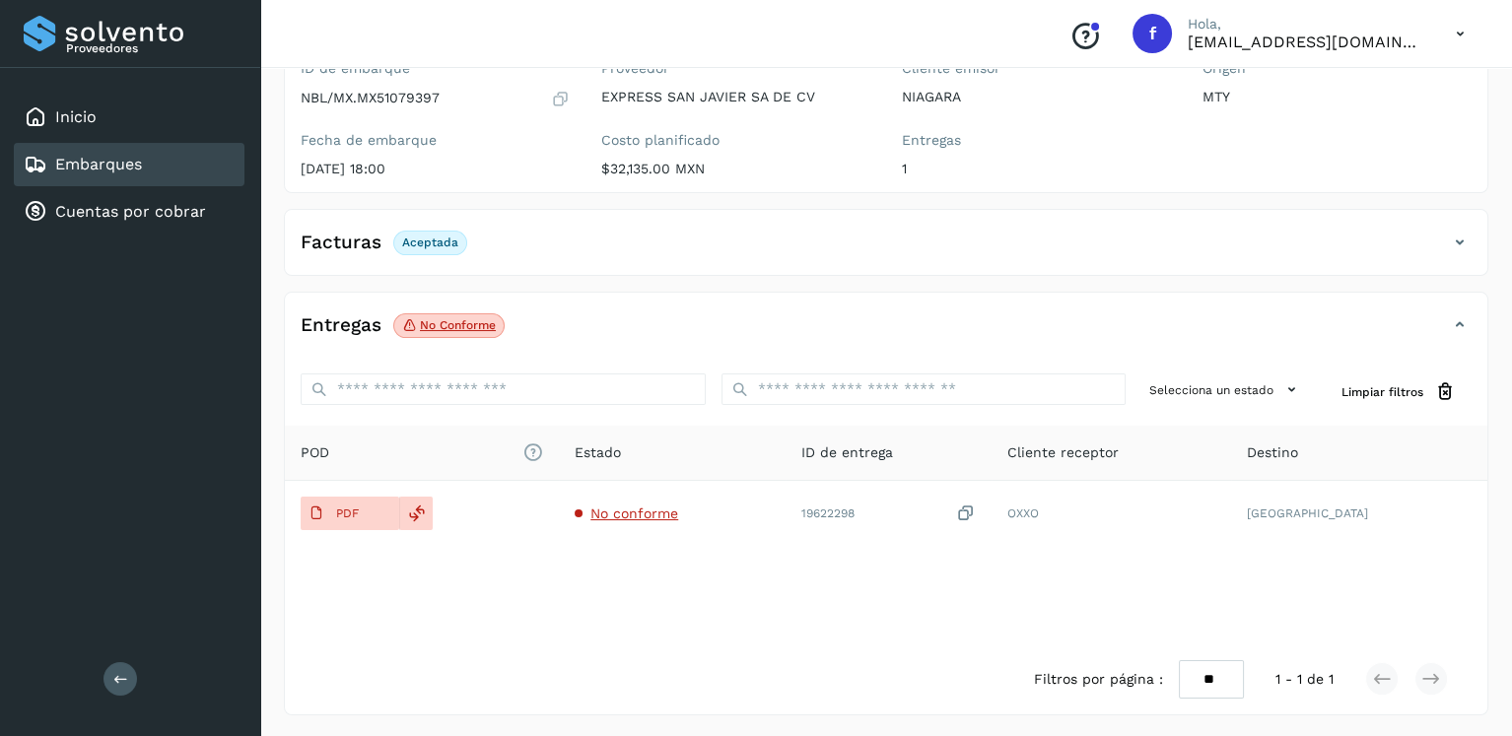
click at [139, 185] on div "Inicio Embarques Cuentas por cobrar" at bounding box center [130, 164] width 260 height 193
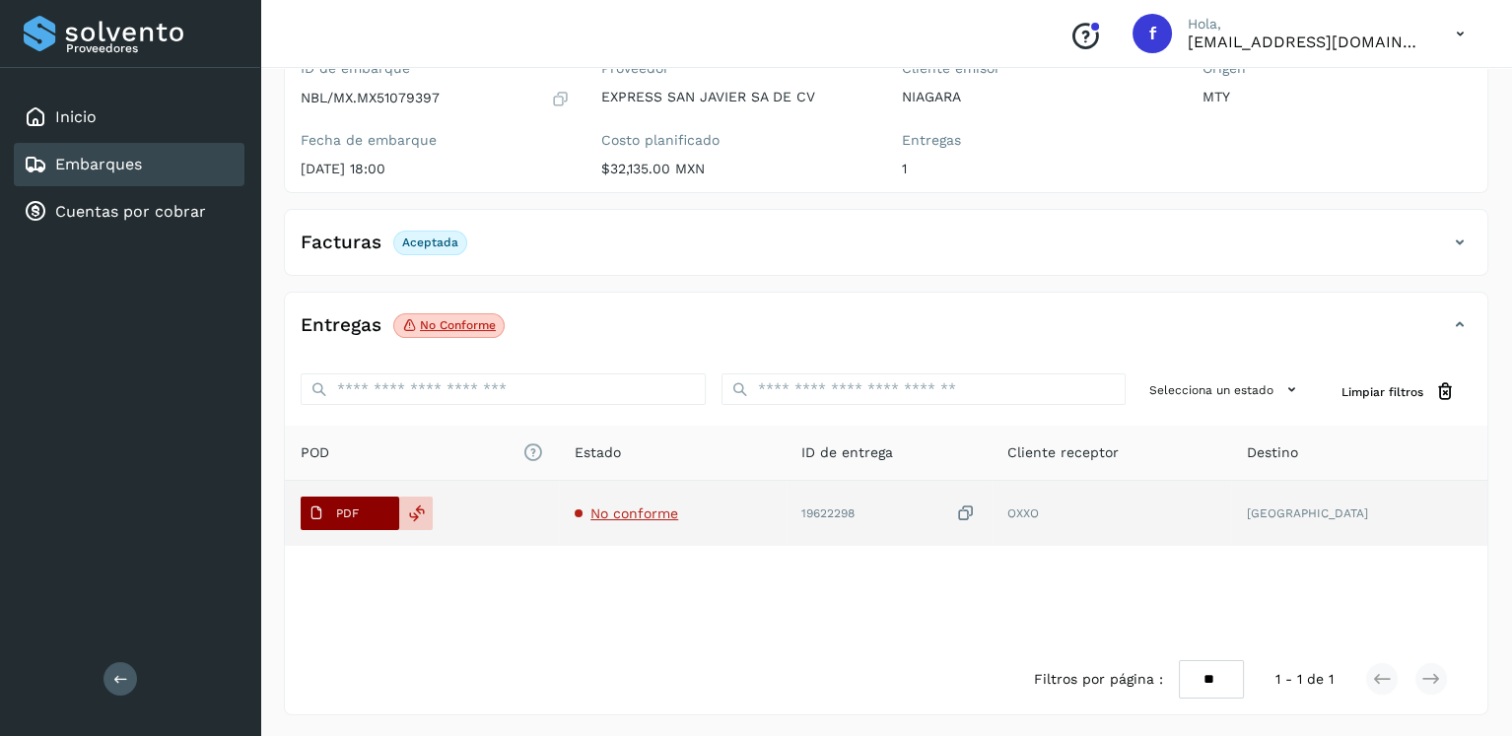
click at [357, 509] on p "PDF" at bounding box center [347, 514] width 23 height 14
